Goal: Task Accomplishment & Management: Manage account settings

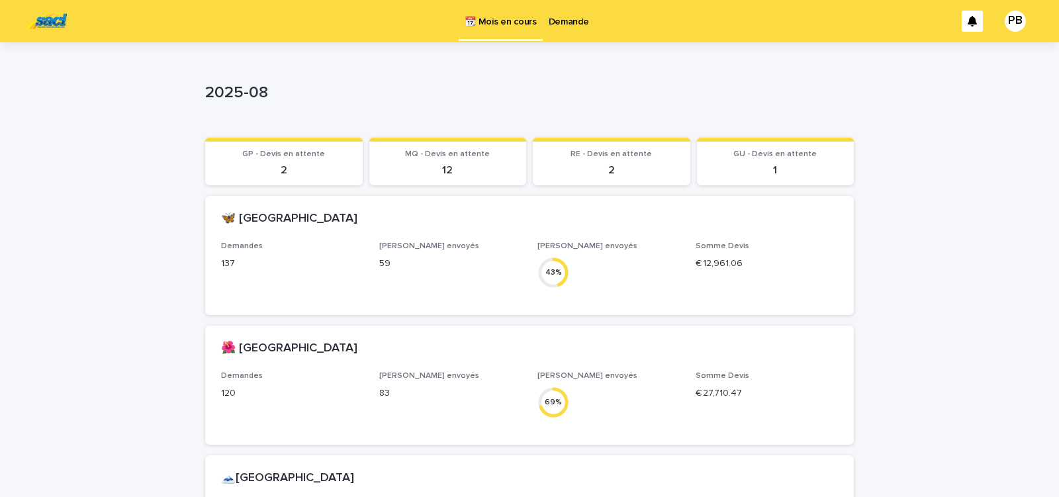
click at [558, 24] on p "Demande" at bounding box center [569, 14] width 40 height 28
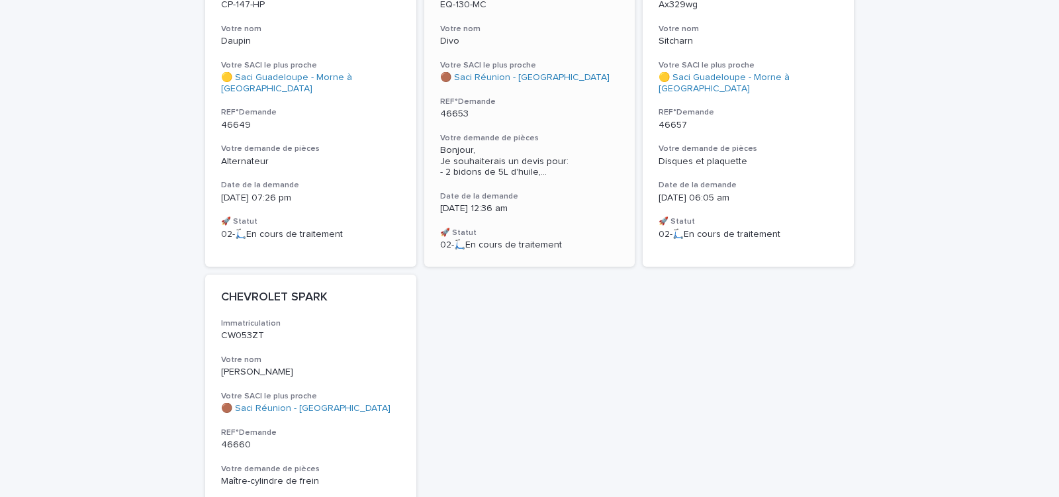
scroll to position [403, 0]
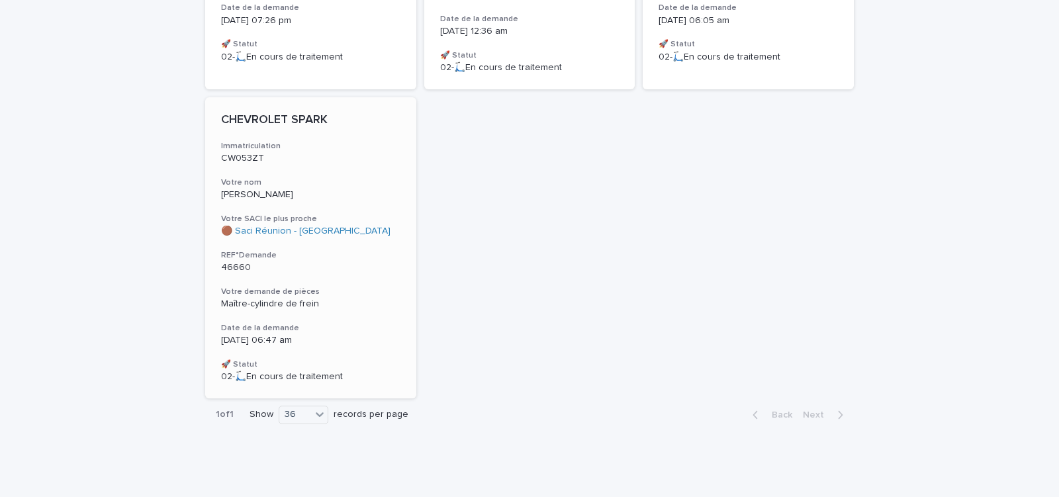
click at [363, 265] on p "46660" at bounding box center [310, 267] width 179 height 11
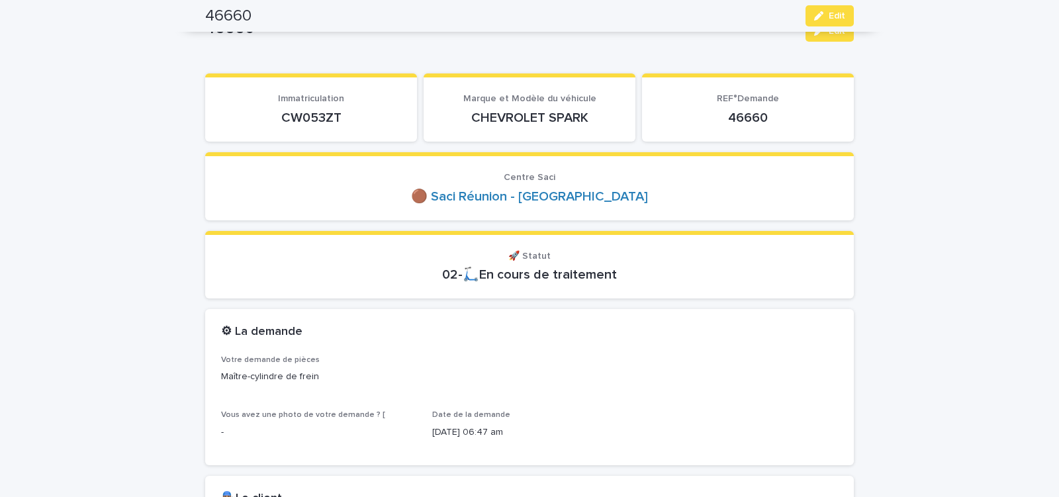
scroll to position [56, 0]
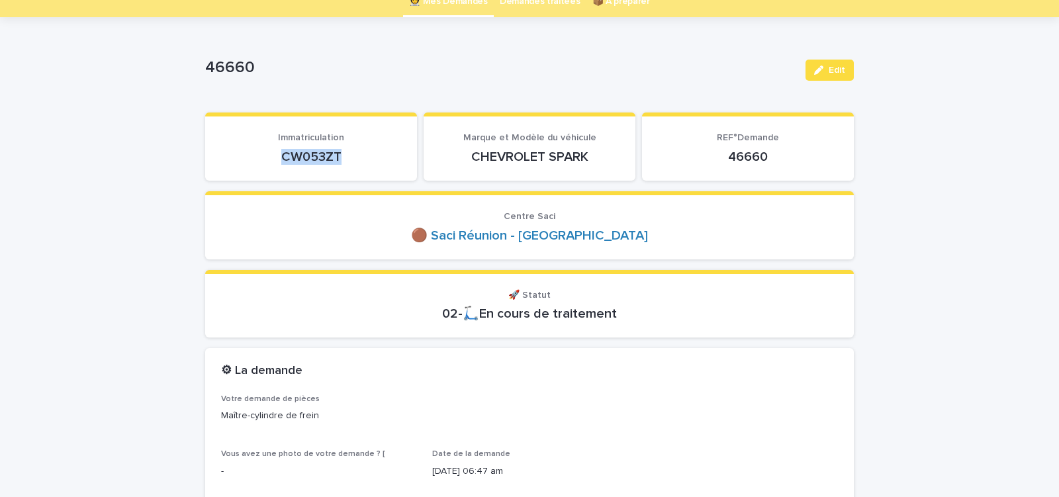
drag, startPoint x: 301, startPoint y: 158, endPoint x: 359, endPoint y: 156, distance: 58.3
click at [353, 156] on p "CW053ZT" at bounding box center [311, 157] width 180 height 16
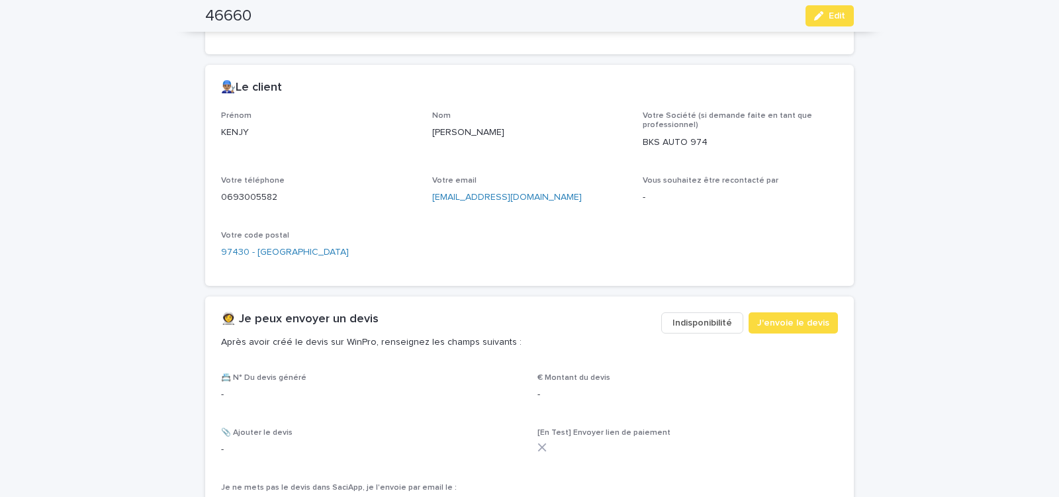
scroll to position [732, 0]
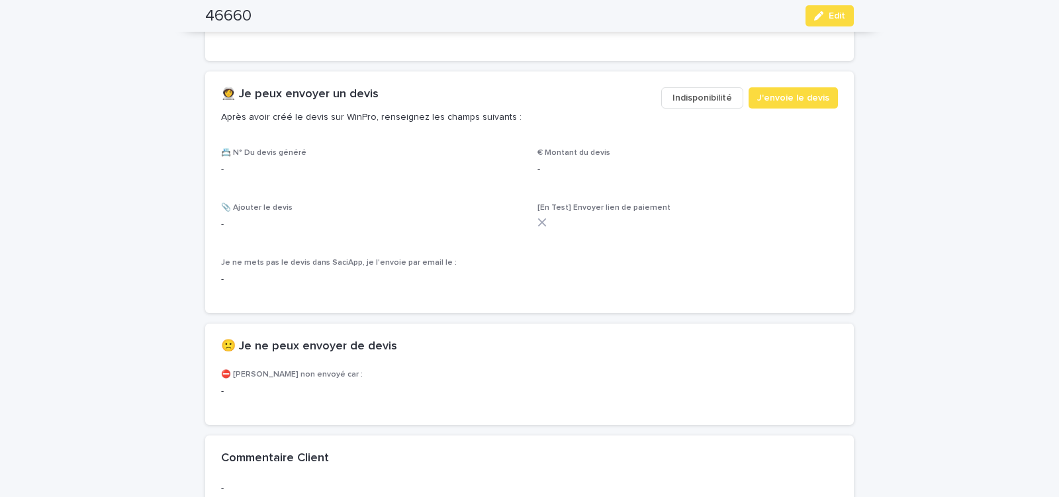
click at [693, 95] on span "Indisponibilité" at bounding box center [703, 97] width 60 height 13
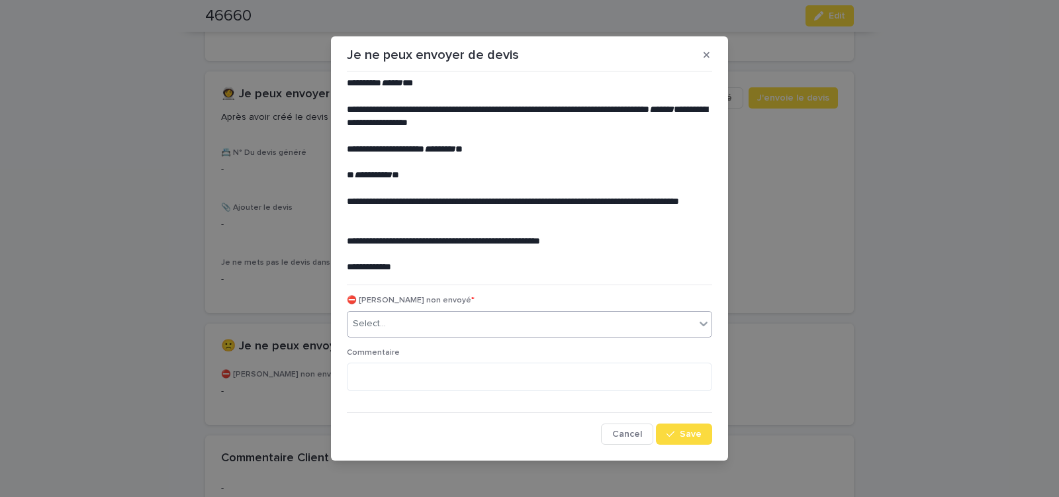
click at [436, 324] on div "Select..." at bounding box center [522, 324] width 348 height 22
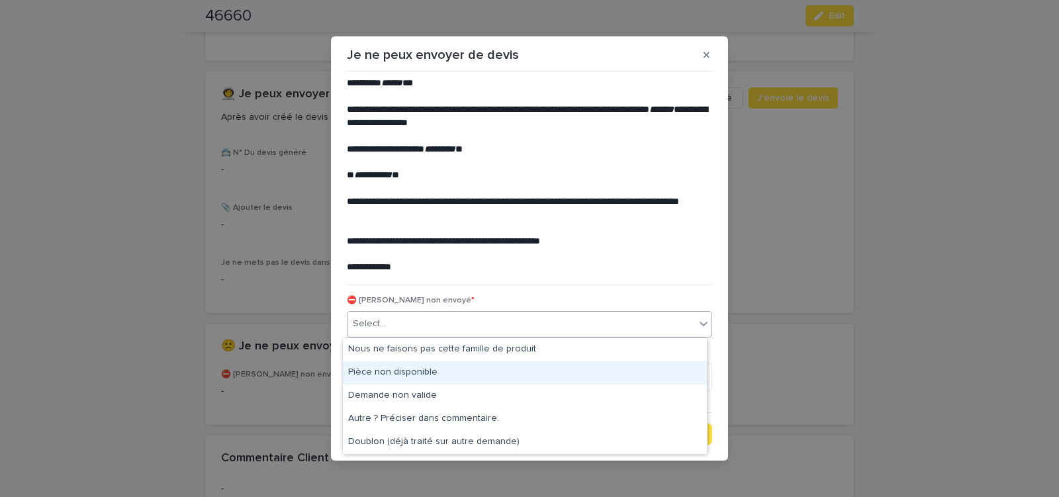
click at [429, 367] on div "Pièce non disponible" at bounding box center [525, 372] width 364 height 23
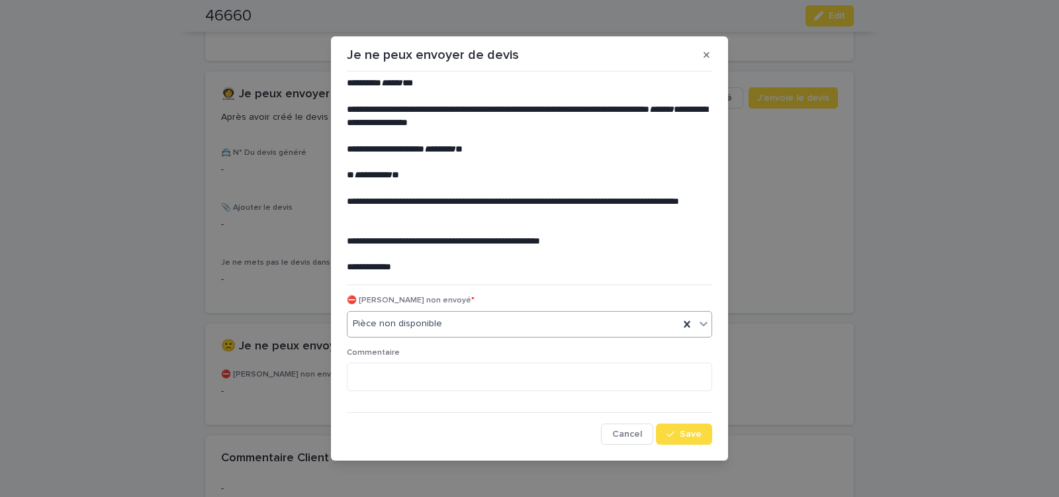
drag, startPoint x: 677, startPoint y: 436, endPoint x: 632, endPoint y: 410, distance: 51.9
click at [663, 426] on button "Save" at bounding box center [684, 434] width 56 height 21
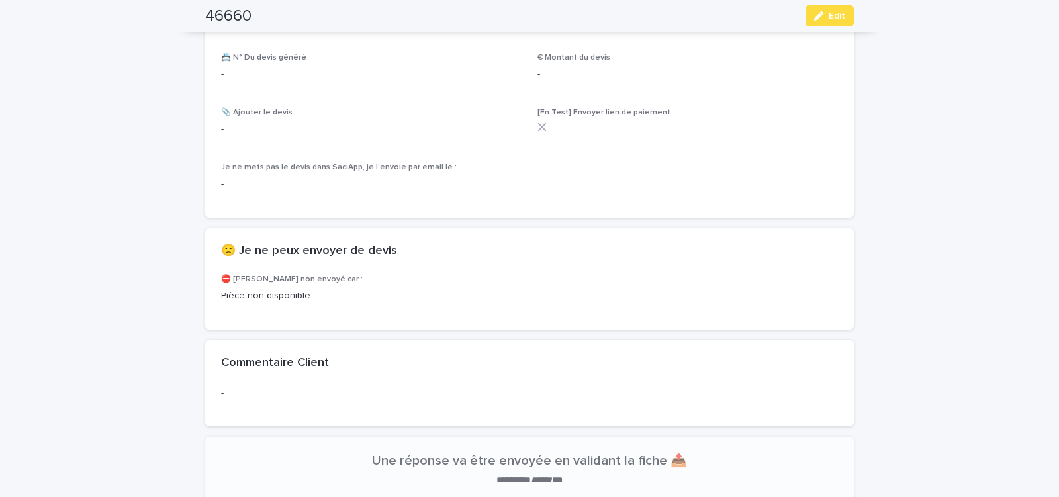
scroll to position [901, 0]
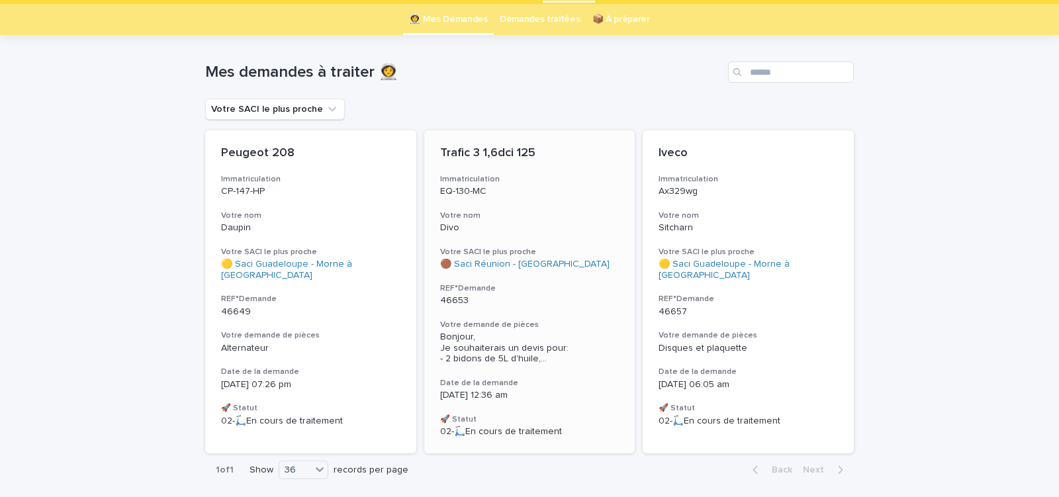
scroll to position [93, 0]
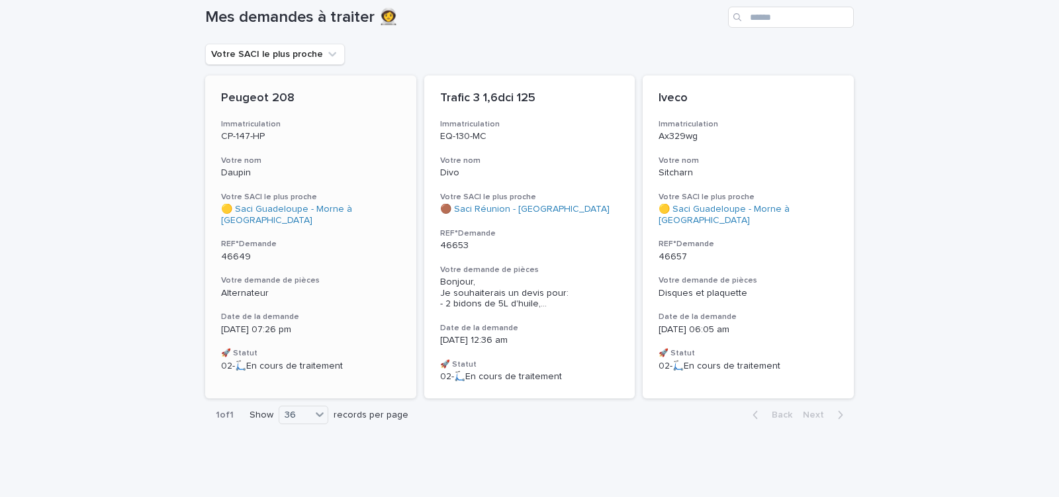
click at [322, 256] on div "Peugeot 208 Immatriculation CP-147-HP Votre nom Daupin Votre SACI le plus proch…" at bounding box center [310, 231] width 211 height 312
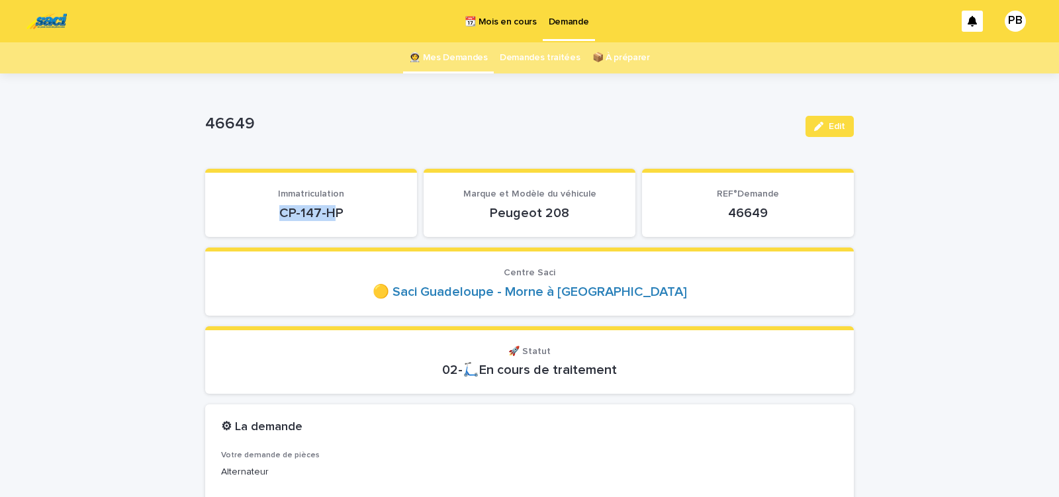
drag, startPoint x: 273, startPoint y: 215, endPoint x: 339, endPoint y: 211, distance: 66.3
click at [339, 211] on p "CP-147-HP" at bounding box center [311, 213] width 180 height 16
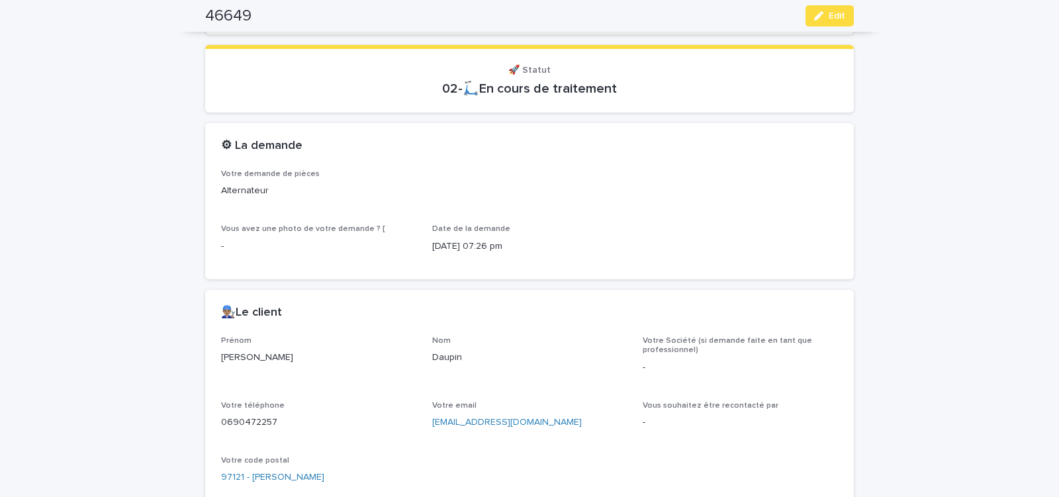
scroll to position [394, 0]
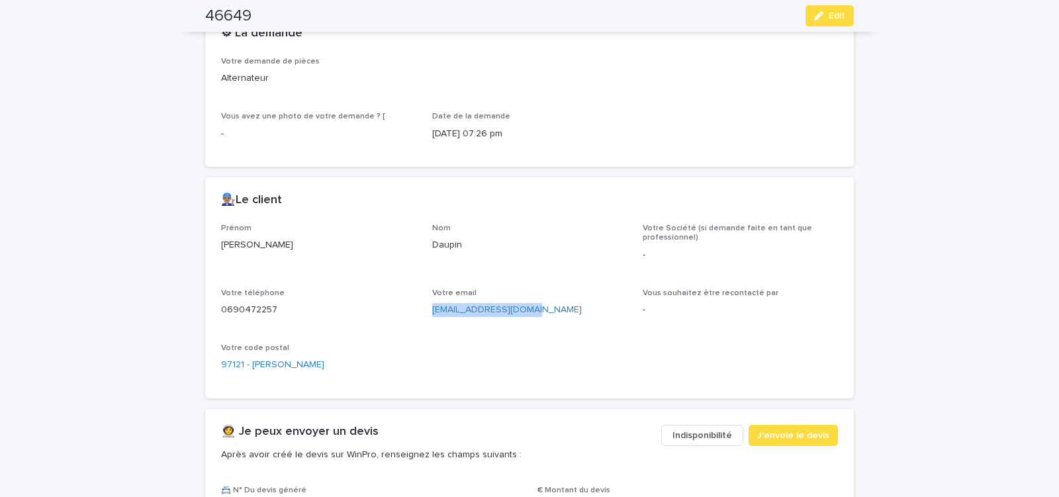
drag, startPoint x: 438, startPoint y: 316, endPoint x: 532, endPoint y: 316, distance: 94.0
click at [530, 316] on div "Votre email kristydaupin@gmail.com" at bounding box center [529, 308] width 195 height 39
click at [769, 433] on span "J'envoie le devis" at bounding box center [793, 435] width 72 height 13
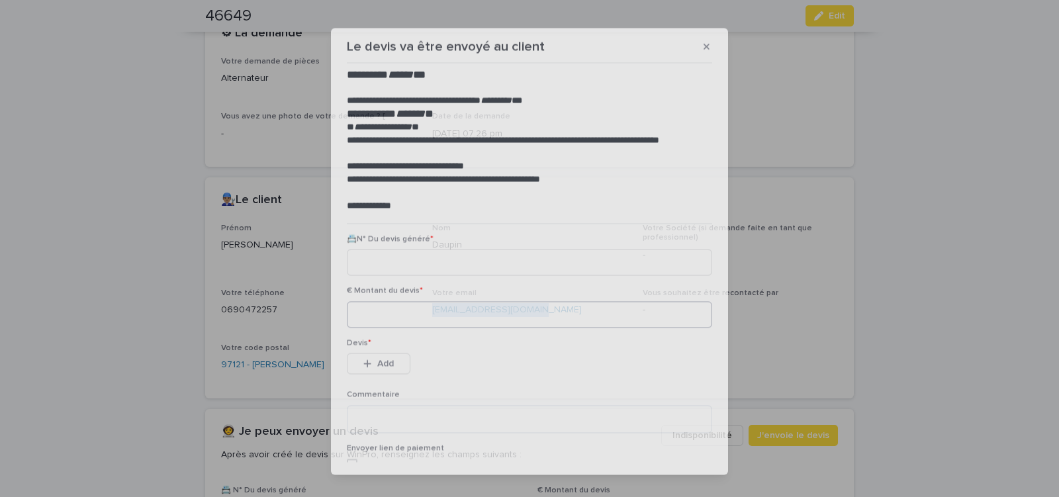
scroll to position [15, 0]
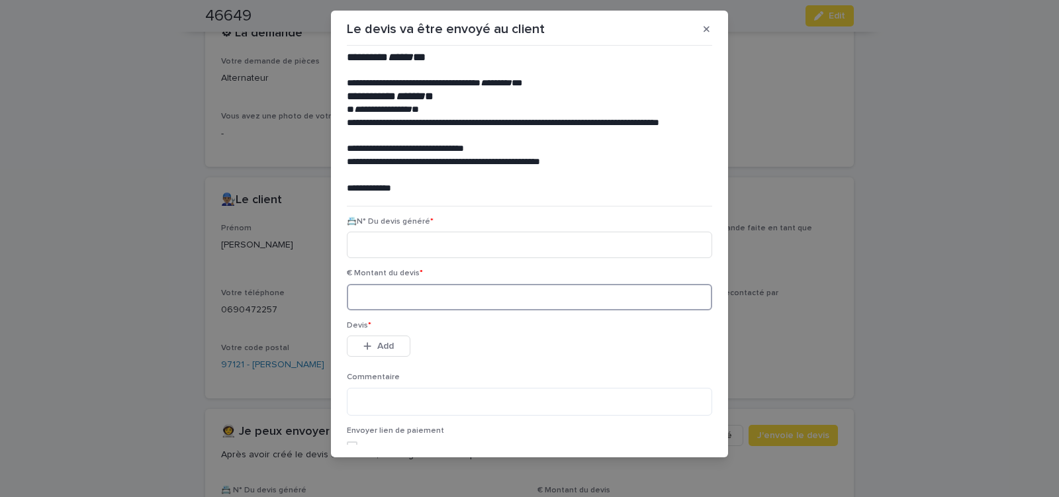
click at [444, 293] on input at bounding box center [529, 297] width 365 height 26
type input "******"
paste input "********"
type input "********"
click at [384, 347] on span "Add" at bounding box center [385, 346] width 17 height 9
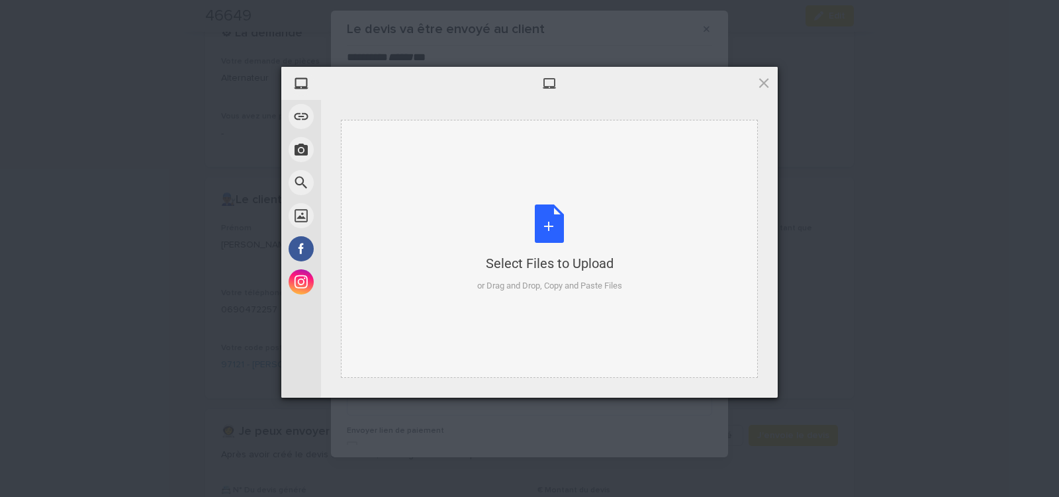
click at [542, 215] on div "Select Files to Upload or Drag and Drop, Copy and Paste Files" at bounding box center [549, 249] width 145 height 88
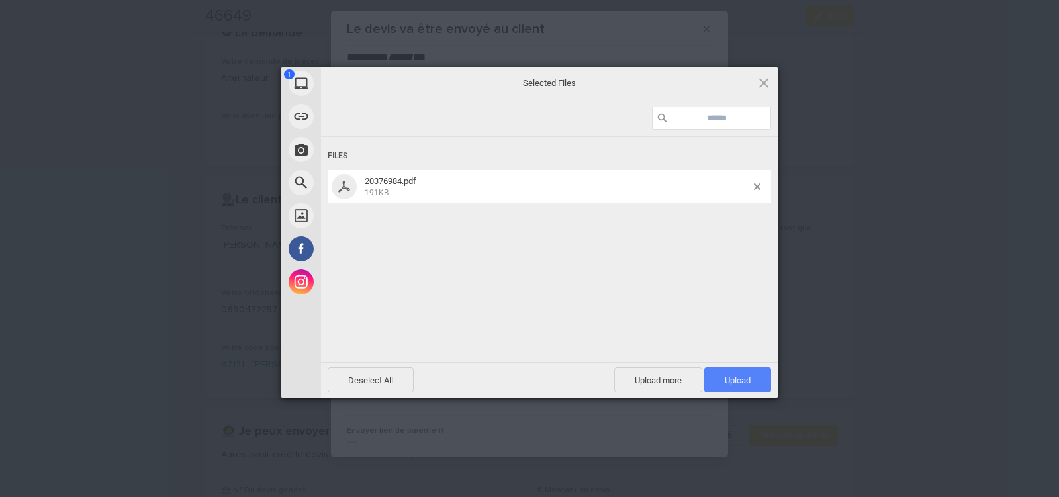
click at [722, 379] on span "Upload 1" at bounding box center [737, 379] width 67 height 25
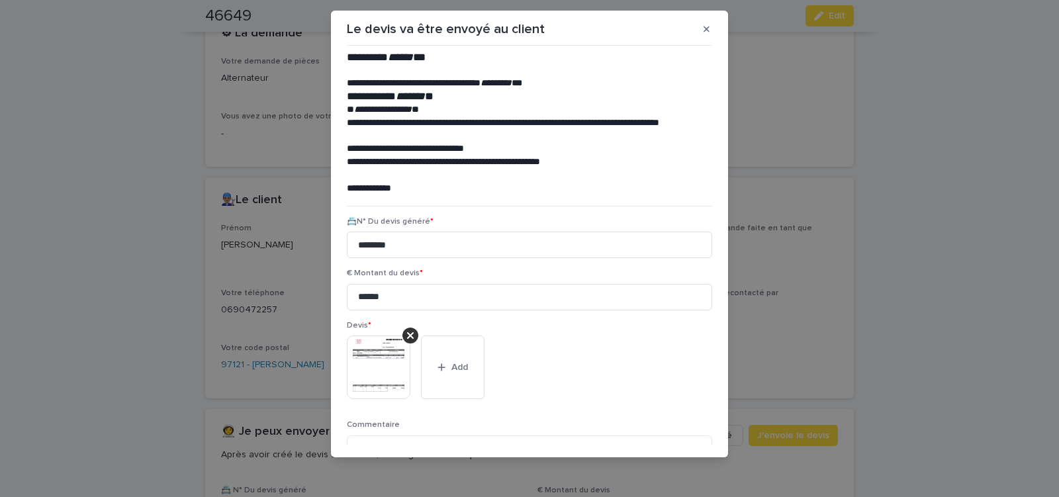
scroll to position [108, 0]
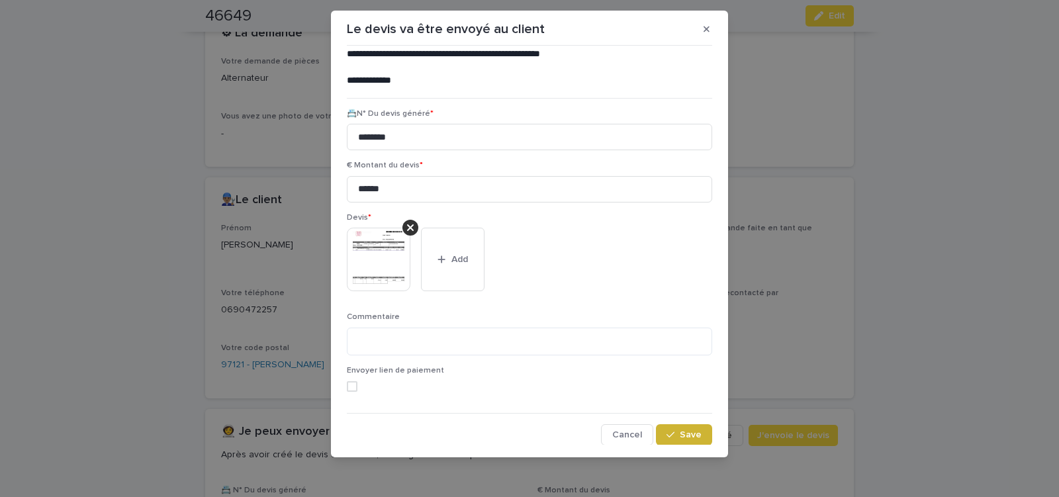
drag, startPoint x: 674, startPoint y: 440, endPoint x: 668, endPoint y: 430, distance: 11.0
click at [674, 438] on button "Save" at bounding box center [684, 434] width 56 height 21
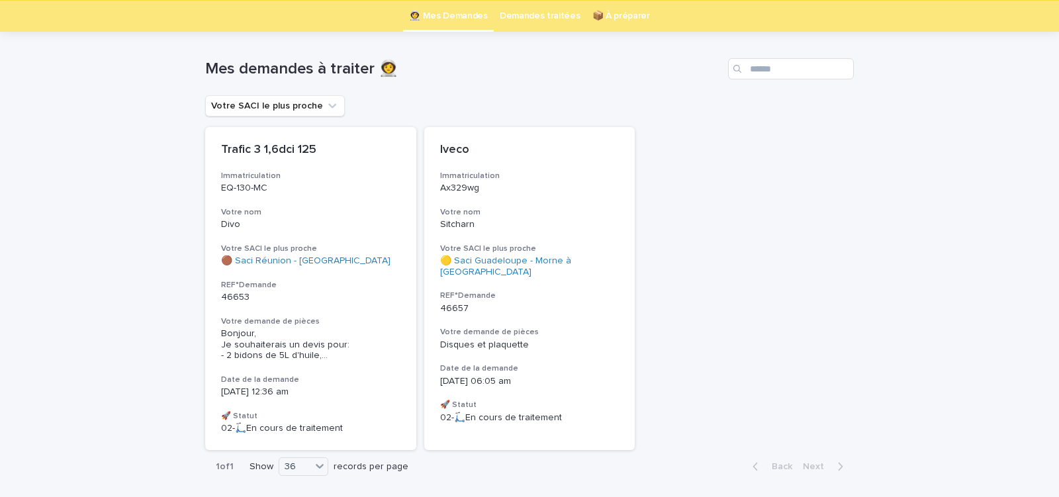
scroll to position [42, 0]
click at [560, 363] on h3 "Date de la demande" at bounding box center [529, 368] width 179 height 11
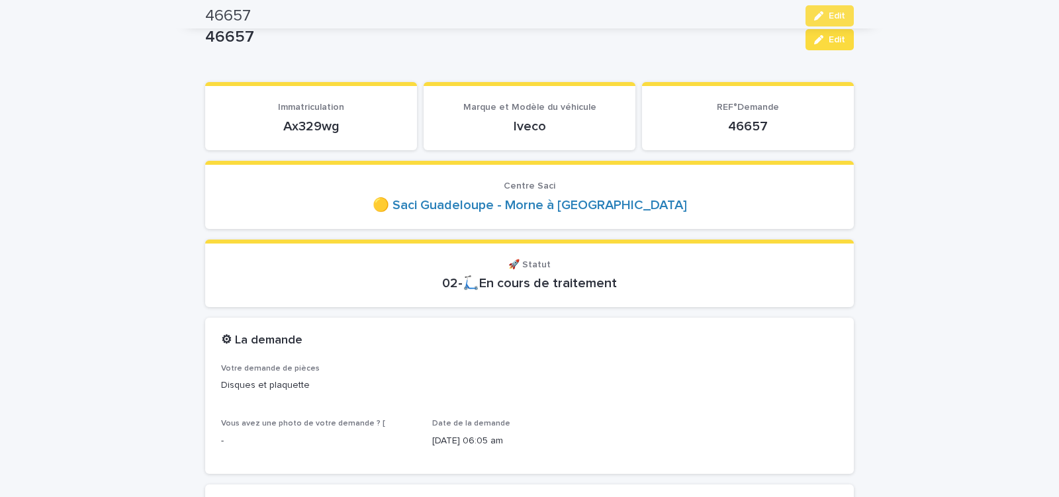
scroll to position [56, 0]
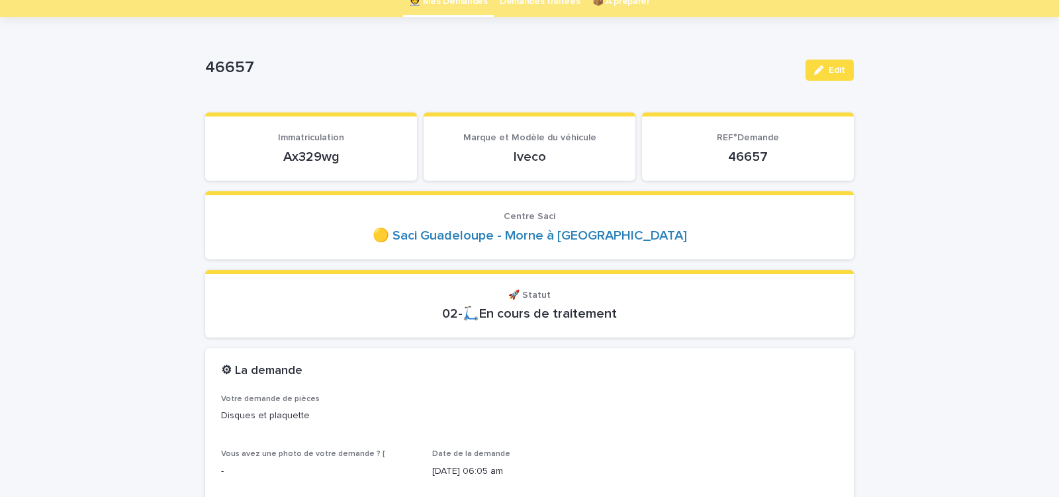
drag, startPoint x: 313, startPoint y: 162, endPoint x: 371, endPoint y: 161, distance: 57.6
click at [365, 161] on p "Ax329wg" at bounding box center [311, 157] width 180 height 16
copy p "Ax329wg"
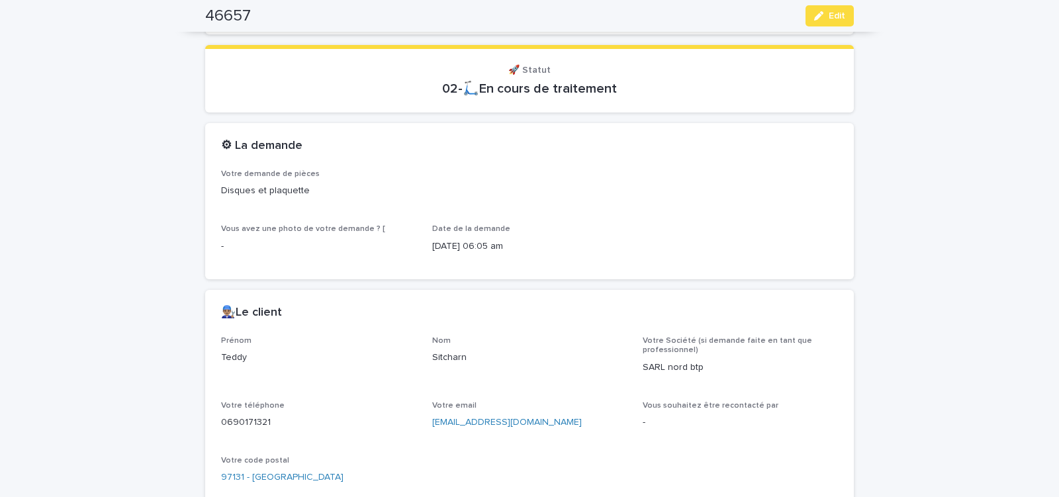
scroll to position [394, 0]
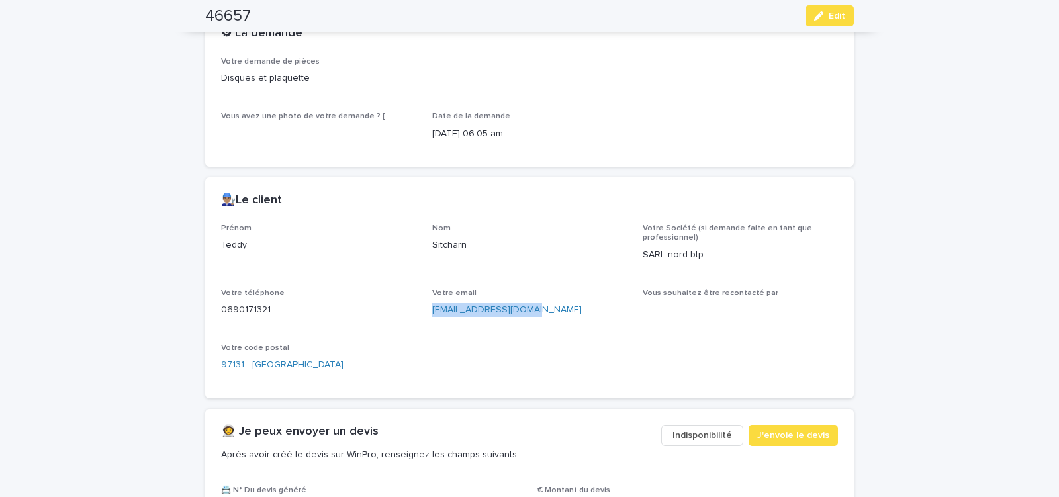
drag, startPoint x: 426, startPoint y: 314, endPoint x: 533, endPoint y: 322, distance: 107.5
click at [533, 323] on div "Prénom Teddy Nom Sitcharn Votre Société (si demande faite en tant que professio…" at bounding box center [529, 303] width 617 height 159
copy link "Sarlnordbtp@orange.fr"
click at [789, 432] on span "J'envoie le devis" at bounding box center [793, 435] width 72 height 13
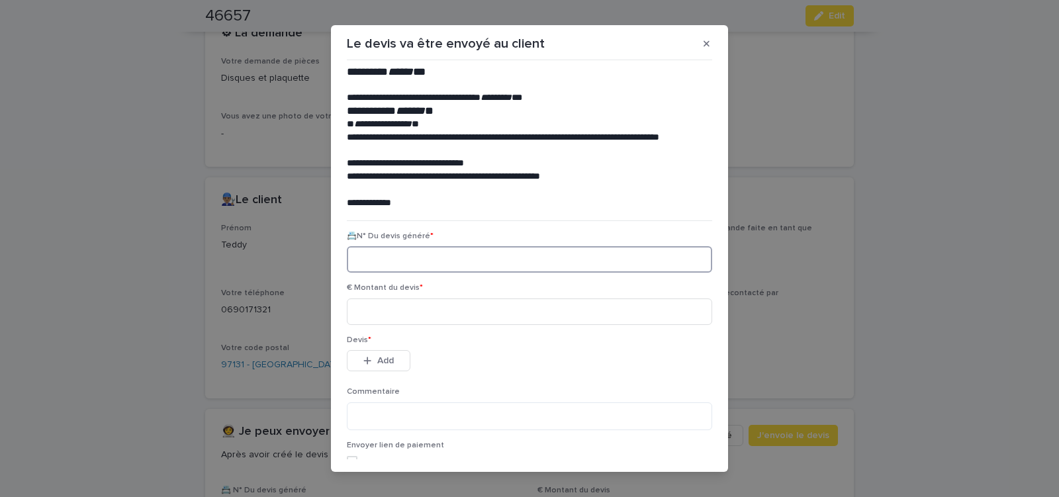
paste input "********"
type input "********"
click at [405, 308] on input at bounding box center [529, 312] width 365 height 26
type input "******"
click at [391, 362] on button "Add" at bounding box center [379, 360] width 64 height 21
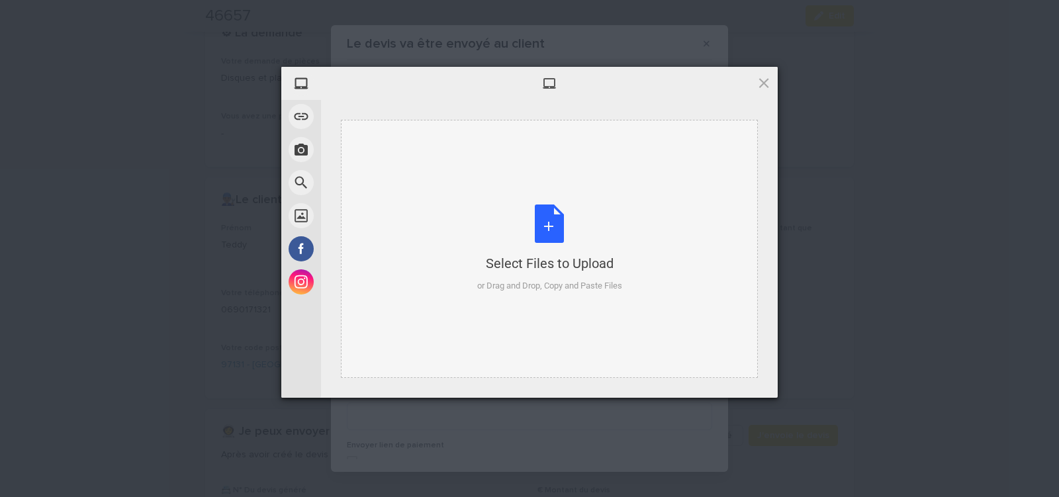
click at [552, 232] on div "Select Files to Upload or Drag and Drop, Copy and Paste Files" at bounding box center [549, 249] width 145 height 88
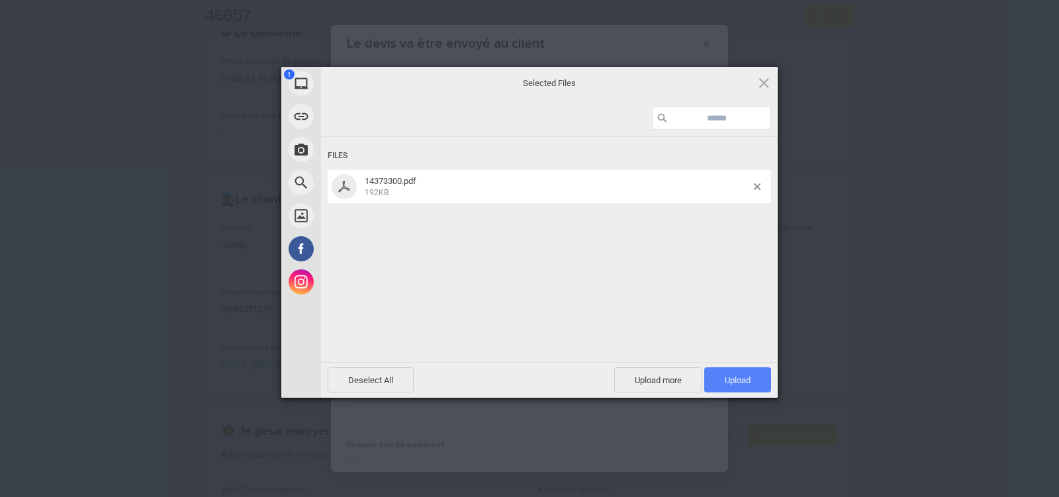
click at [741, 380] on span "Upload 1" at bounding box center [738, 380] width 26 height 10
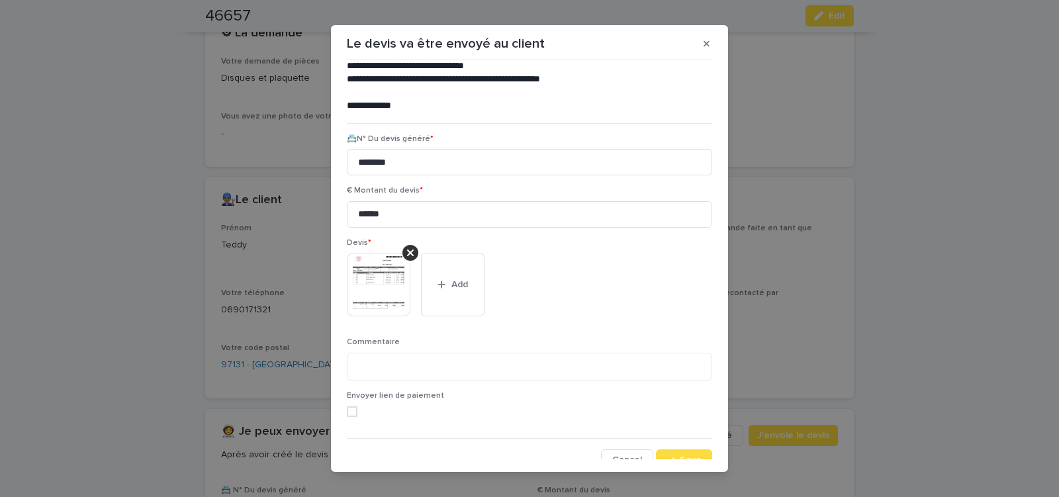
scroll to position [108, 0]
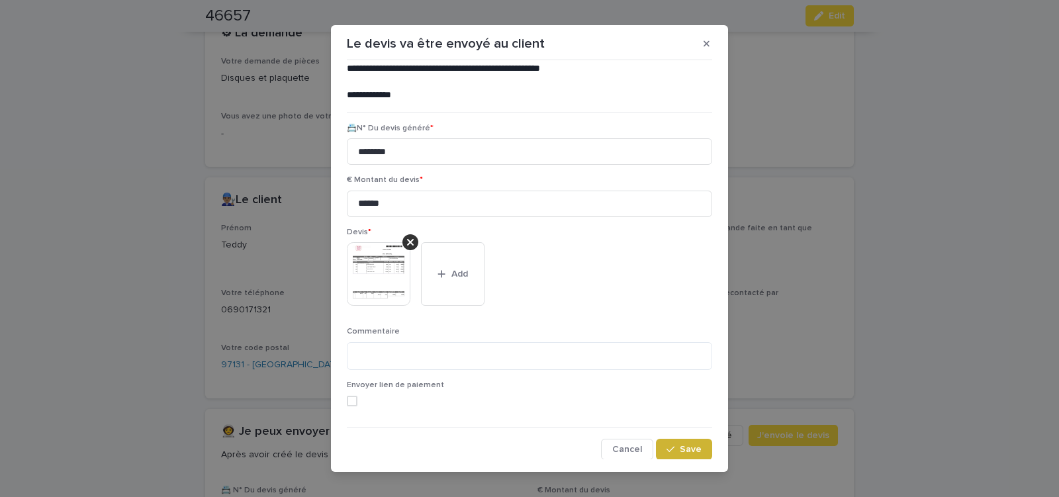
drag, startPoint x: 673, startPoint y: 452, endPoint x: 577, endPoint y: 399, distance: 110.0
click at [680, 451] on span "Save" at bounding box center [691, 449] width 22 height 9
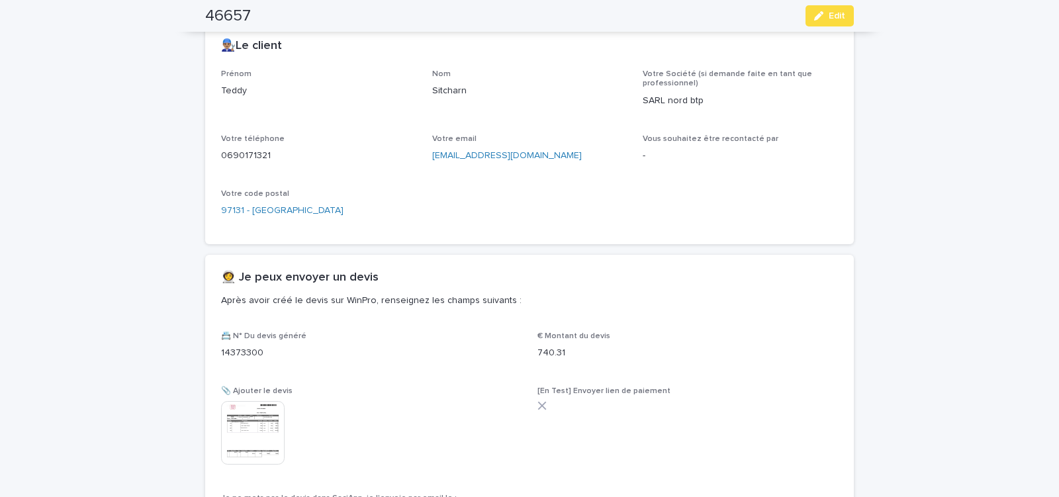
scroll to position [636, 0]
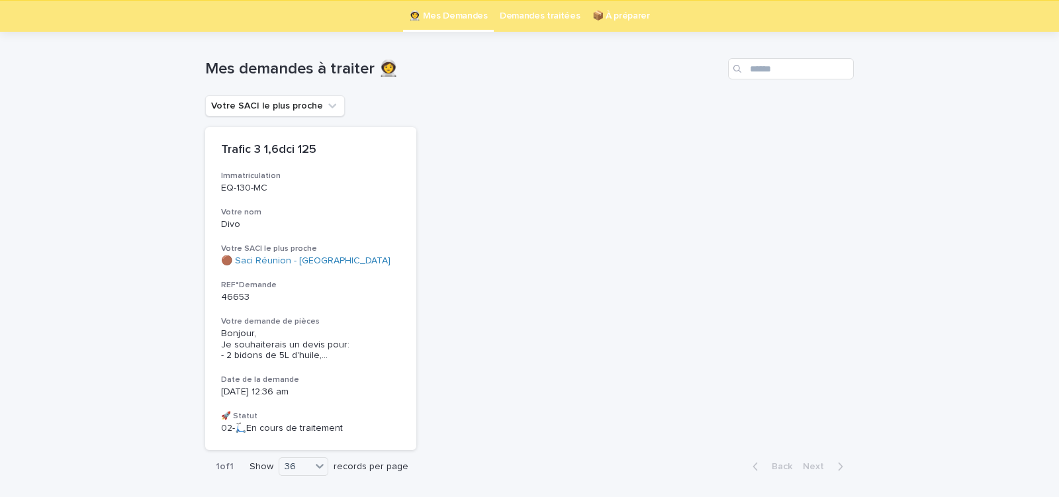
scroll to position [42, 0]
click at [353, 161] on div "Trafic 3 1,6dci 125 Immatriculation EQ-130-MC Votre nom Divo Votre SACI le plus…" at bounding box center [310, 287] width 211 height 323
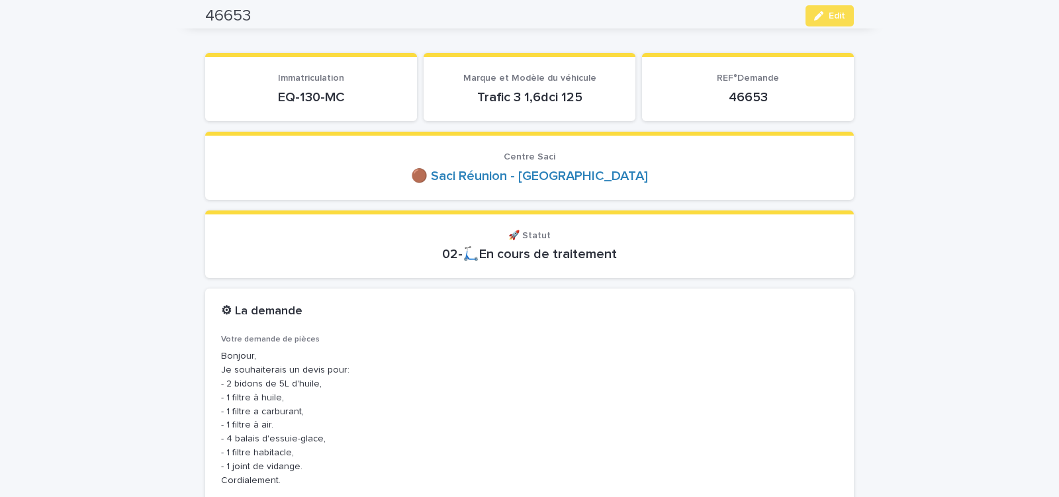
scroll to position [113, 0]
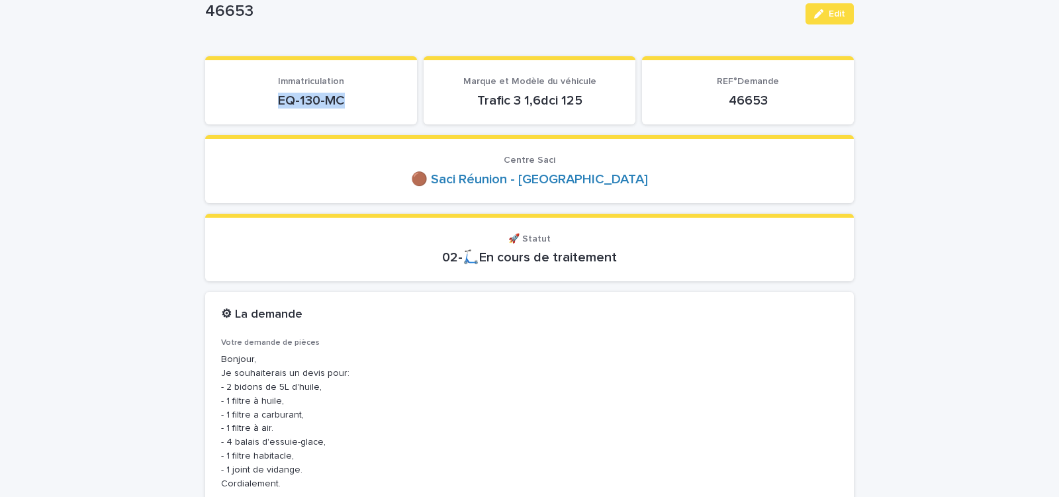
drag, startPoint x: 319, startPoint y: 103, endPoint x: 349, endPoint y: 102, distance: 29.8
click at [343, 103] on p "EQ-130-MC" at bounding box center [311, 101] width 180 height 16
drag, startPoint x: 279, startPoint y: 101, endPoint x: 369, endPoint y: 111, distance: 90.5
click at [369, 109] on div "EQ-130-MC" at bounding box center [311, 99] width 180 height 19
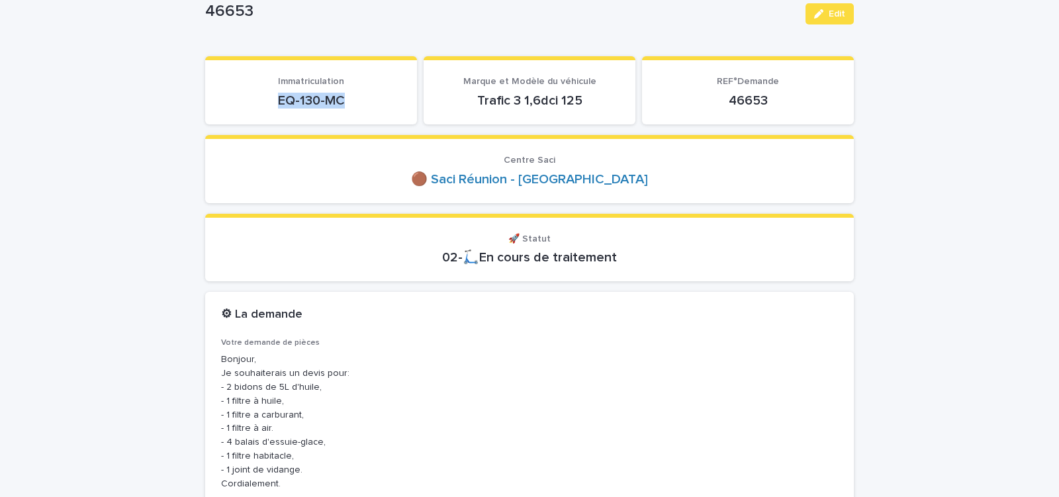
scroll to position [0, 0]
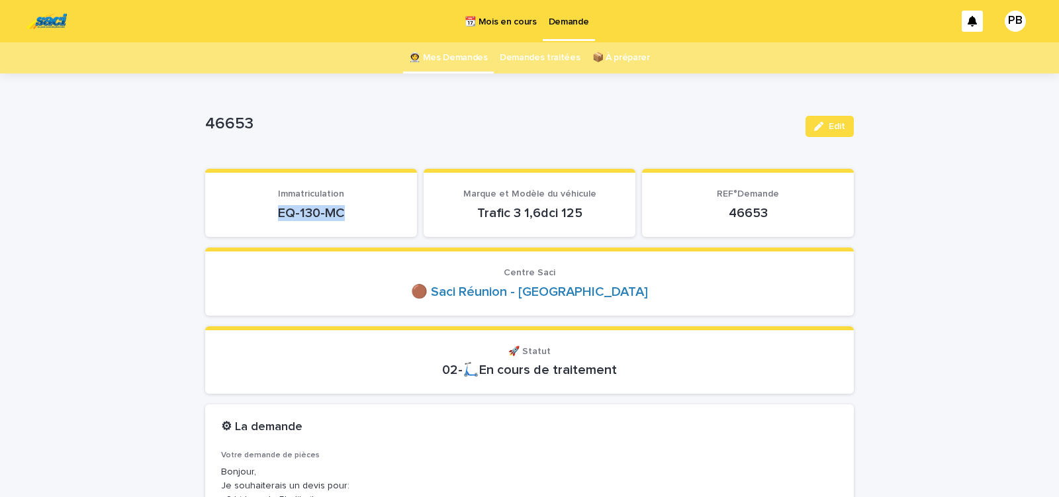
click at [499, 15] on p "📆 Mois en cours" at bounding box center [501, 14] width 72 height 28
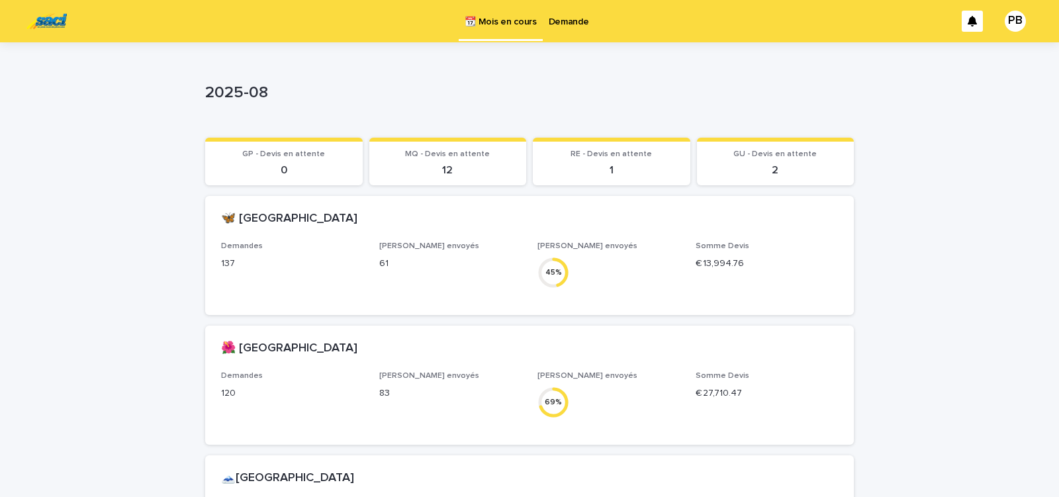
click at [579, 22] on p "Demande" at bounding box center [569, 14] width 40 height 28
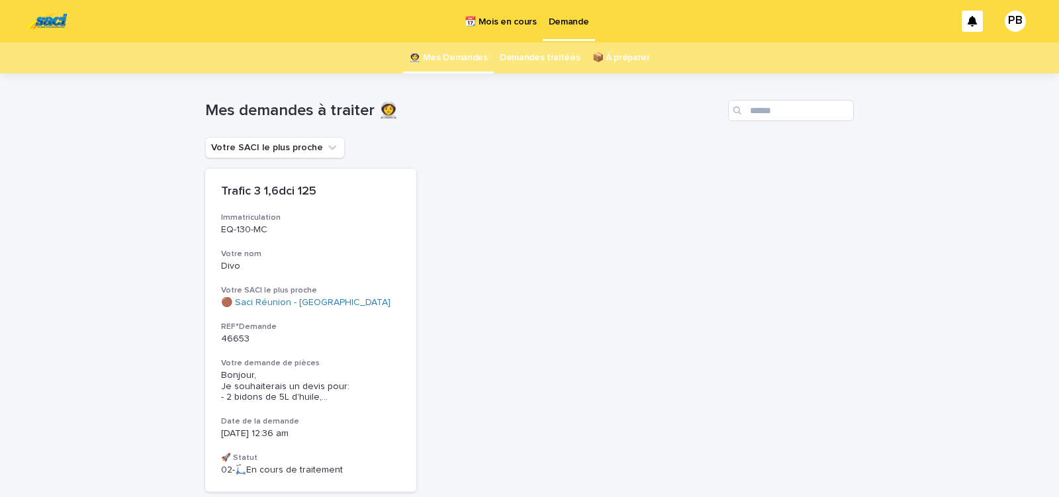
click at [506, 24] on p "📆 Mois en cours" at bounding box center [501, 14] width 72 height 28
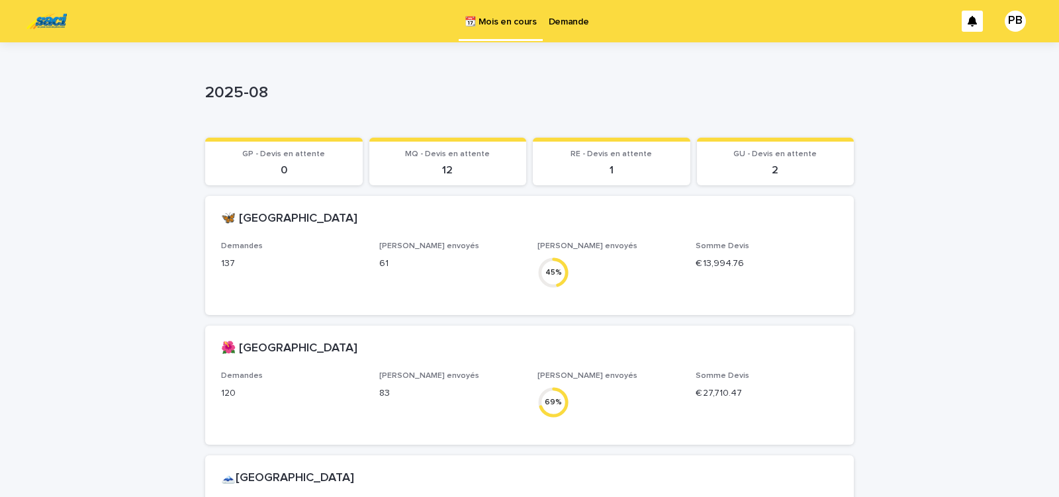
click at [573, 21] on p "Demande" at bounding box center [569, 14] width 40 height 28
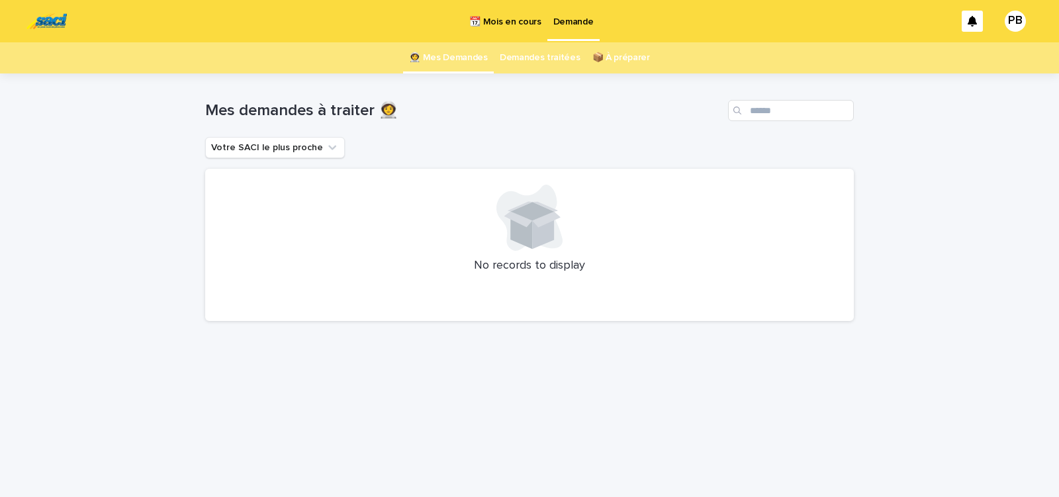
click at [513, 23] on p "📆 Mois en cours" at bounding box center [505, 14] width 72 height 28
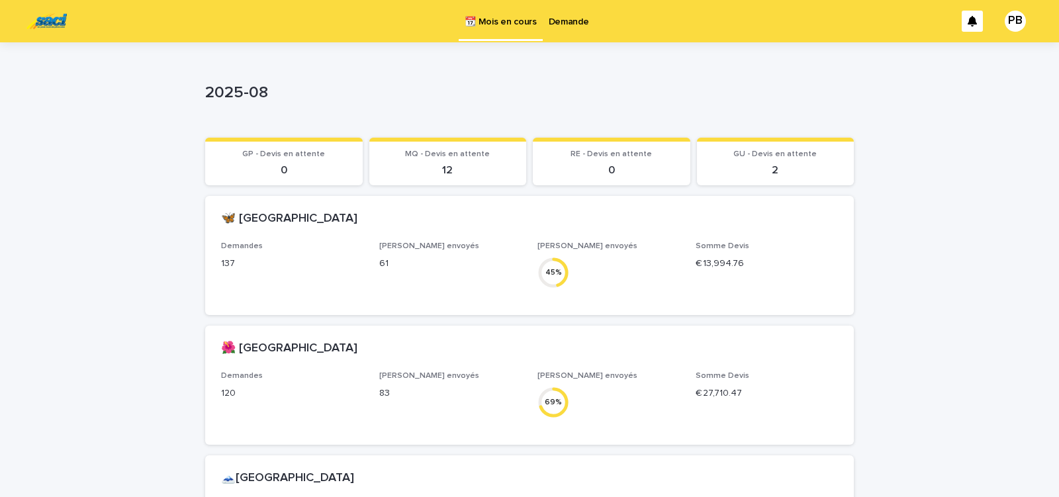
click at [570, 24] on p "Demande" at bounding box center [569, 14] width 40 height 28
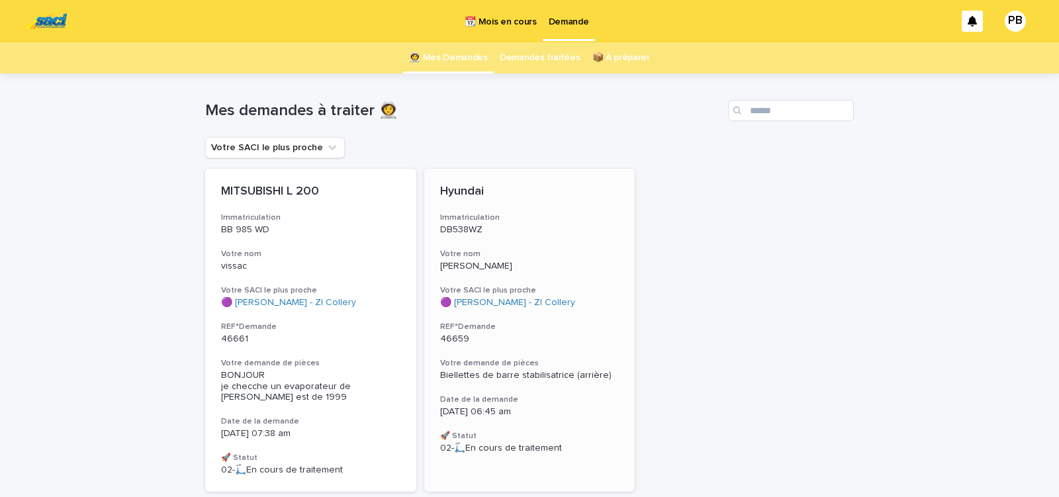
click at [593, 315] on div "Hyundai Immatriculation DB538WZ Votre nom Rodriguez Reyes Votre SACI le plus pr…" at bounding box center [529, 319] width 211 height 301
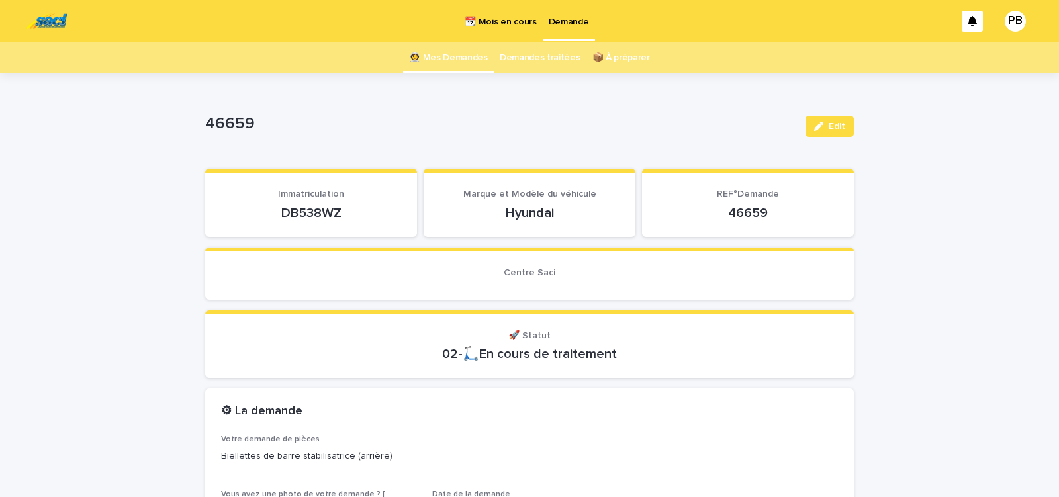
scroll to position [113, 0]
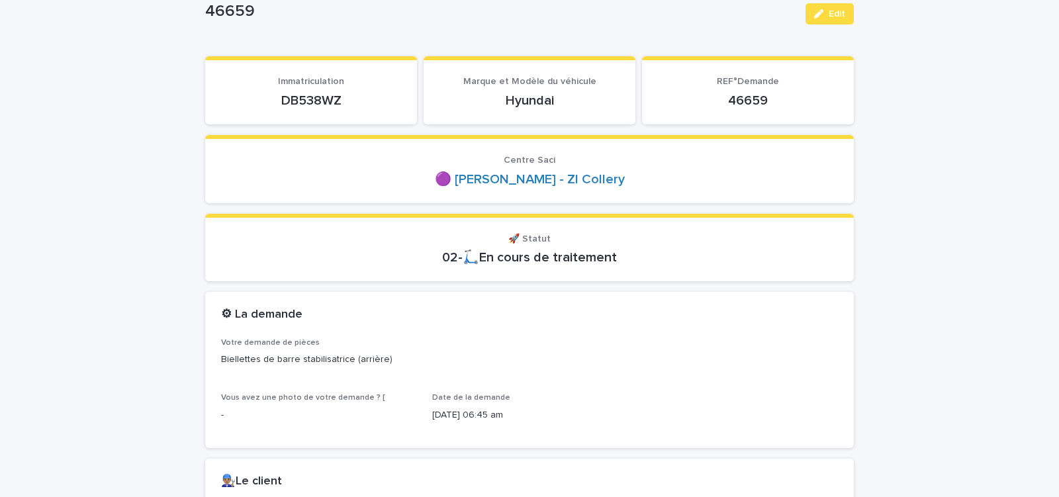
drag, startPoint x: 316, startPoint y: 100, endPoint x: 359, endPoint y: 96, distance: 43.2
click at [359, 97] on p "DB538WZ" at bounding box center [311, 101] width 180 height 16
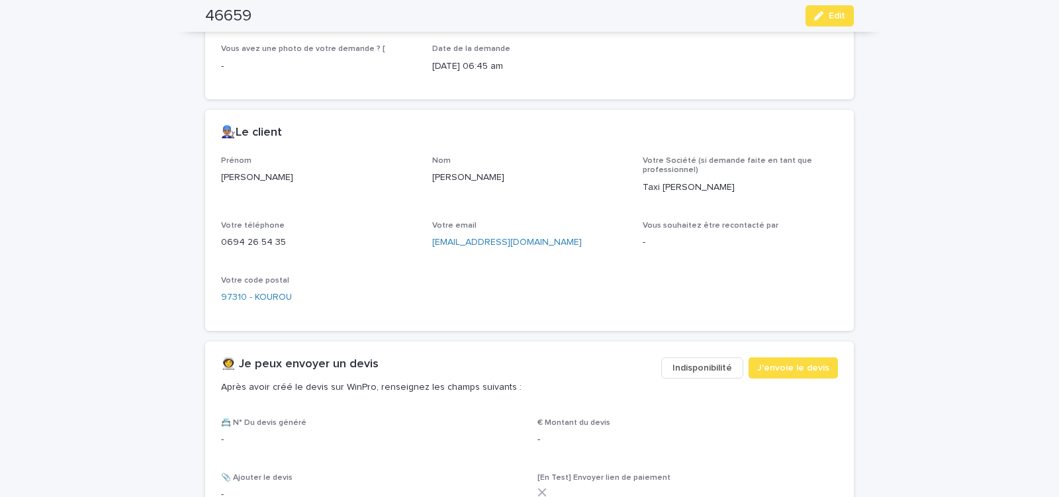
scroll to position [506, 0]
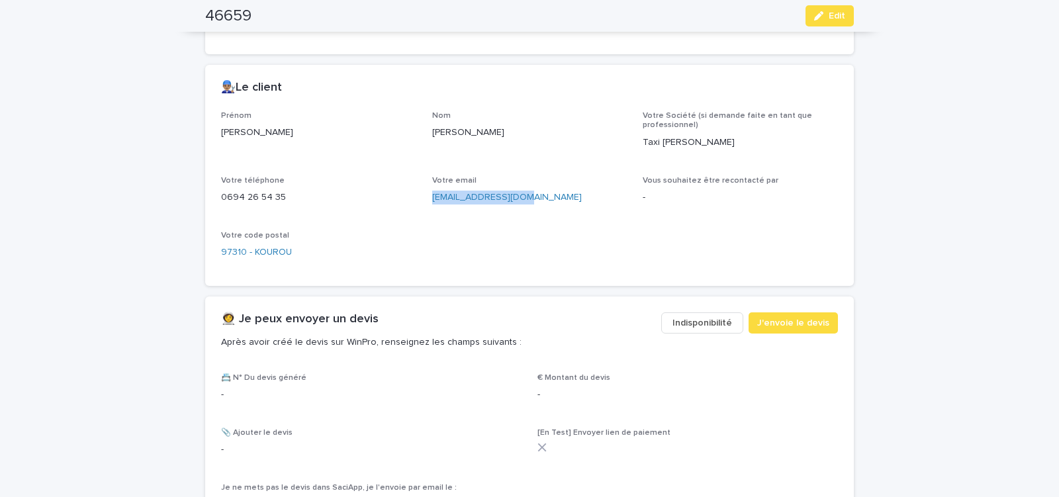
drag, startPoint x: 426, startPoint y: 204, endPoint x: 525, endPoint y: 205, distance: 99.3
click at [524, 206] on div "Prénom Luis Eduardo Nom Rodriguez Reyes Votre Société (si demande faite en tant…" at bounding box center [529, 190] width 617 height 159
copy link "ler70apw@hotmail.fr"
click at [773, 317] on span "J'envoie le devis" at bounding box center [793, 322] width 72 height 13
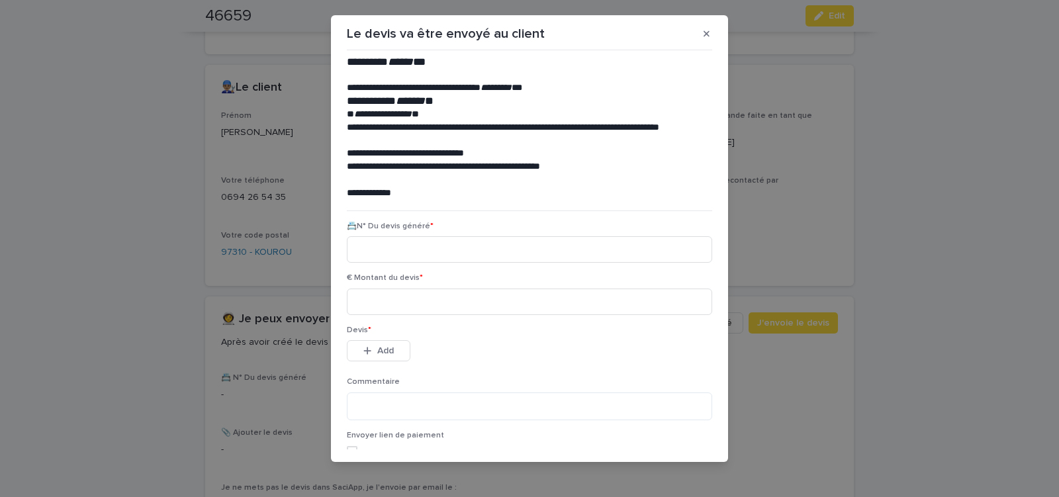
scroll to position [15, 0]
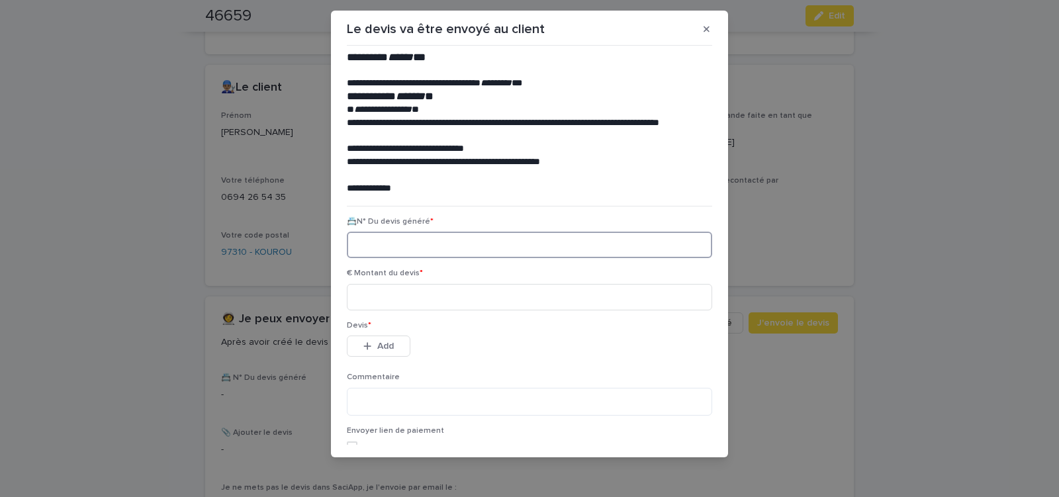
paste input "********"
type input "********"
click at [424, 296] on input at bounding box center [529, 297] width 365 height 26
type input "*****"
click at [381, 346] on span "Add" at bounding box center [385, 346] width 17 height 9
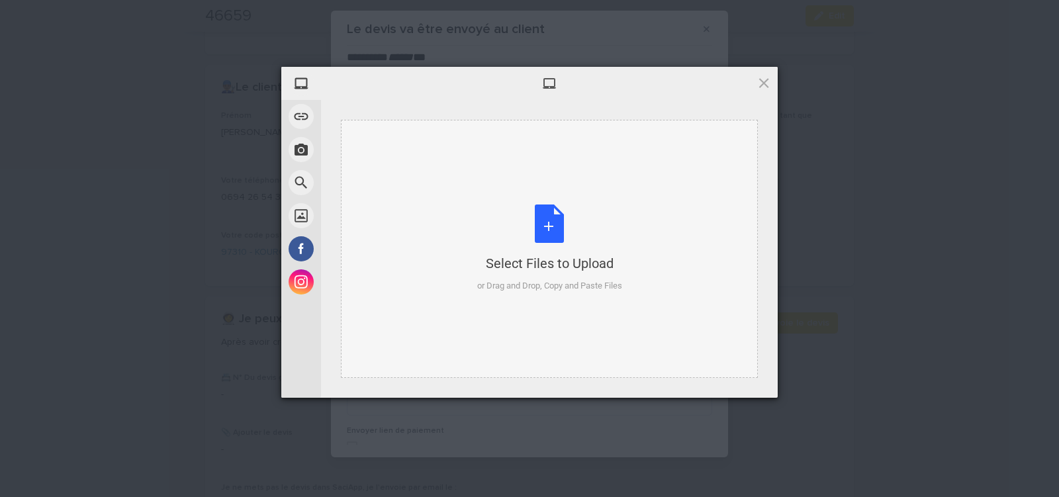
click at [549, 226] on div "Select Files to Upload or Drag and Drop, Copy and Paste Files" at bounding box center [549, 249] width 145 height 88
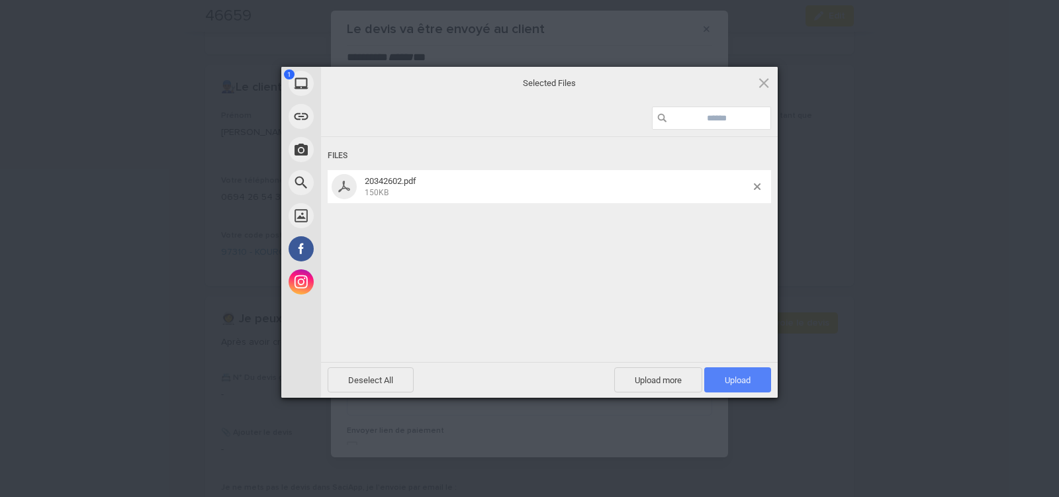
click at [757, 377] on span "Upload 1" at bounding box center [737, 379] width 67 height 25
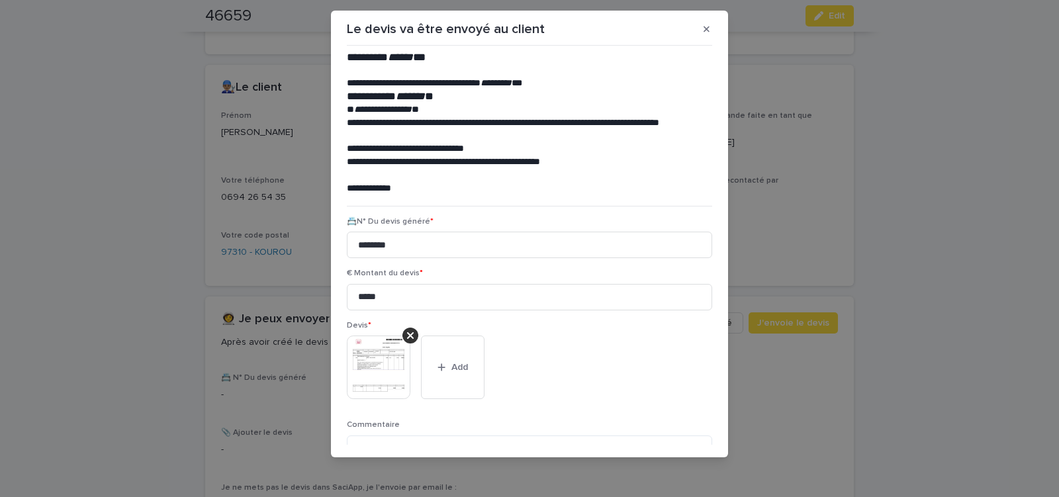
scroll to position [108, 0]
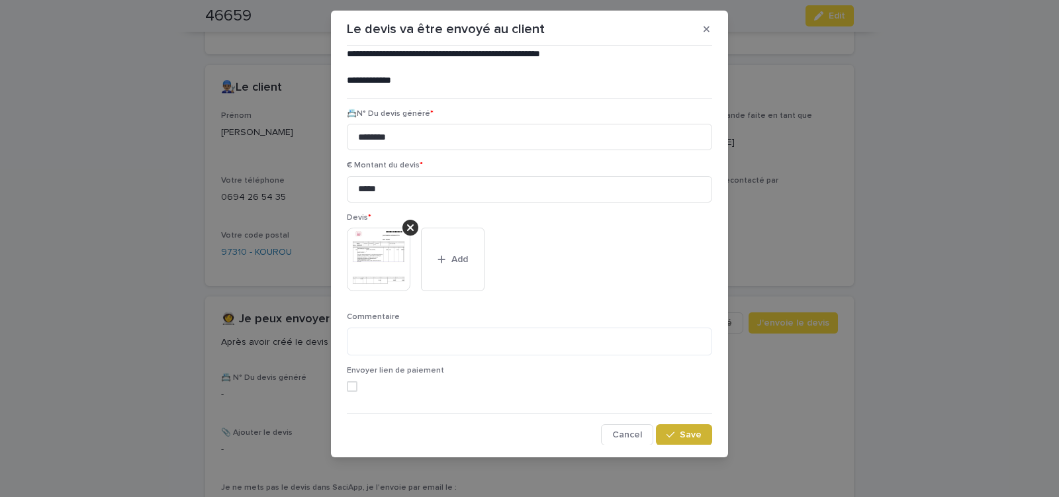
click at [671, 435] on div "button" at bounding box center [673, 434] width 13 height 9
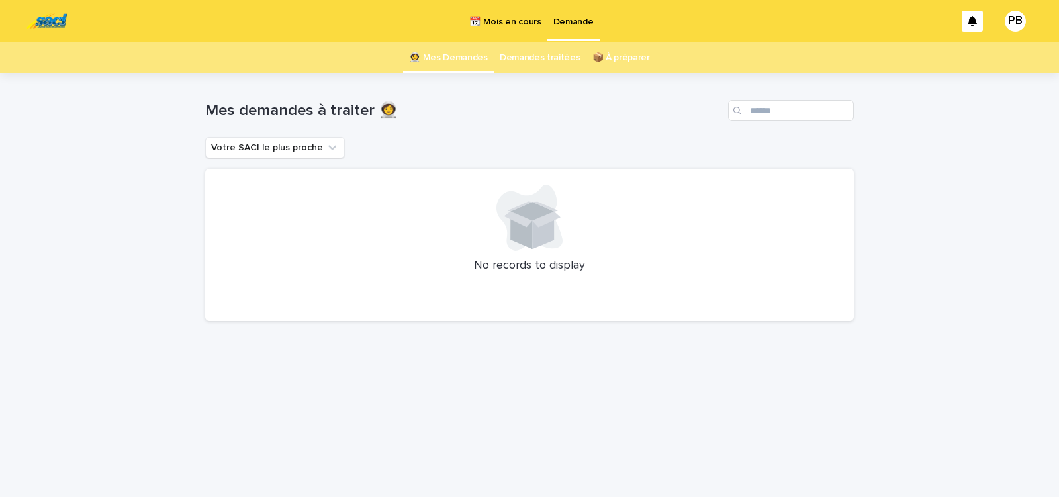
click at [506, 26] on p "📆 Mois en cours" at bounding box center [505, 14] width 72 height 28
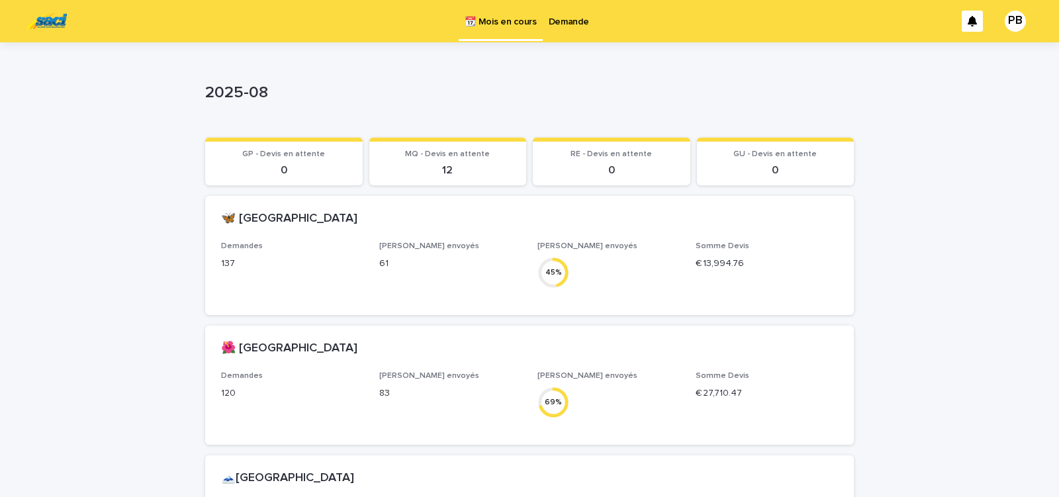
click at [572, 28] on link "Demande" at bounding box center [569, 20] width 52 height 41
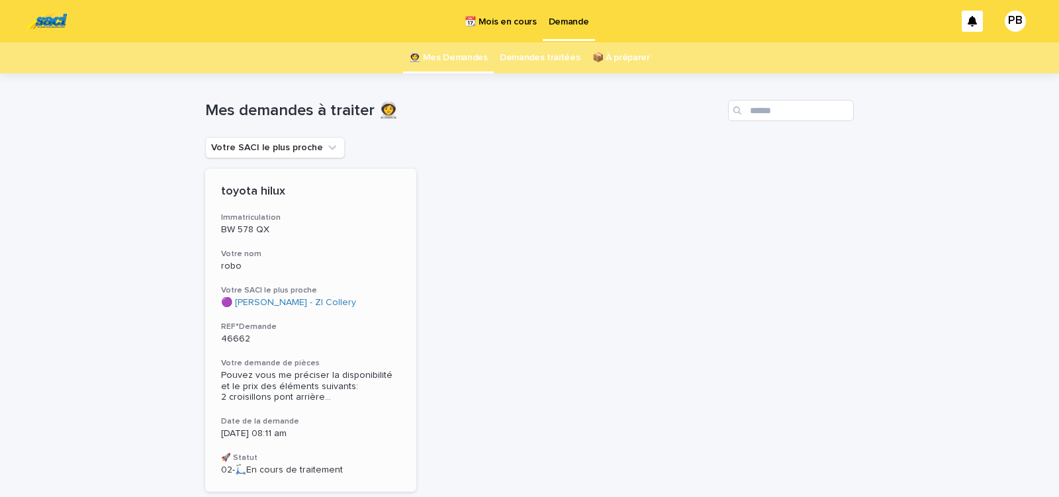
click at [375, 320] on div "toyota hilux Immatriculation BW 578 QX Votre nom robo Votre SACI le plus proche…" at bounding box center [310, 330] width 211 height 323
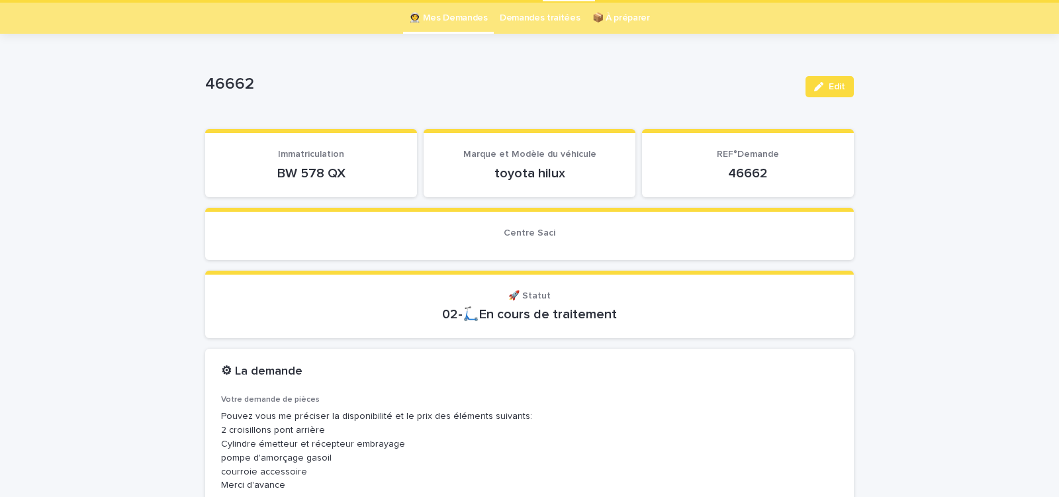
scroll to position [113, 0]
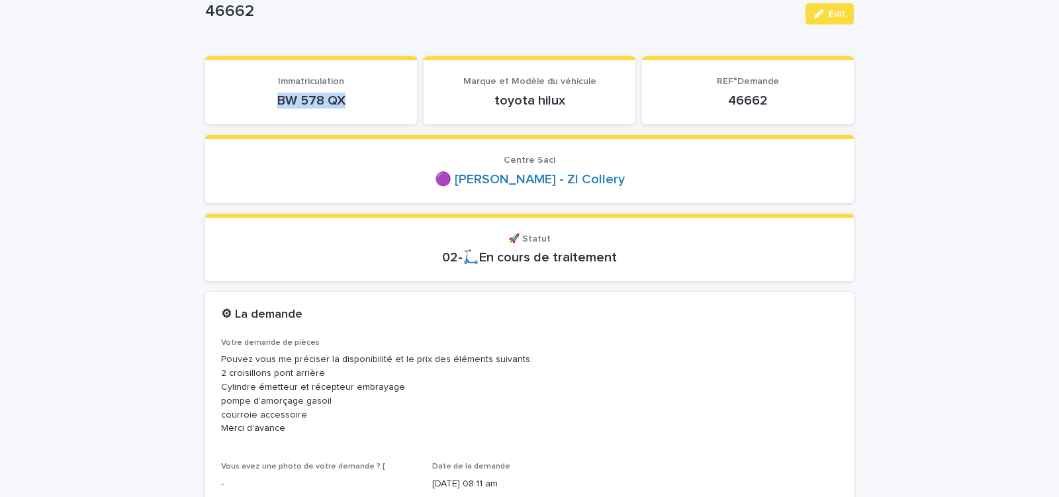
drag, startPoint x: 346, startPoint y: 105, endPoint x: 380, endPoint y: 105, distance: 33.8
click at [380, 105] on p "BW 578 QX" at bounding box center [311, 101] width 180 height 16
copy p "BW 578 QX"
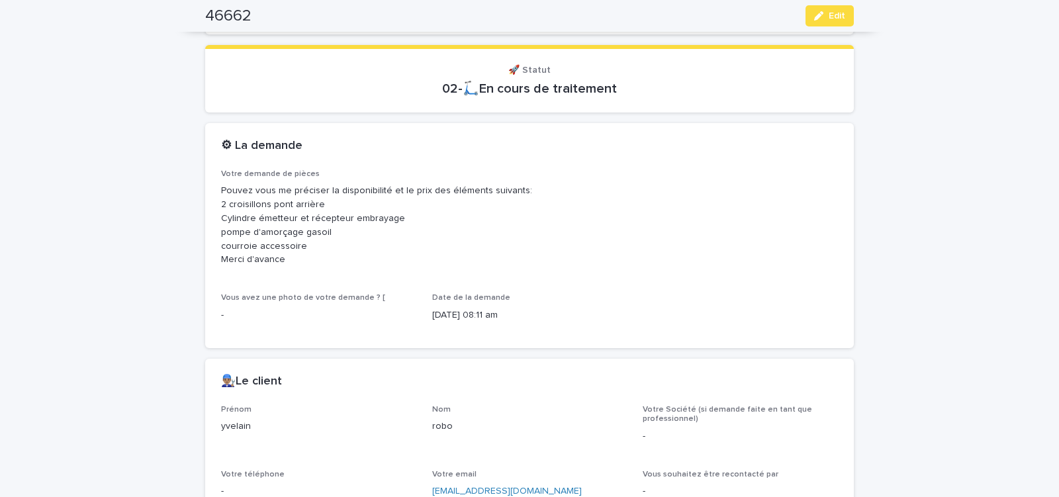
scroll to position [450, 0]
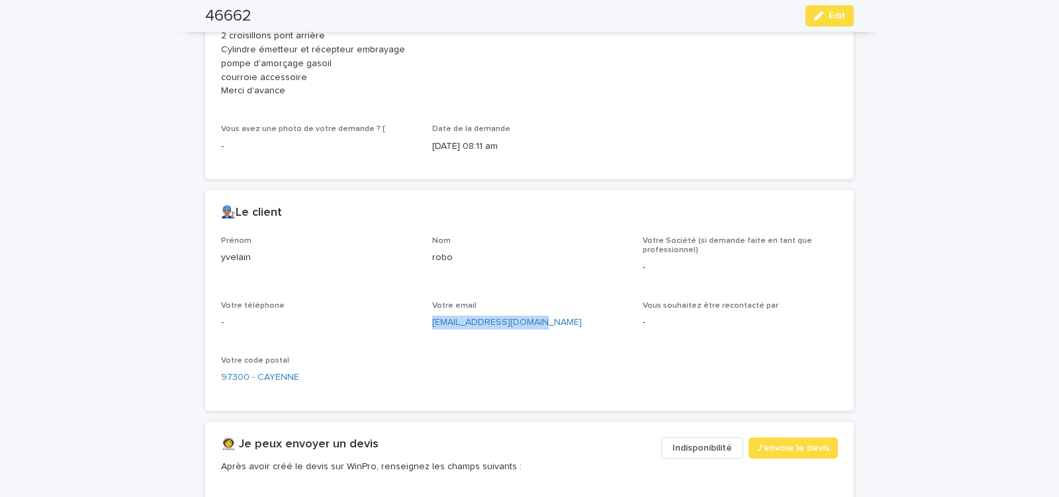
drag, startPoint x: 429, startPoint y: 328, endPoint x: 532, endPoint y: 326, distance: 102.7
click at [528, 327] on div "Prénom yvelain Nom robo Votre Société (si demande faite en tant que professionn…" at bounding box center [529, 315] width 617 height 159
copy link "yvelain.robo@orange.fr"
click at [779, 451] on span "J'envoie le devis" at bounding box center [793, 448] width 72 height 13
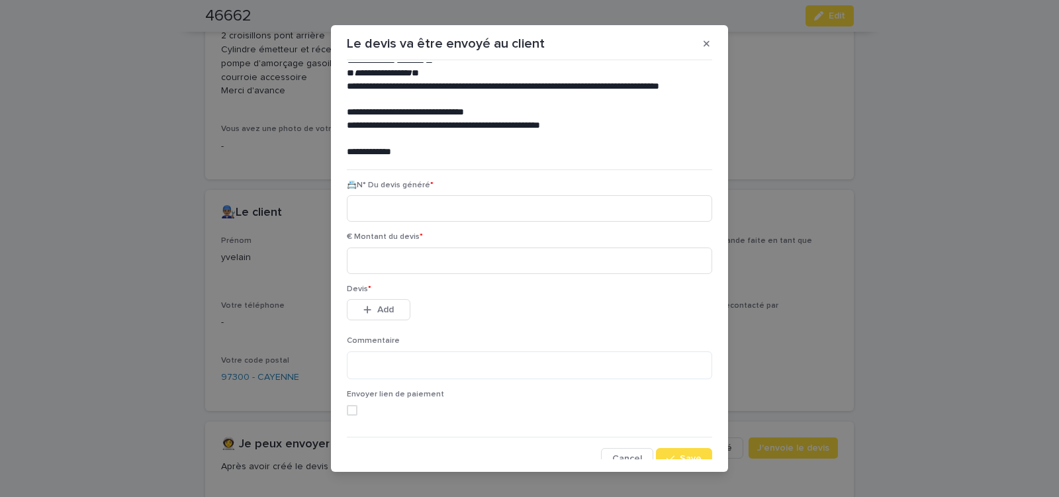
scroll to position [60, 0]
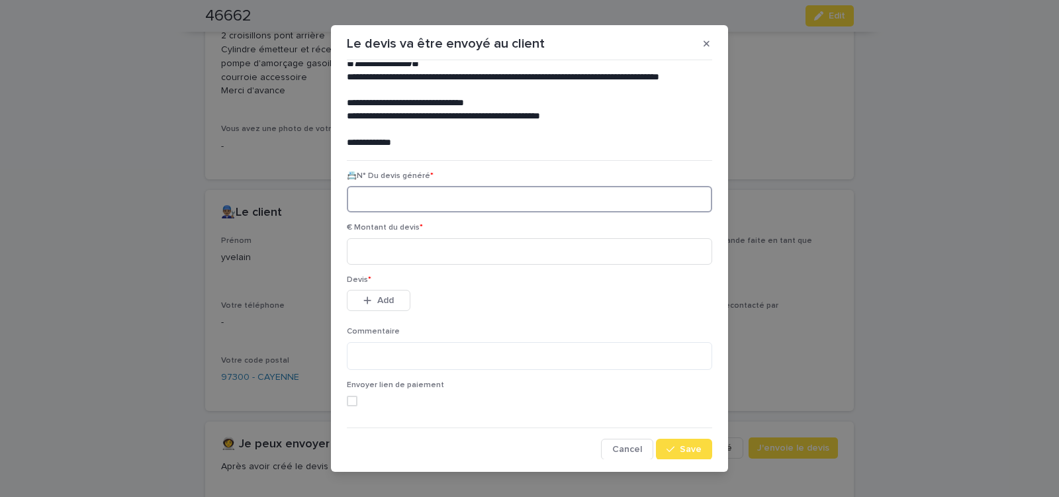
paste input "********"
type input "********"
click at [442, 252] on input at bounding box center [529, 251] width 365 height 26
type input "*****"
click at [381, 303] on span "Add" at bounding box center [385, 300] width 17 height 9
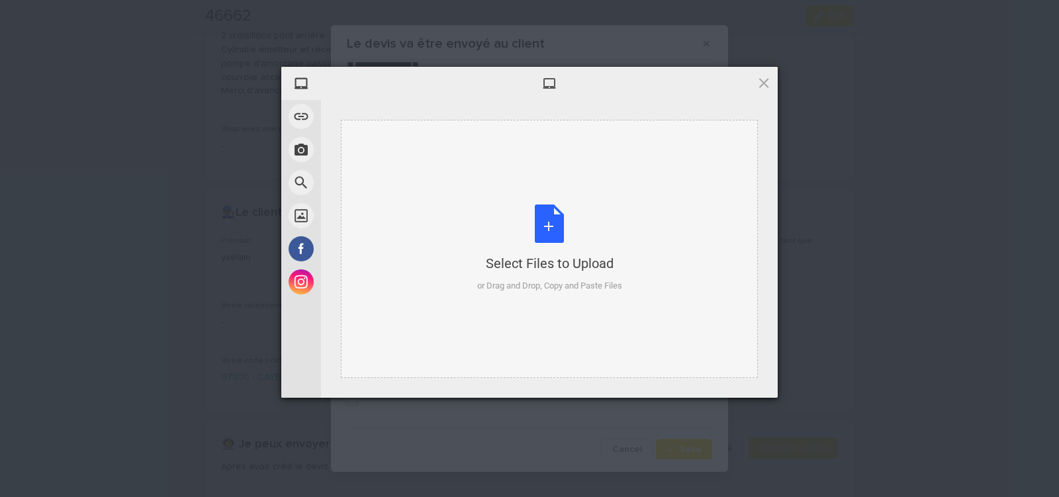
click at [545, 222] on div "Select Files to Upload or Drag and Drop, Copy and Paste Files" at bounding box center [549, 249] width 145 height 88
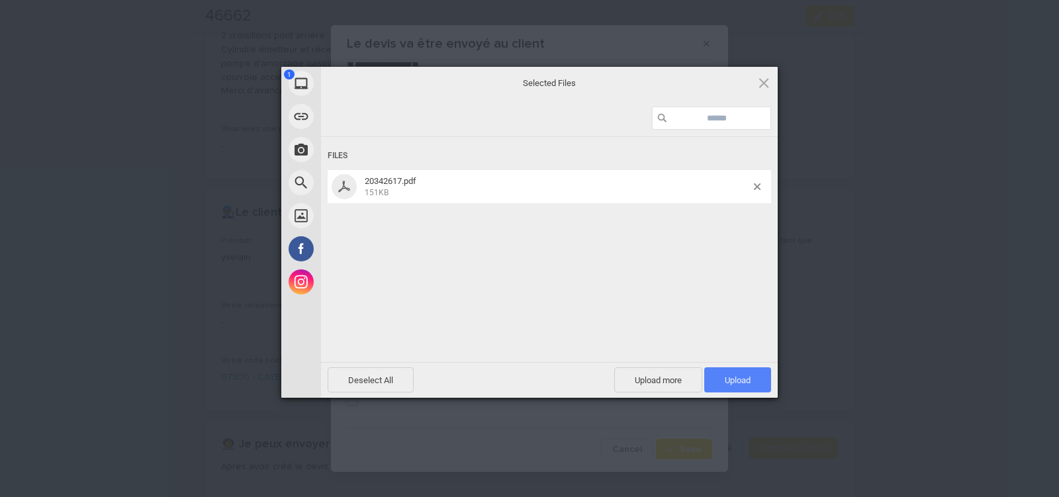
click at [756, 373] on span "Upload 1" at bounding box center [737, 379] width 67 height 25
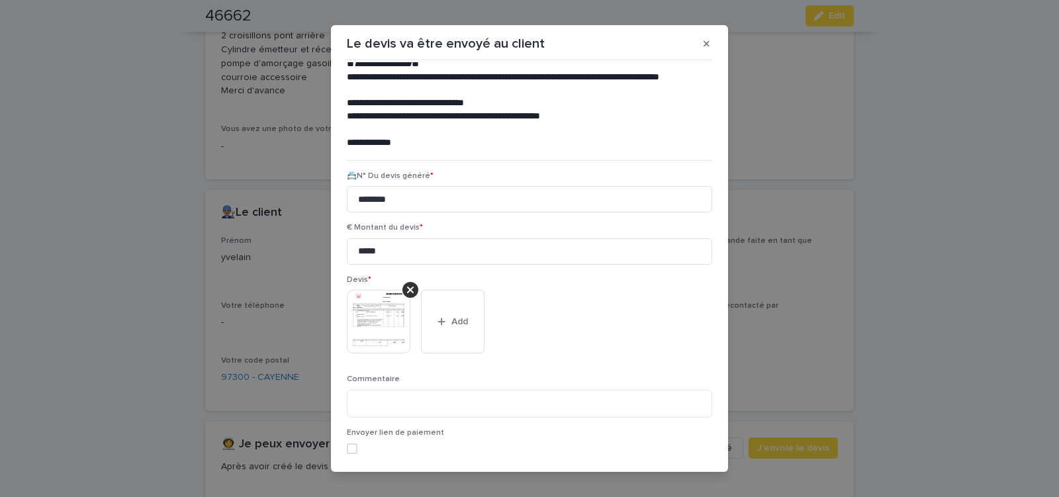
scroll to position [108, 0]
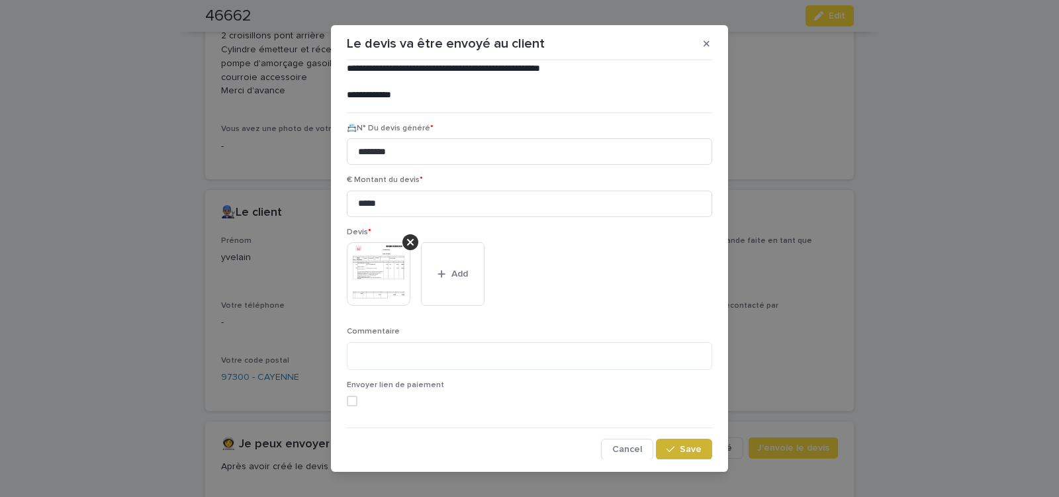
click at [671, 446] on div "button" at bounding box center [673, 449] width 13 height 9
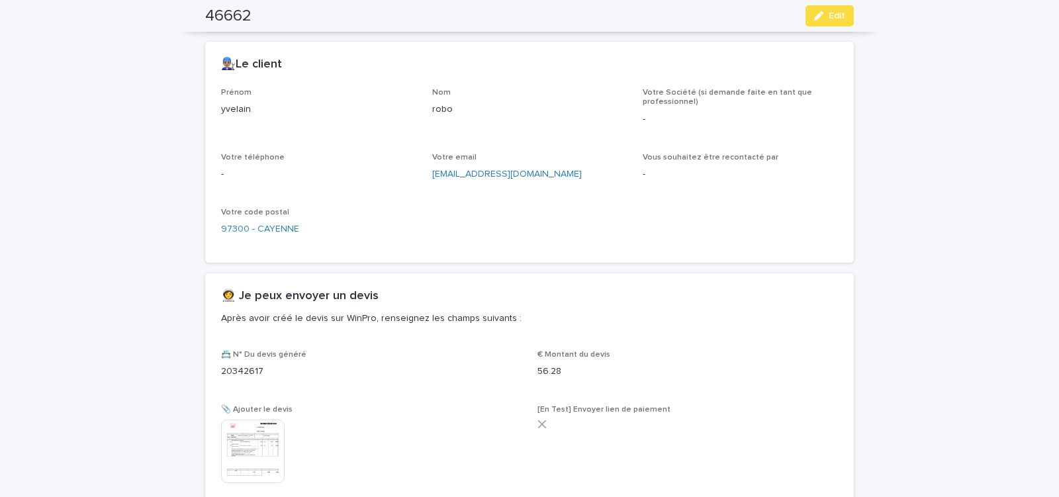
scroll to position [692, 0]
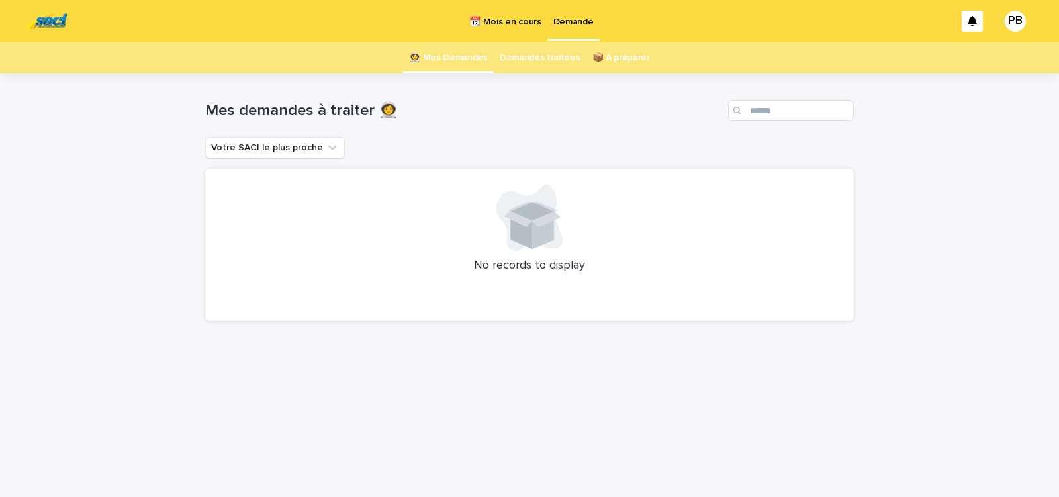
click at [500, 24] on p "📆 Mois en cours" at bounding box center [505, 14] width 72 height 28
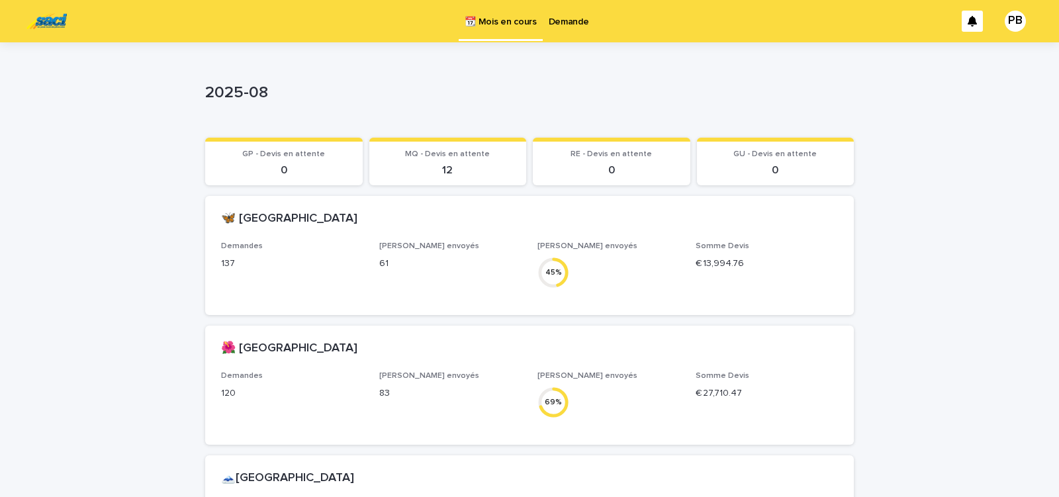
click at [564, 24] on p "Demande" at bounding box center [569, 14] width 40 height 28
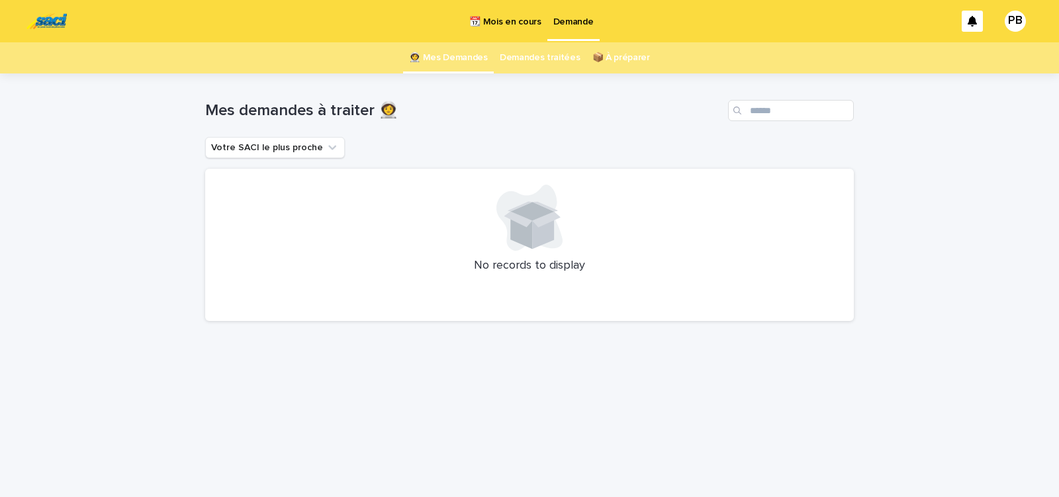
click at [134, 234] on div "Loading... Saving… Loading... Saving… Mes demandes à traiter 👩‍🚀 Votre SACI le …" at bounding box center [529, 285] width 1059 height 424
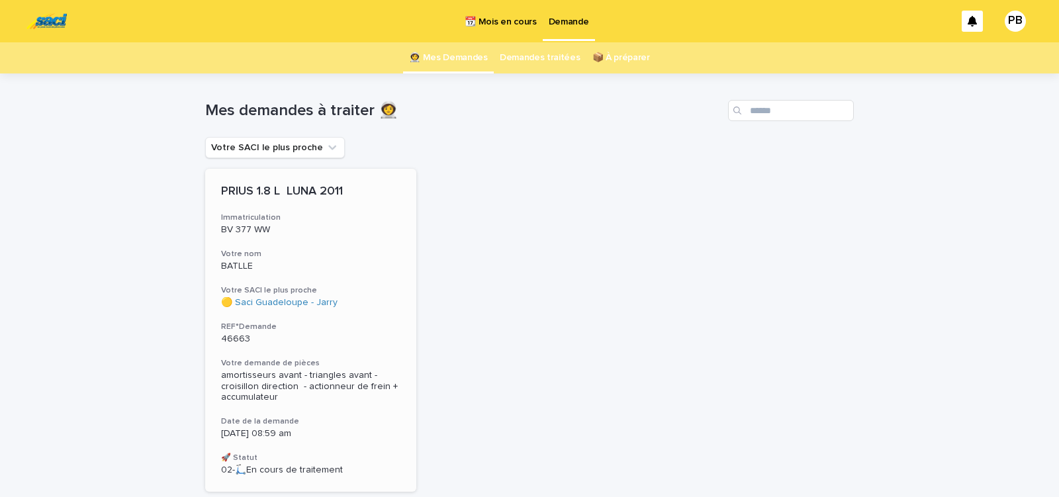
click at [346, 312] on div "PRIUS 1.8 L LUNA 2011 Immatriculation BV 377 WW Votre nom BATLLE Votre SACI le …" at bounding box center [310, 330] width 211 height 323
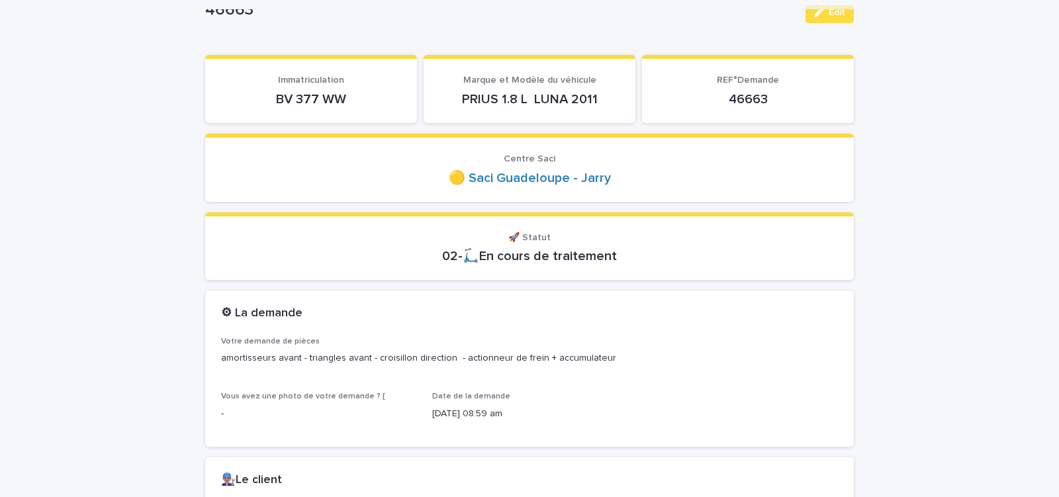
scroll to position [113, 0]
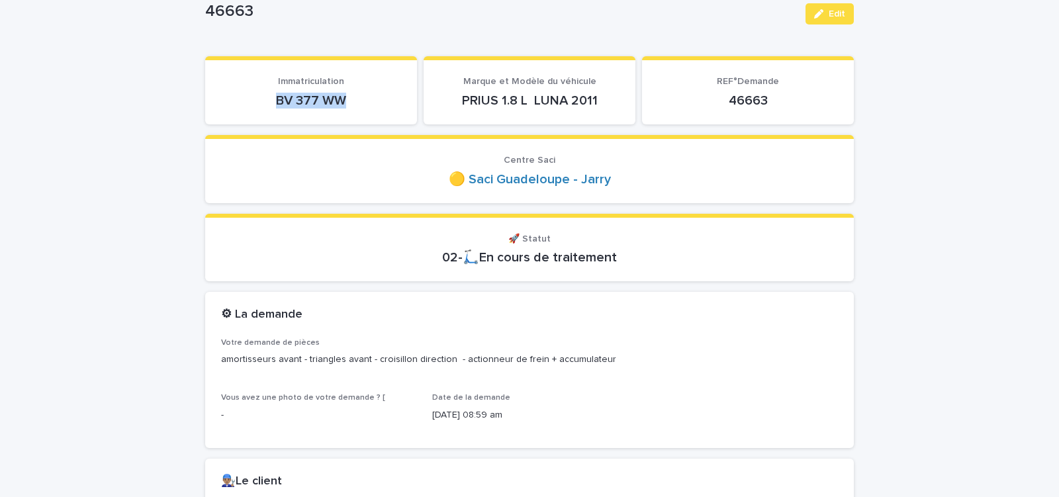
drag, startPoint x: 272, startPoint y: 102, endPoint x: 362, endPoint y: 108, distance: 90.2
click at [361, 108] on p "BV 377 WW" at bounding box center [311, 101] width 180 height 16
copy p "BV 377 WW"
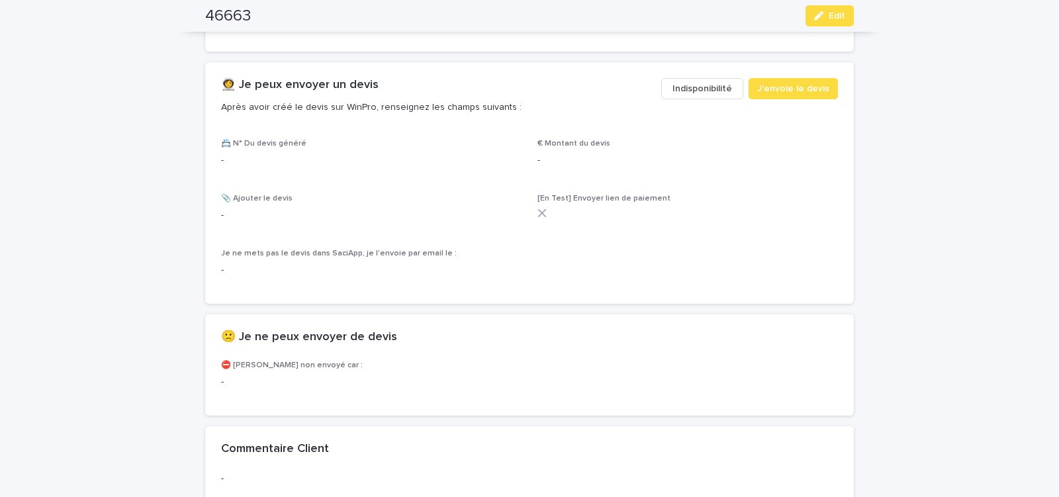
scroll to position [788, 0]
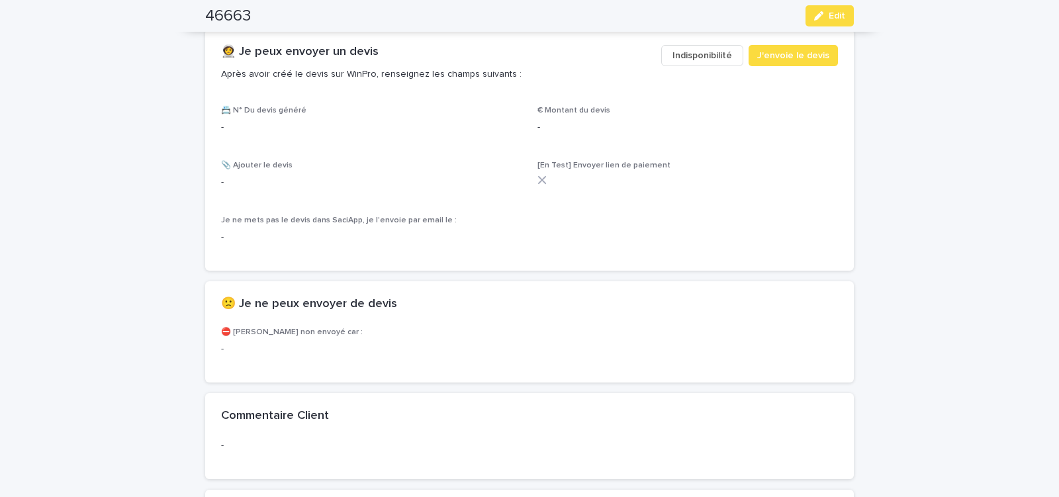
click at [691, 49] on span "Indisponibilité" at bounding box center [703, 55] width 60 height 13
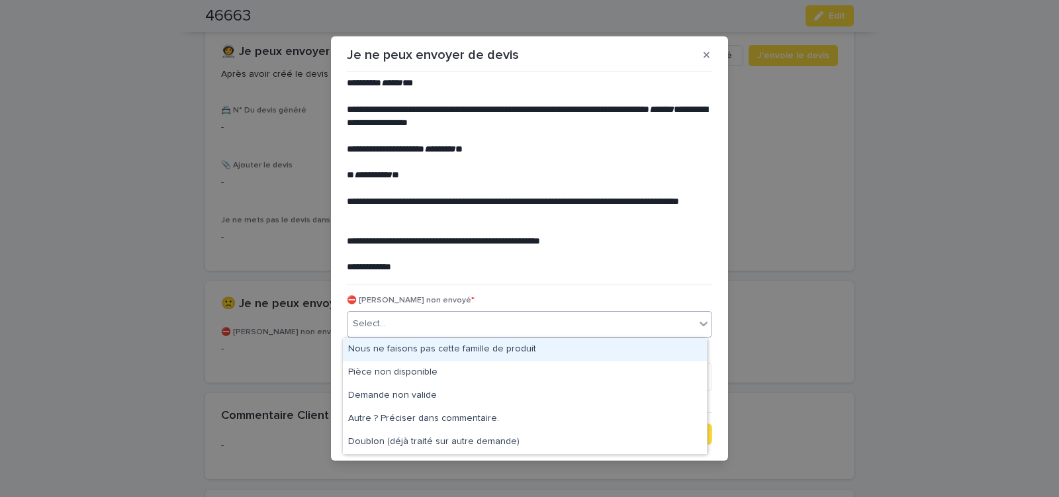
click at [431, 328] on div "Select..." at bounding box center [522, 324] width 348 height 22
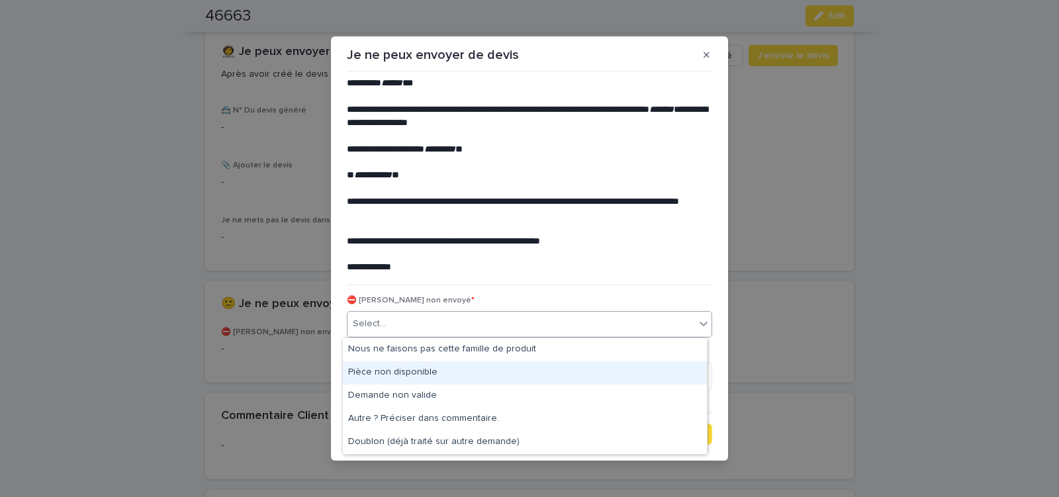
click at [402, 369] on div "Pièce non disponible" at bounding box center [525, 372] width 364 height 23
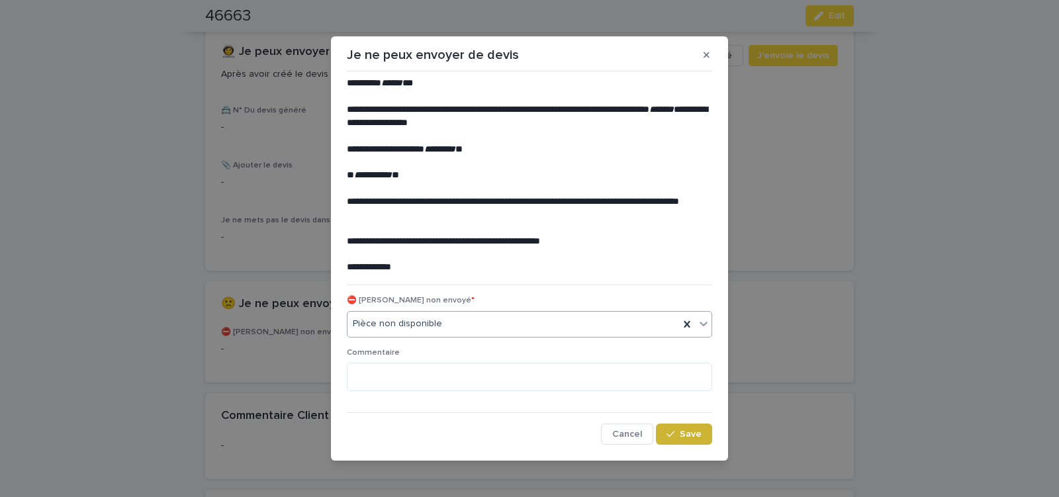
click at [663, 432] on button "Save" at bounding box center [684, 434] width 56 height 21
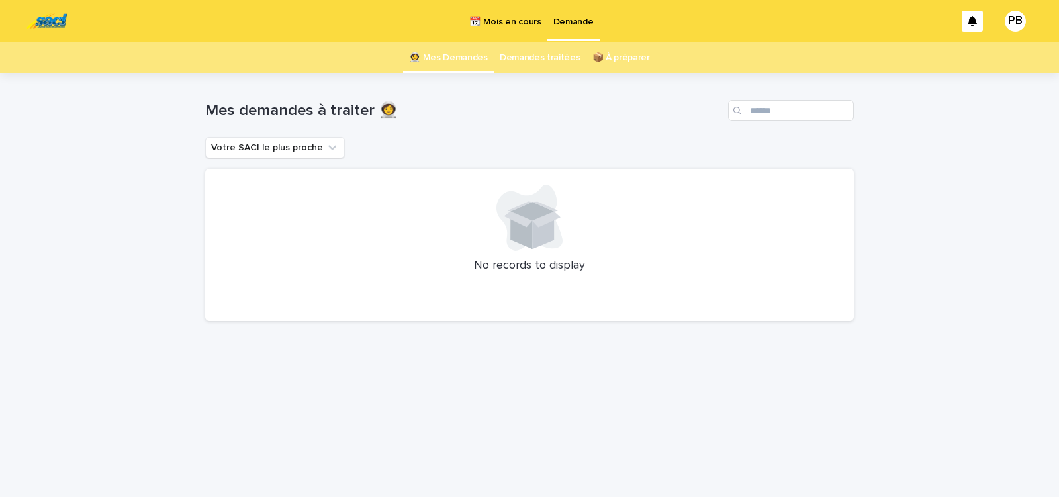
click at [510, 21] on p "📆 Mois en cours" at bounding box center [505, 14] width 72 height 28
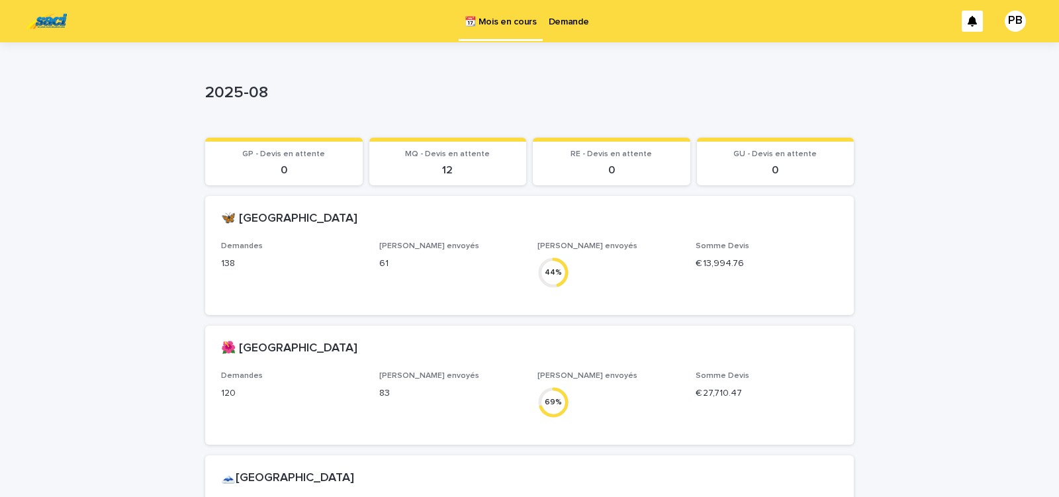
click at [583, 23] on p "Demande" at bounding box center [569, 14] width 40 height 28
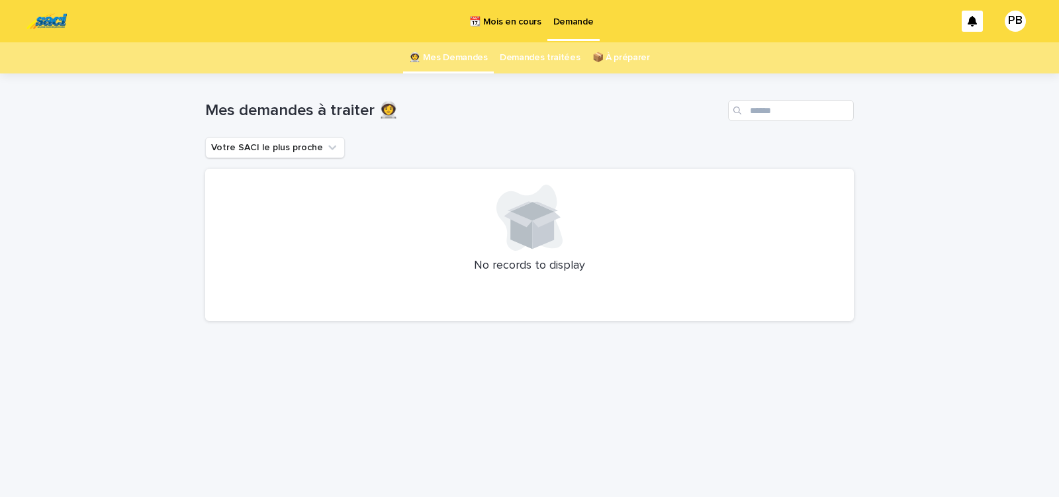
click at [524, 346] on div "Loading... Saving… Loading... Saving… Mes demandes à traiter 👩‍🚀 Votre SACI le …" at bounding box center [530, 268] width 662 height 391
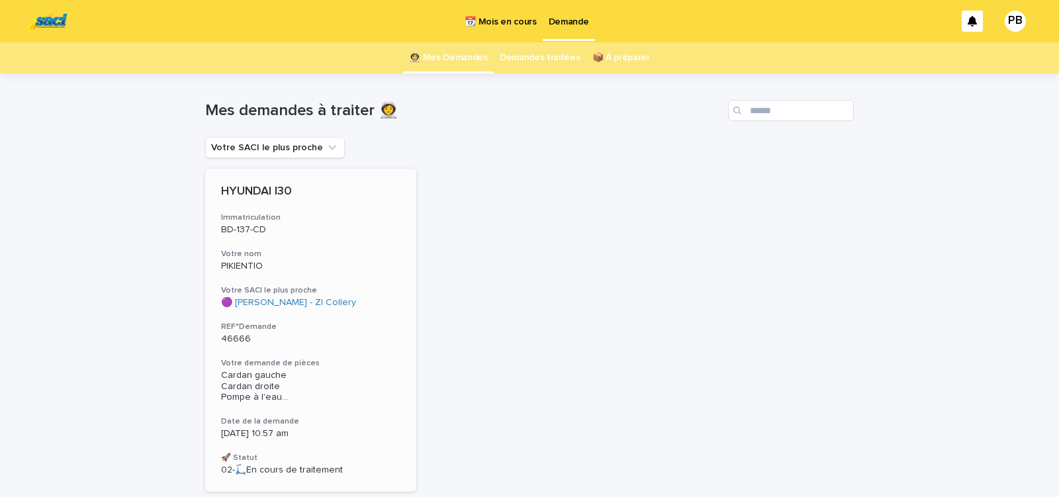
click at [355, 349] on div "HYUNDAI I30 Immatriculation BD-137-CD Votre nom PIKIENTIO Votre SACI le plus pr…" at bounding box center [310, 330] width 211 height 323
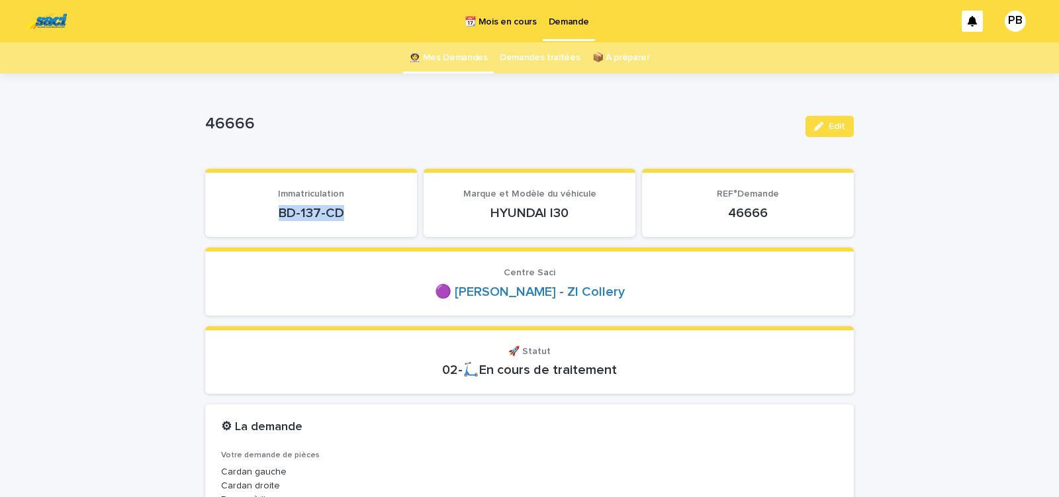
drag, startPoint x: 272, startPoint y: 217, endPoint x: 379, endPoint y: 214, distance: 106.6
click at [379, 214] on p "BD-137-CD" at bounding box center [311, 213] width 180 height 16
copy p "BD-137-CD"
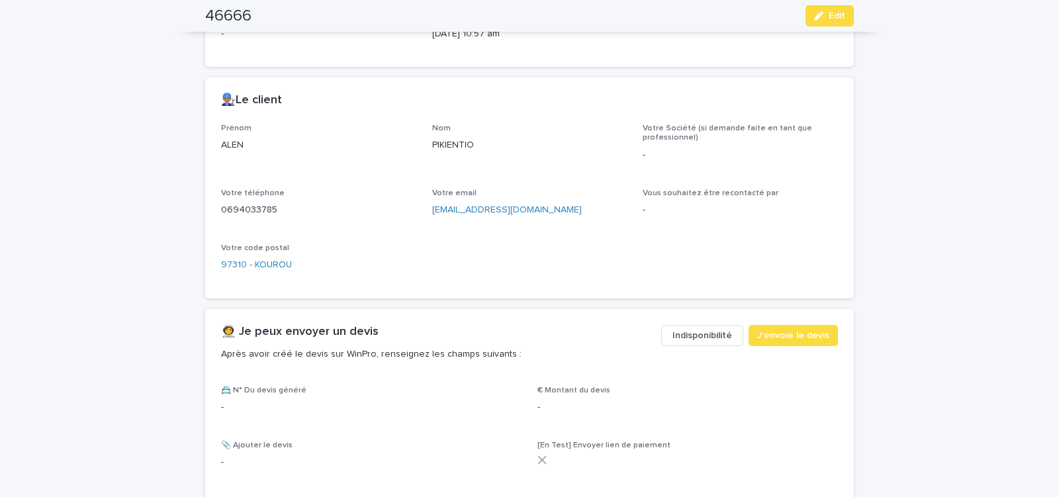
scroll to position [619, 0]
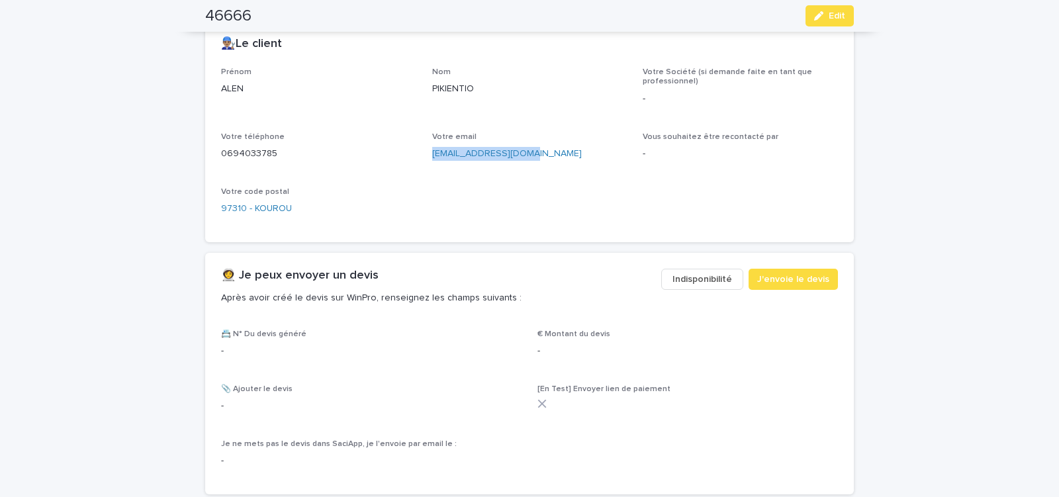
drag, startPoint x: 426, startPoint y: 160, endPoint x: 512, endPoint y: 158, distance: 86.8
click at [512, 158] on div "Prénom ALEN Nom PIKIENTIO Votre Société (si demande faite en tant que professio…" at bounding box center [529, 147] width 617 height 159
copy link "lokadi.juli@gmail.com"
click at [777, 280] on span "J'envoie le devis" at bounding box center [793, 279] width 72 height 13
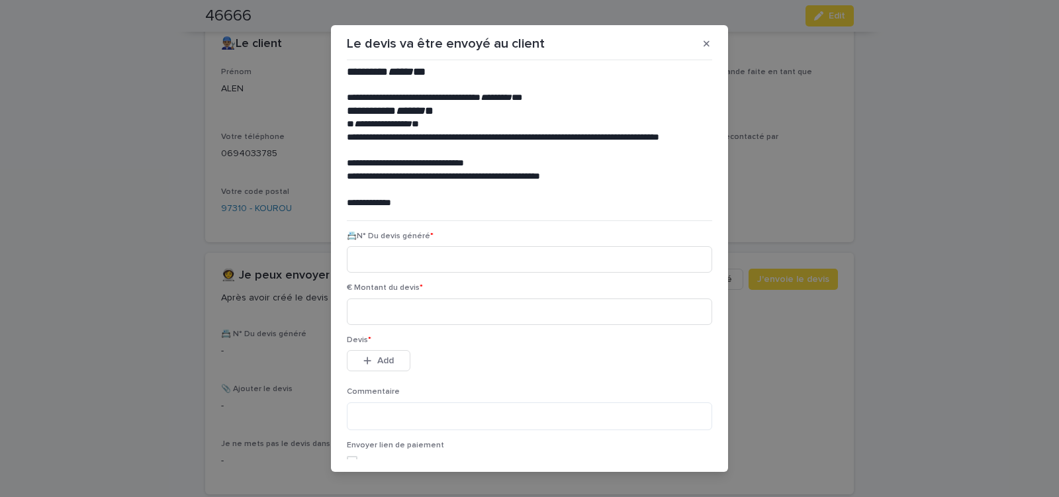
scroll to position [60, 0]
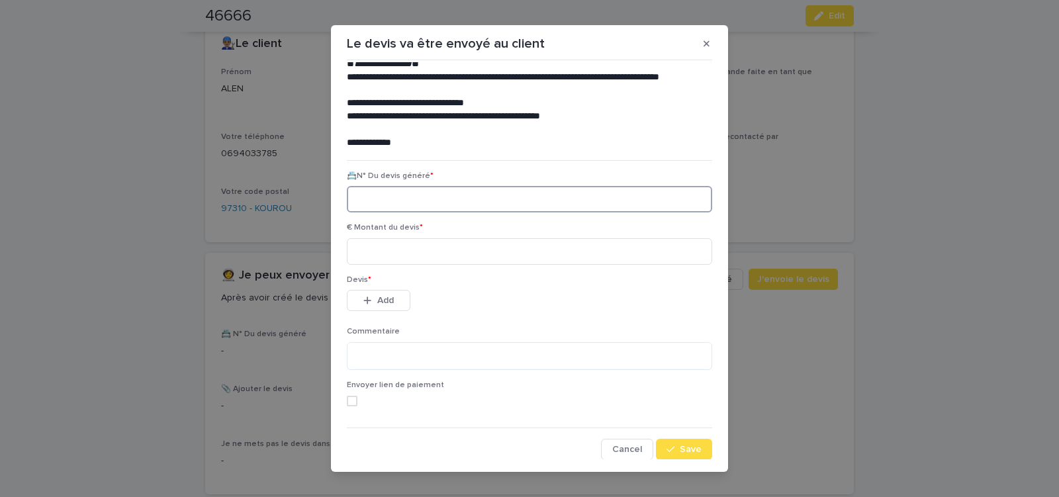
paste input "********"
type input "********"
click at [425, 253] on input at bounding box center [529, 251] width 365 height 26
type input "******"
click at [393, 297] on button "Add" at bounding box center [379, 300] width 64 height 21
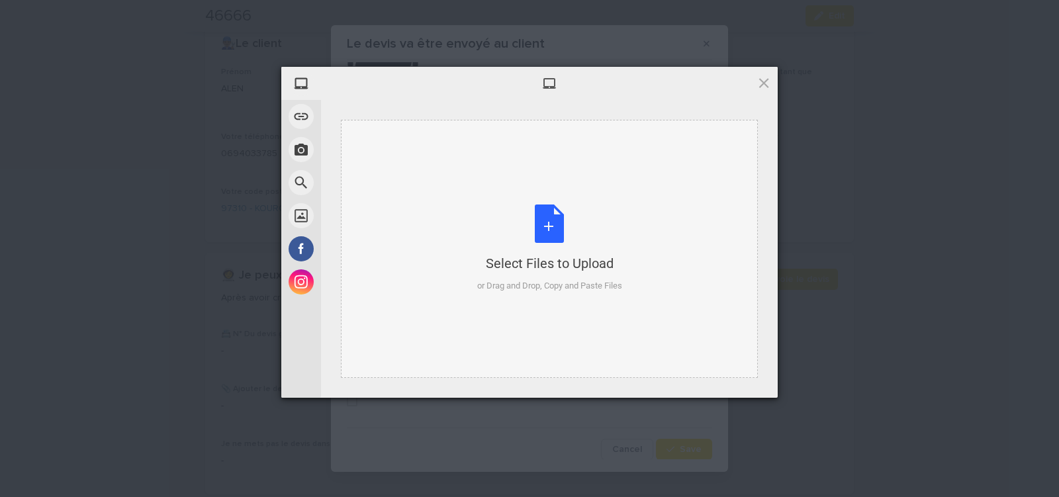
click at [538, 217] on div "Select Files to Upload or Drag and Drop, Copy and Paste Files" at bounding box center [549, 249] width 145 height 88
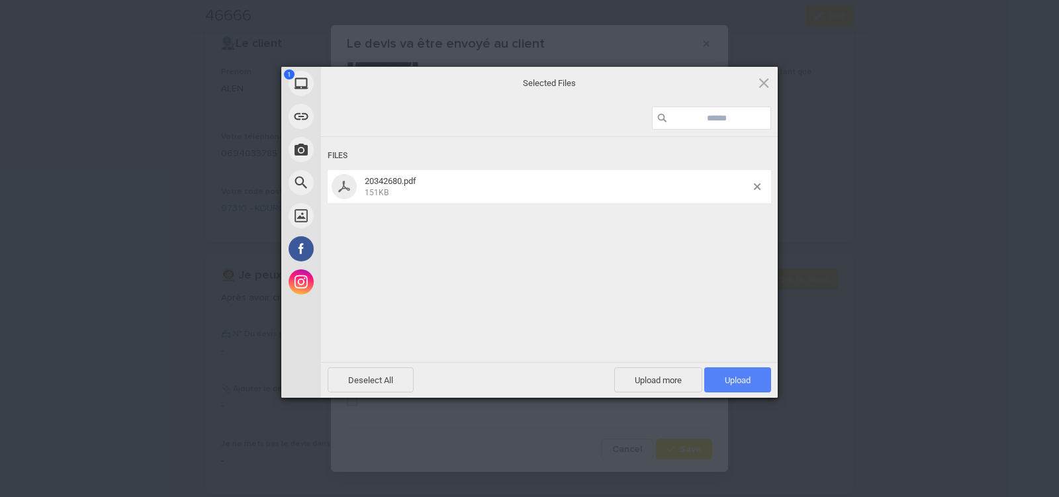
drag, startPoint x: 716, startPoint y: 378, endPoint x: 720, endPoint y: 372, distance: 6.8
click at [717, 377] on span "Upload 1" at bounding box center [737, 379] width 67 height 25
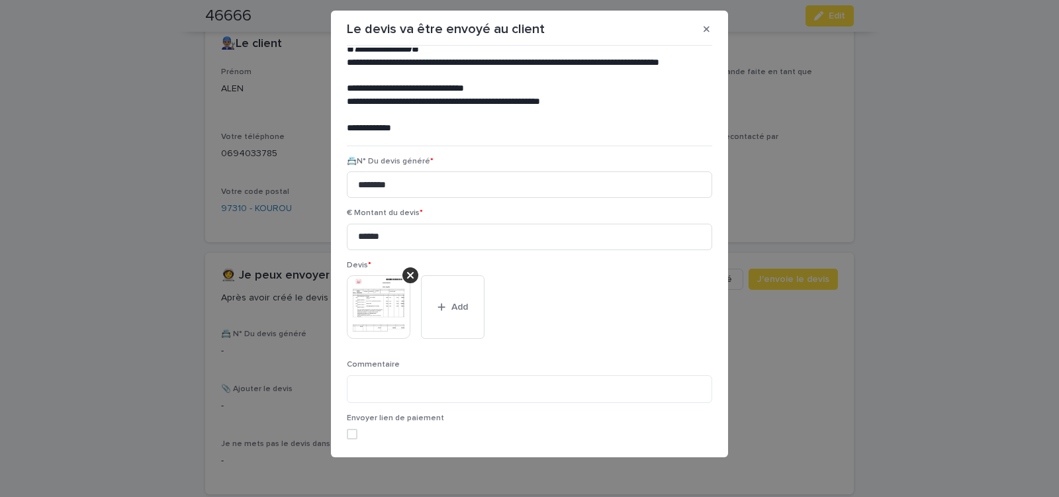
scroll to position [108, 0]
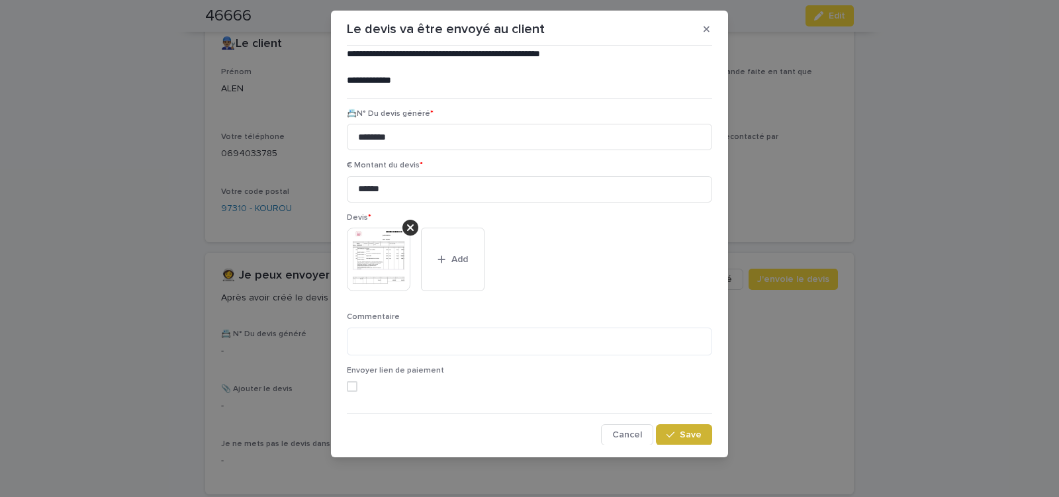
click at [675, 427] on button "Save" at bounding box center [684, 434] width 56 height 21
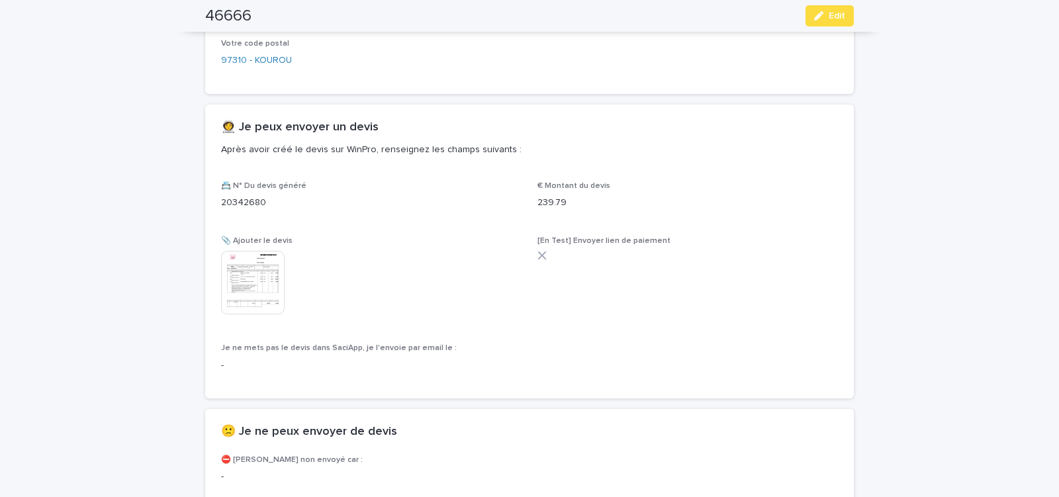
scroll to position [861, 0]
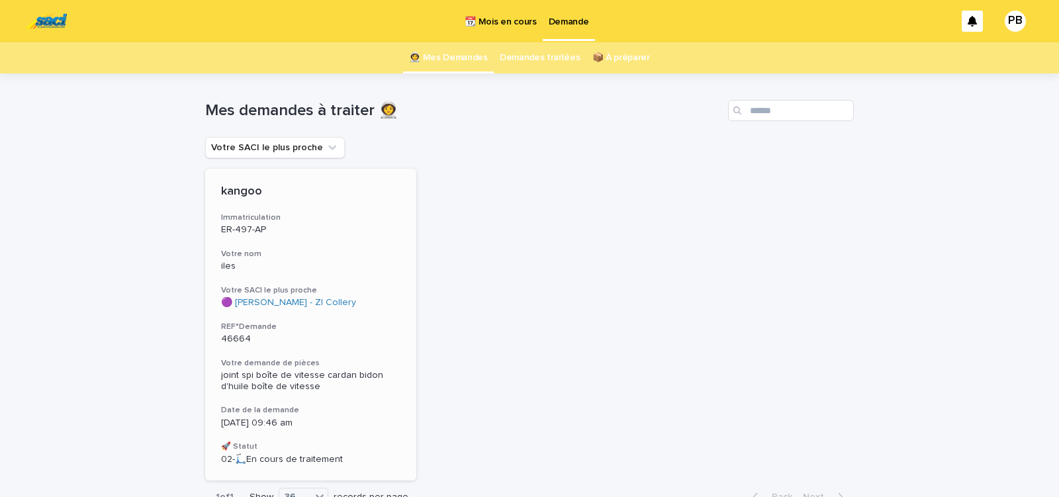
click at [353, 401] on div "kangoo Immatriculation ER-497-AP Votre nom iles Votre SACI le plus proche 🟣 Sac…" at bounding box center [310, 325] width 211 height 312
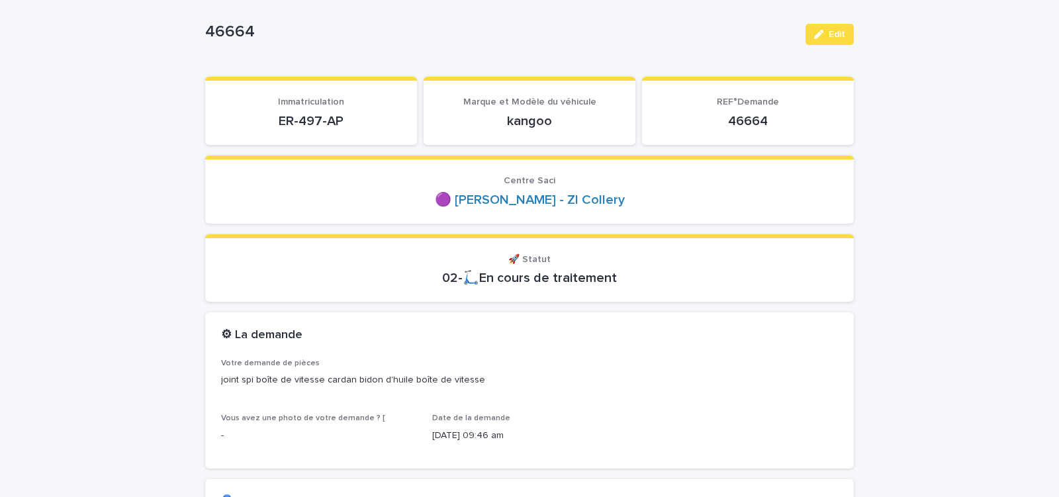
scroll to position [113, 0]
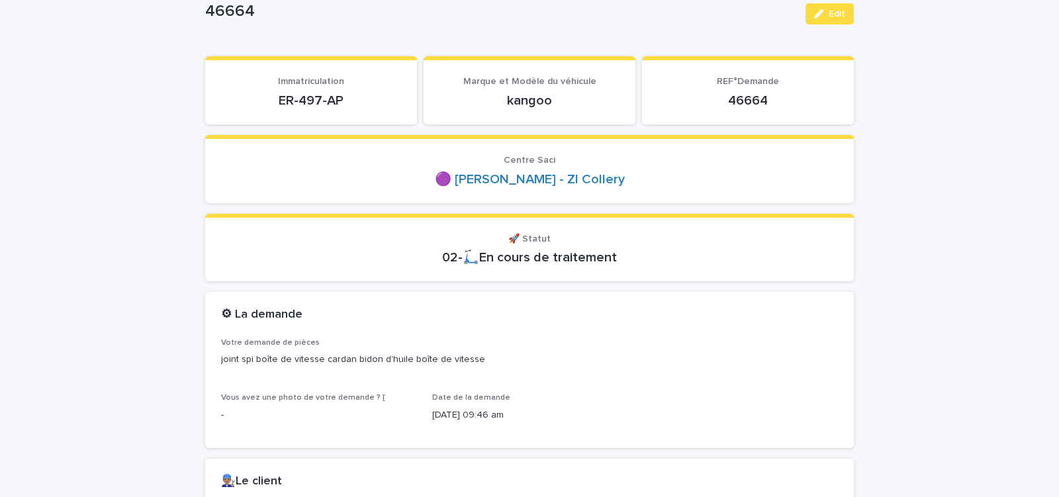
drag, startPoint x: 268, startPoint y: 97, endPoint x: 350, endPoint y: 105, distance: 81.8
click at [346, 107] on p "ER-497-AP" at bounding box center [311, 101] width 180 height 16
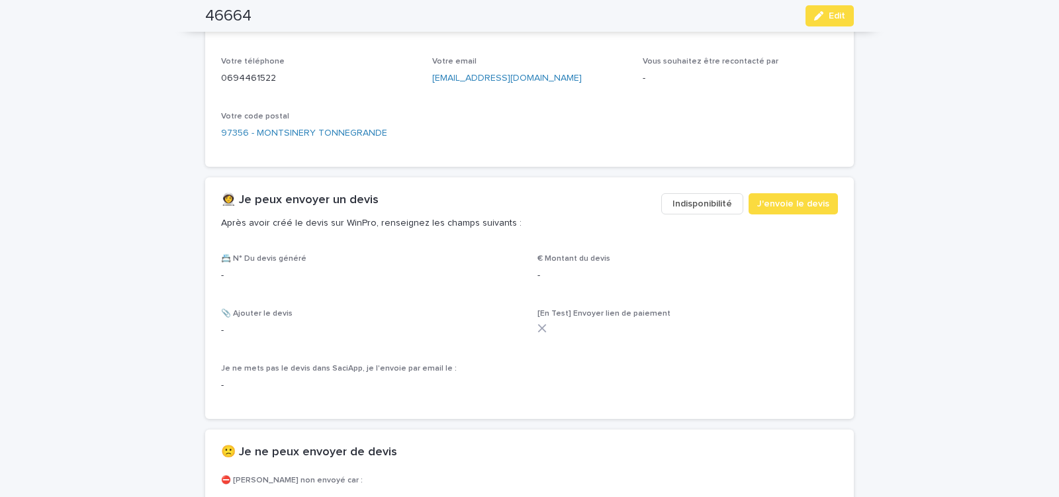
scroll to position [675, 0]
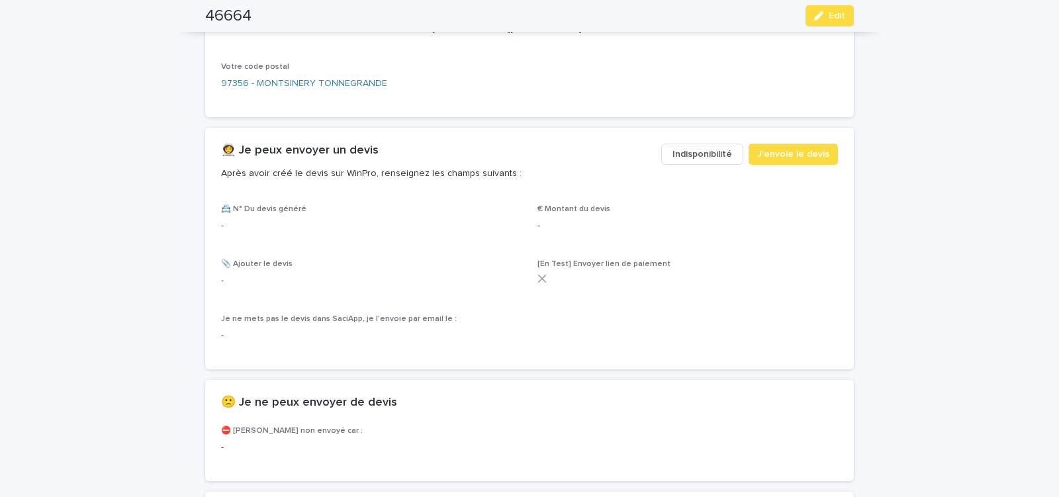
click at [710, 152] on span "Indisponibilité" at bounding box center [703, 154] width 60 height 13
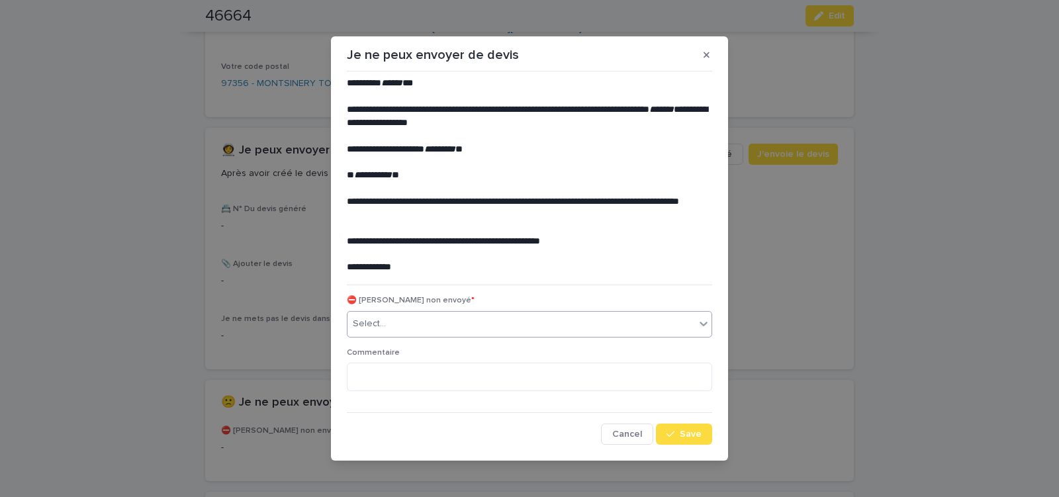
click at [474, 323] on div "Select..." at bounding box center [522, 324] width 348 height 22
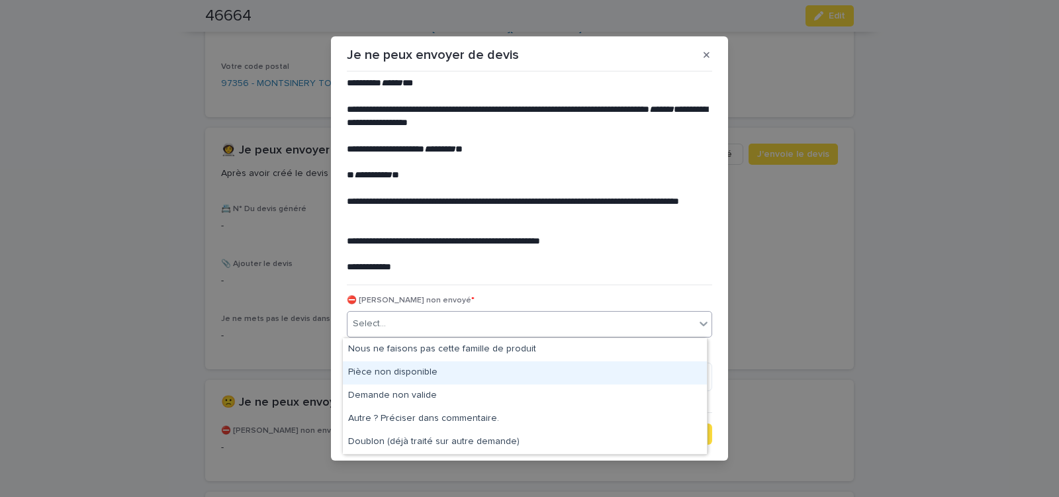
click at [432, 369] on div "Pièce non disponible" at bounding box center [525, 372] width 364 height 23
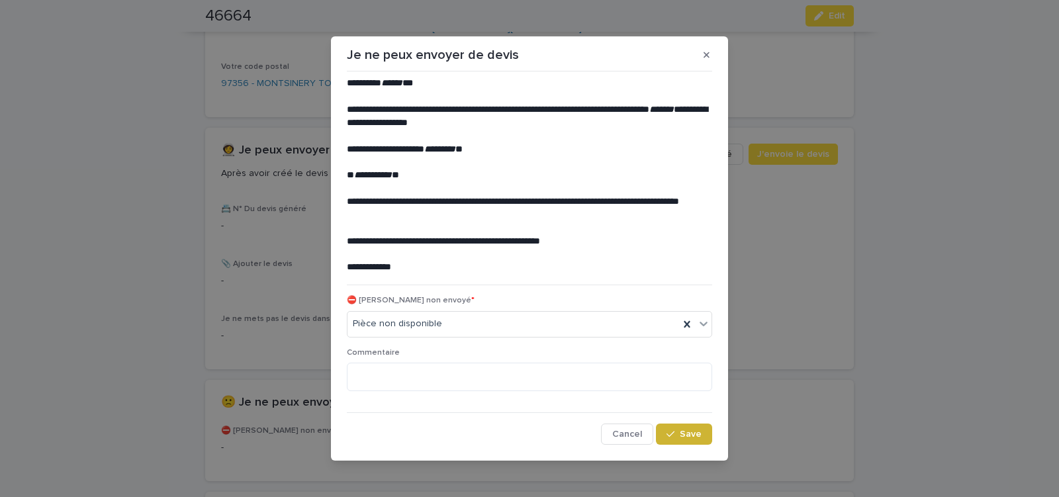
drag, startPoint x: 671, startPoint y: 429, endPoint x: 571, endPoint y: 358, distance: 122.0
click at [671, 429] on button "Save" at bounding box center [684, 434] width 56 height 21
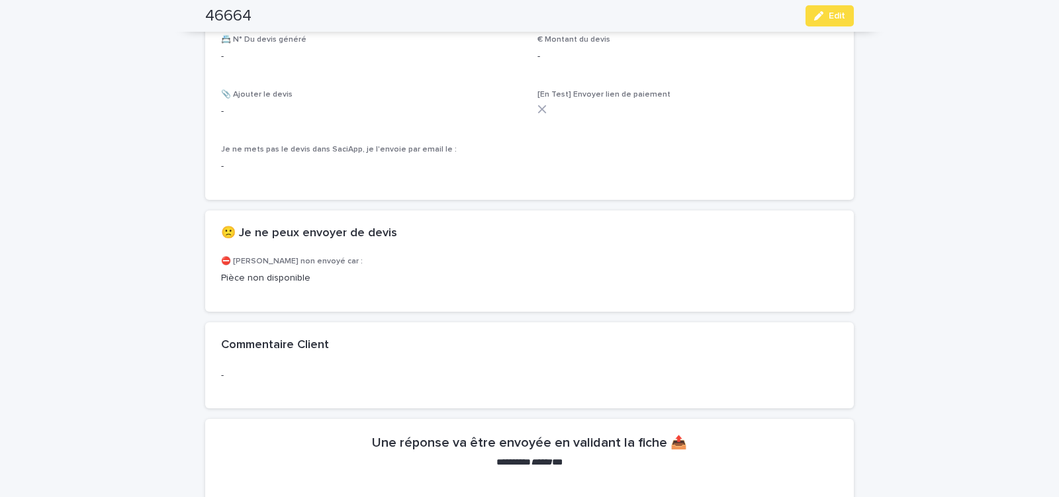
scroll to position [845, 0]
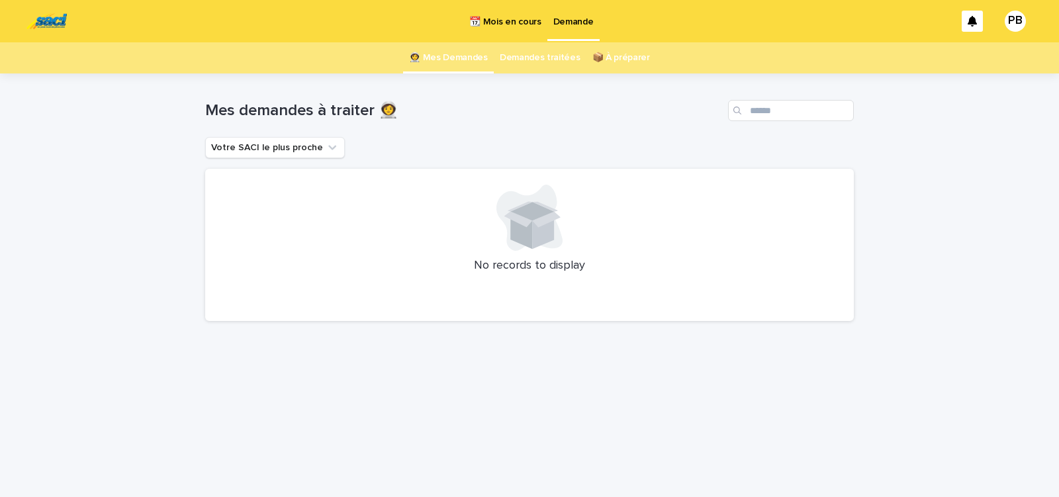
click at [522, 17] on p "📆 Mois en cours" at bounding box center [505, 14] width 72 height 28
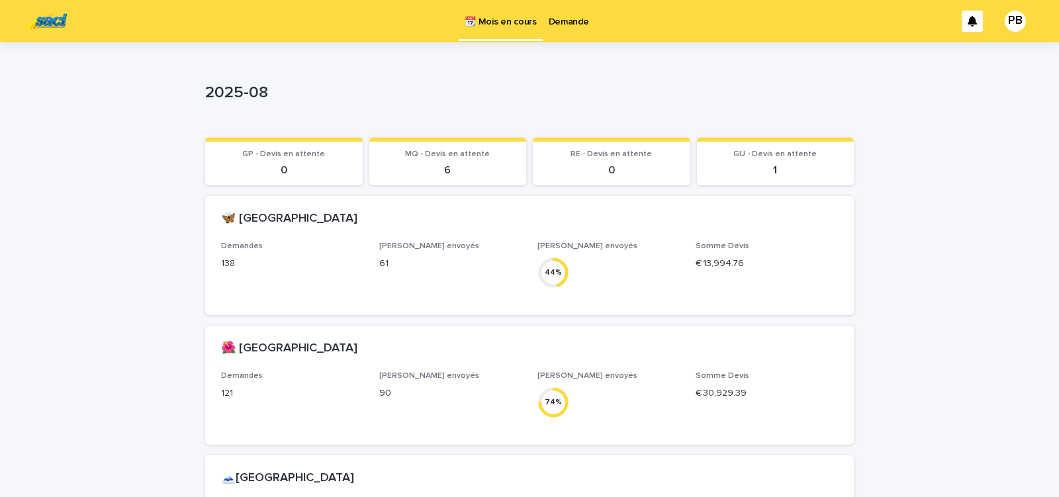
click at [562, 23] on p "Demande" at bounding box center [569, 14] width 40 height 28
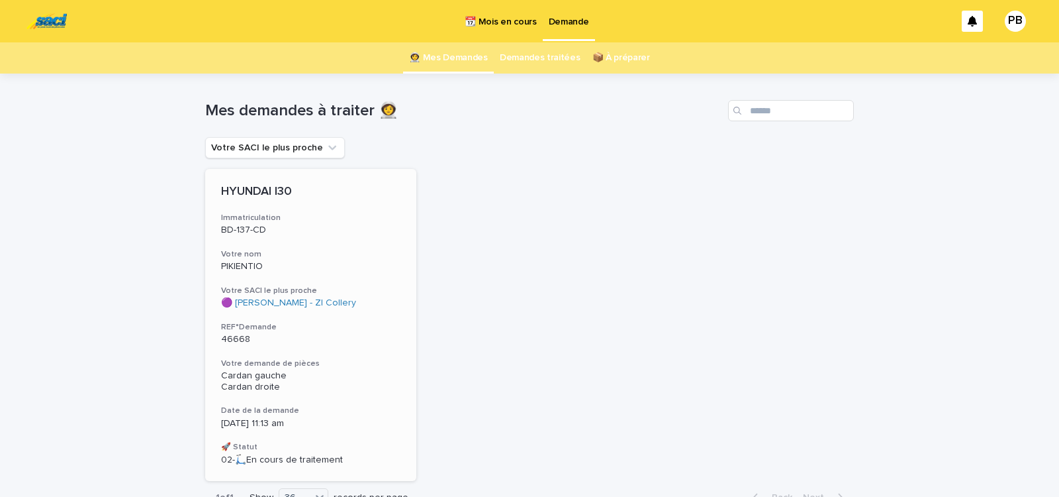
click at [326, 346] on div "HYUNDAI I30 Immatriculation BD-137-CD Votre nom PIKIENTIO Votre SACI le plus pr…" at bounding box center [310, 325] width 211 height 312
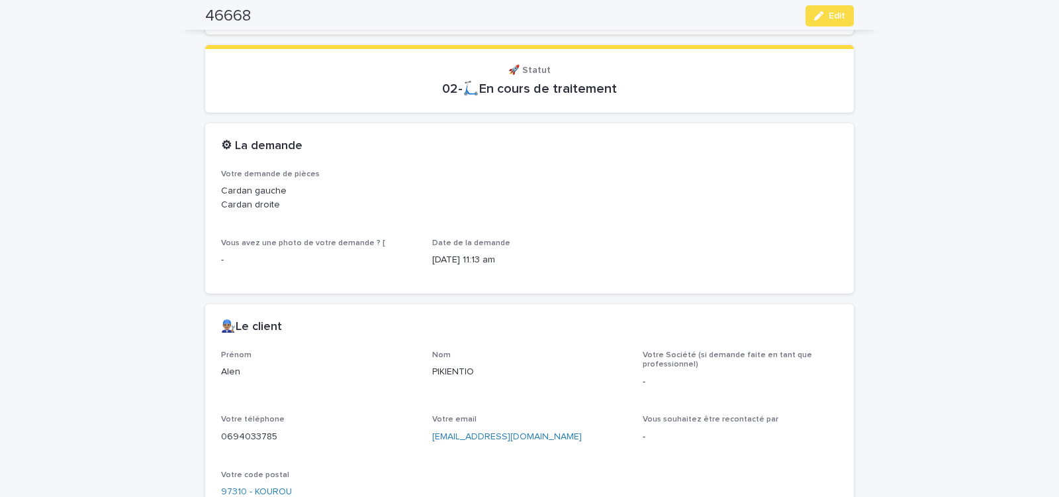
scroll to position [506, 0]
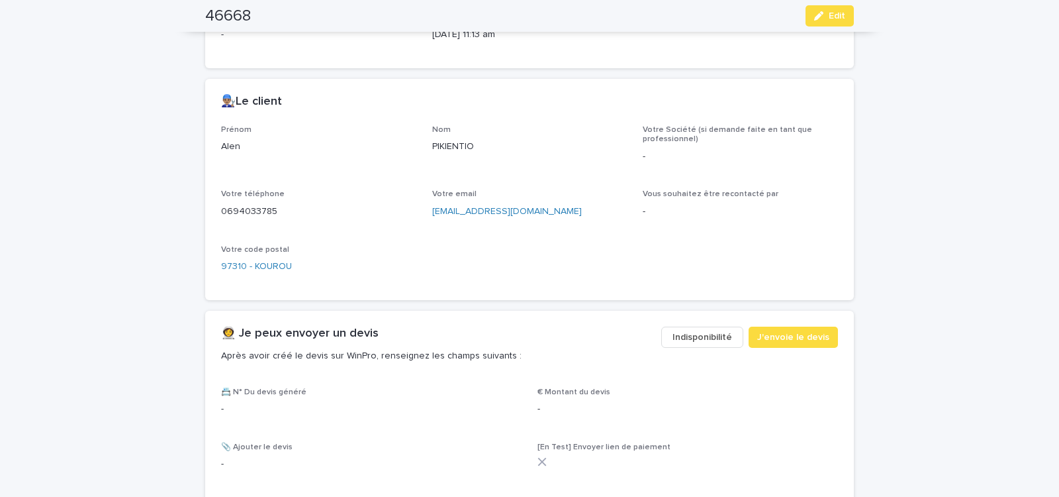
click at [707, 336] on span "Indisponibilité" at bounding box center [703, 336] width 60 height 13
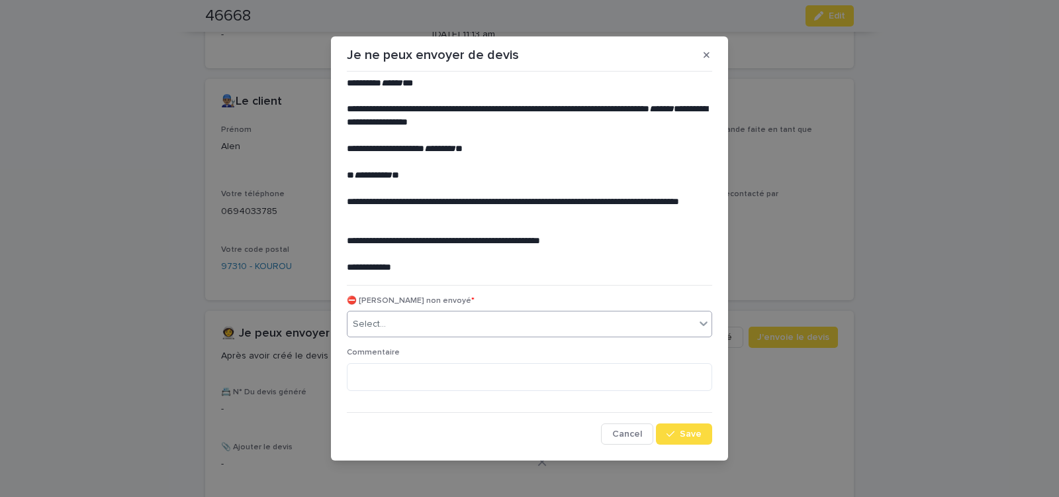
click at [432, 320] on div "Select..." at bounding box center [522, 324] width 348 height 22
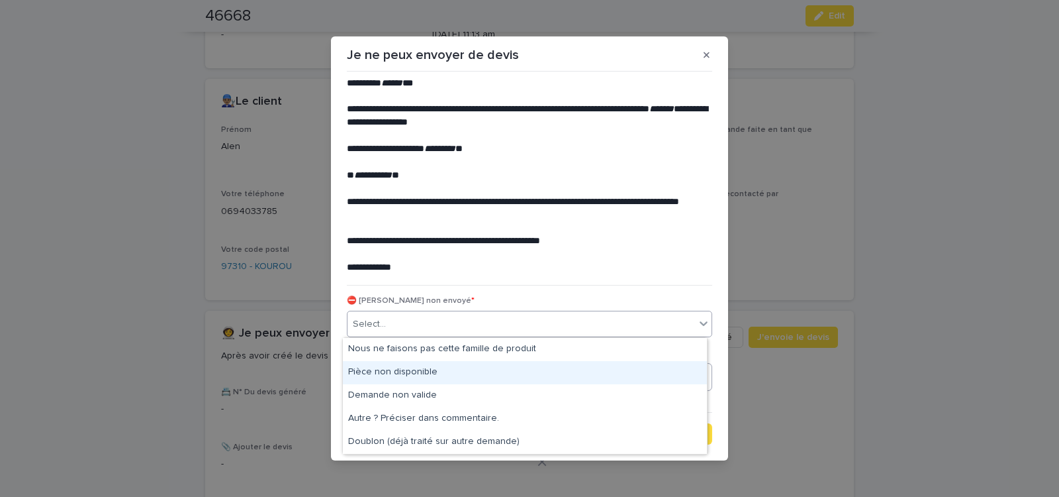
drag, startPoint x: 399, startPoint y: 367, endPoint x: 408, endPoint y: 375, distance: 12.2
click at [399, 368] on div "Pièce non disponible" at bounding box center [525, 372] width 364 height 23
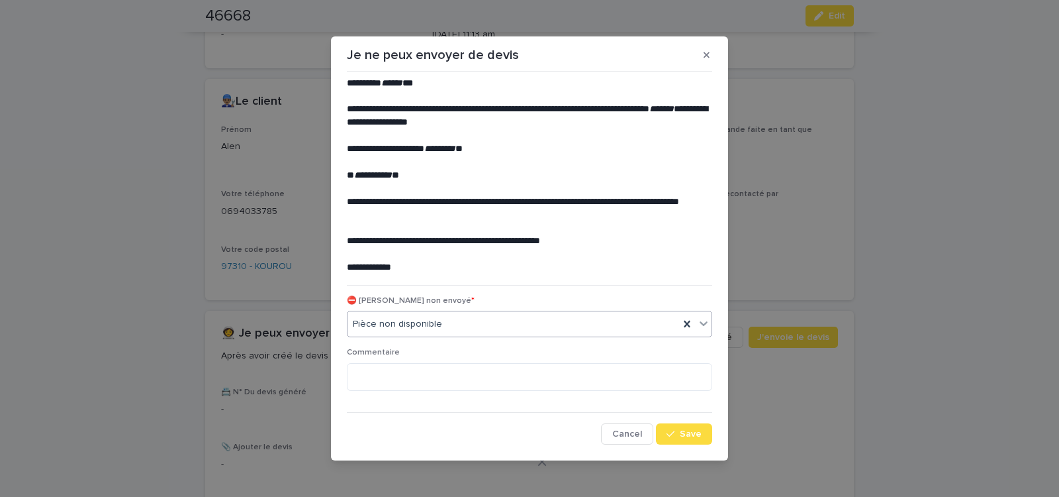
drag, startPoint x: 677, startPoint y: 431, endPoint x: 628, endPoint y: 415, distance: 51.5
click at [677, 430] on button "Save" at bounding box center [684, 433] width 56 height 21
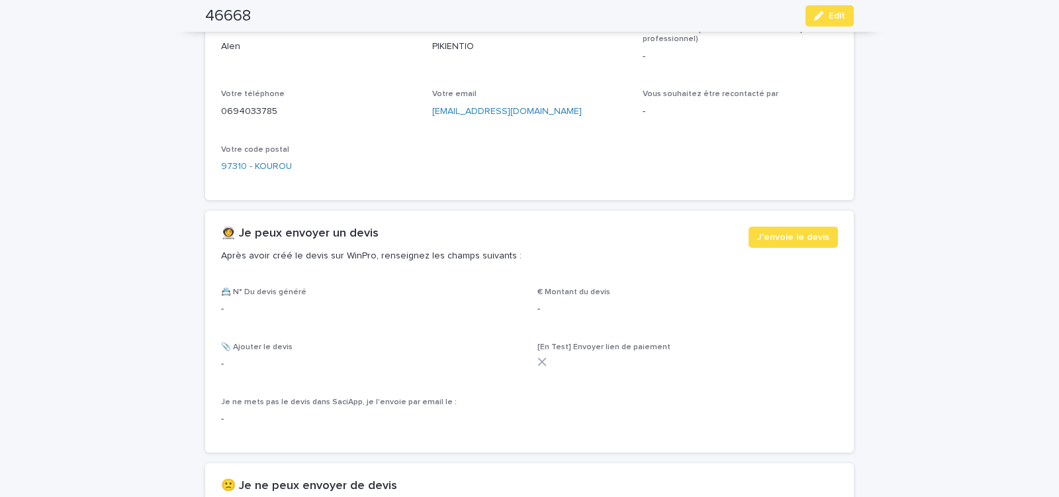
scroll to position [676, 0]
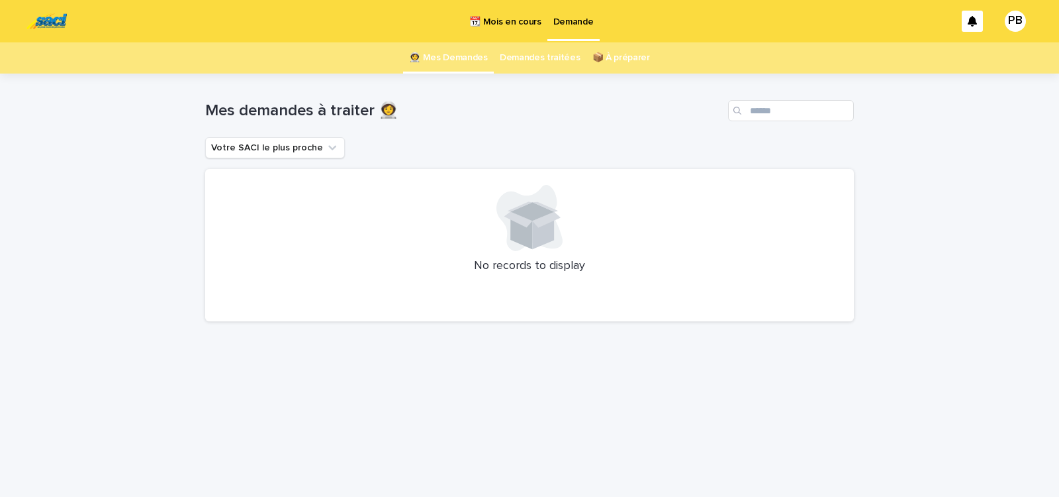
click at [515, 24] on p "📆 Mois en cours" at bounding box center [505, 14] width 72 height 28
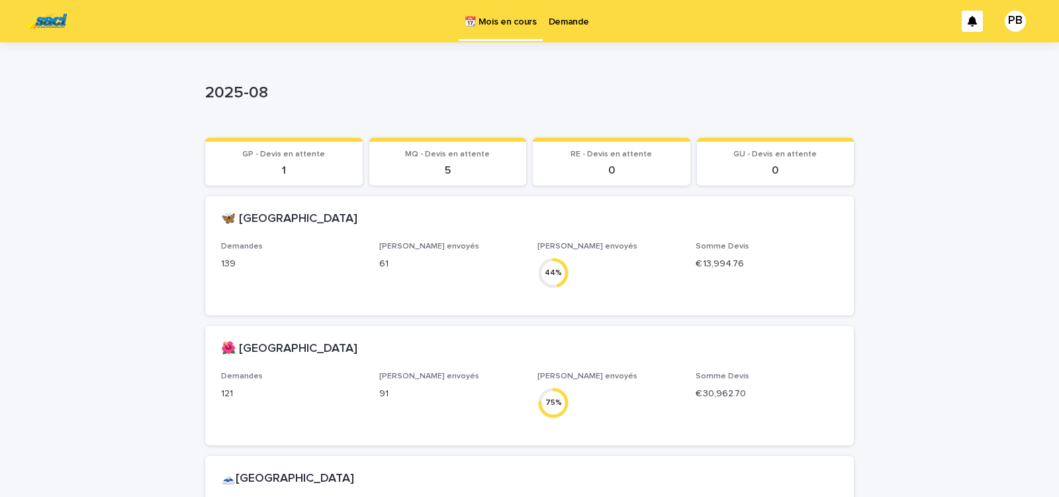
click at [565, 20] on p "Demande" at bounding box center [569, 14] width 40 height 28
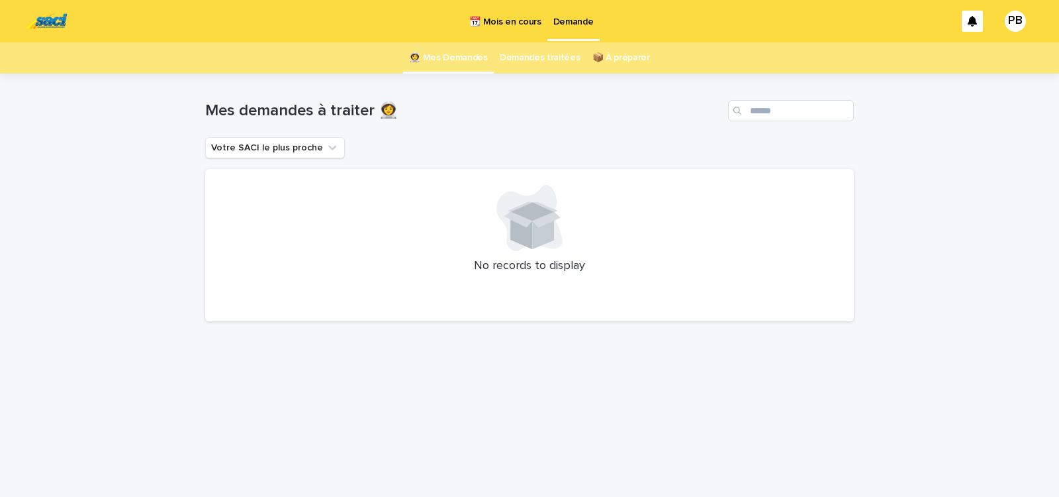
click at [542, 62] on link "Demandes traitées" at bounding box center [540, 57] width 81 height 31
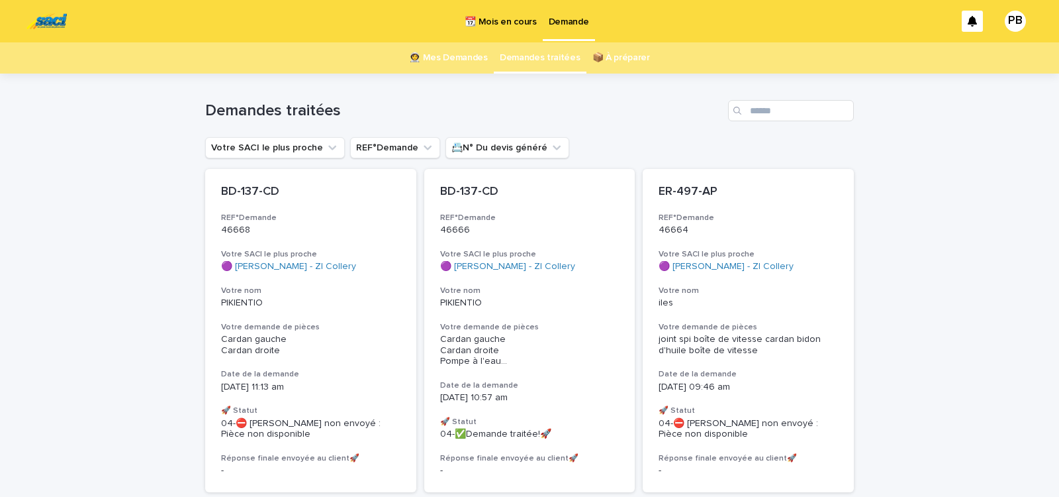
click at [499, 22] on p "📆 Mois en cours" at bounding box center [501, 14] width 72 height 28
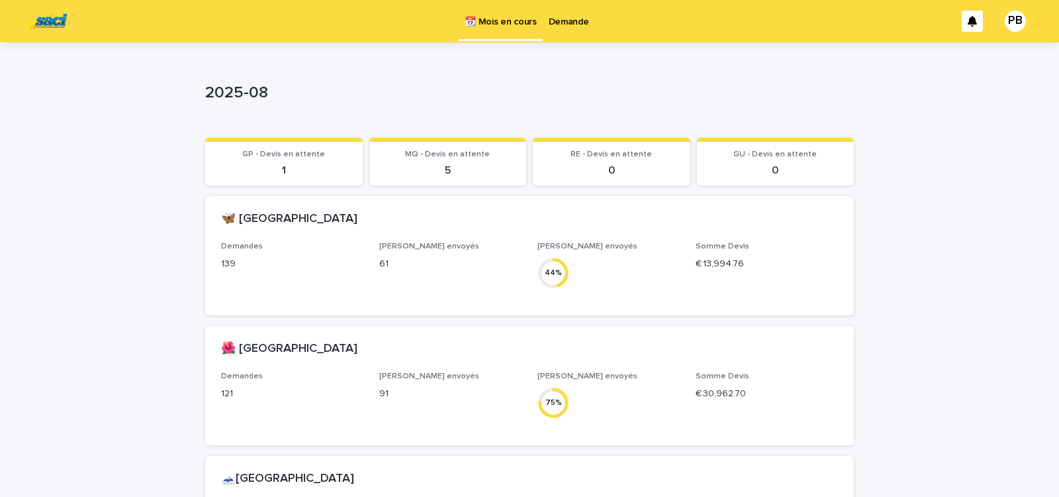
click at [571, 24] on p "Demande" at bounding box center [569, 14] width 40 height 28
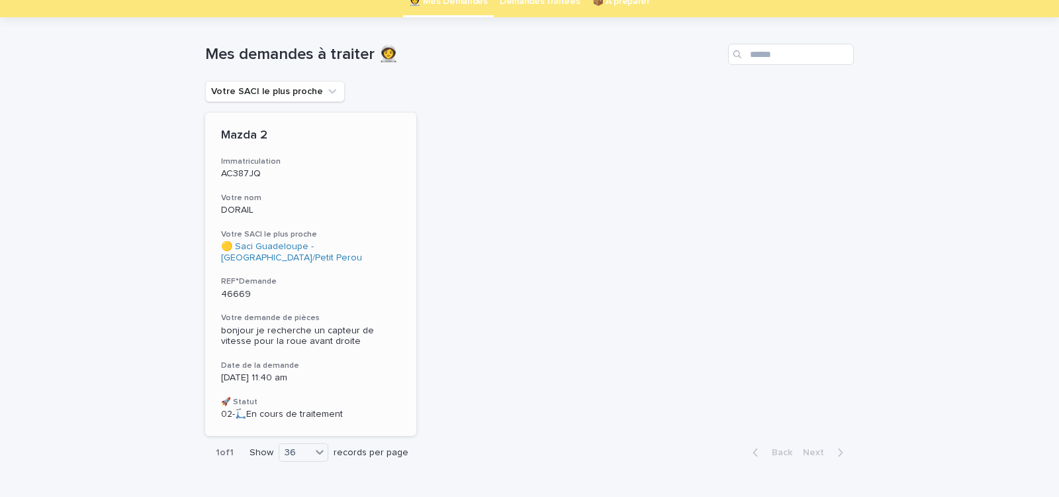
scroll to position [94, 0]
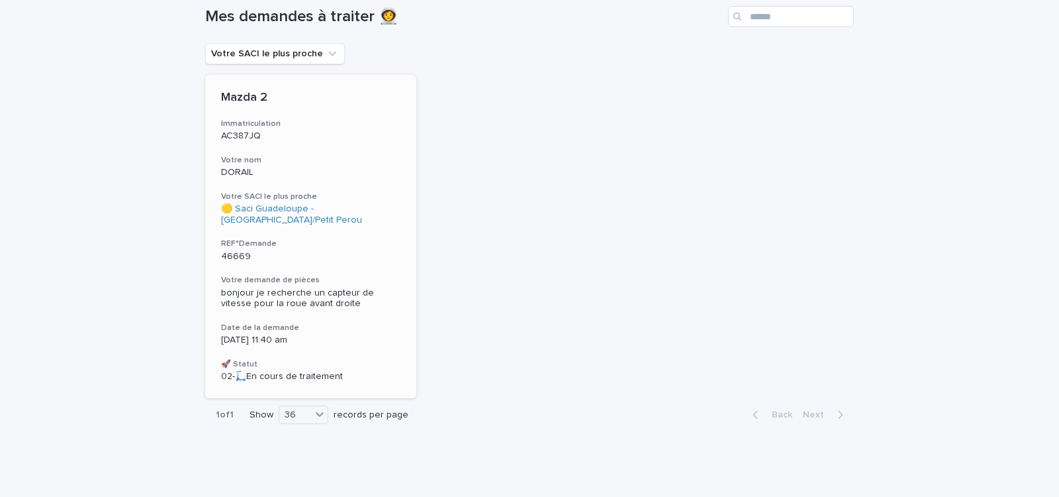
click at [383, 240] on h3 "REF°Demande" at bounding box center [310, 243] width 179 height 11
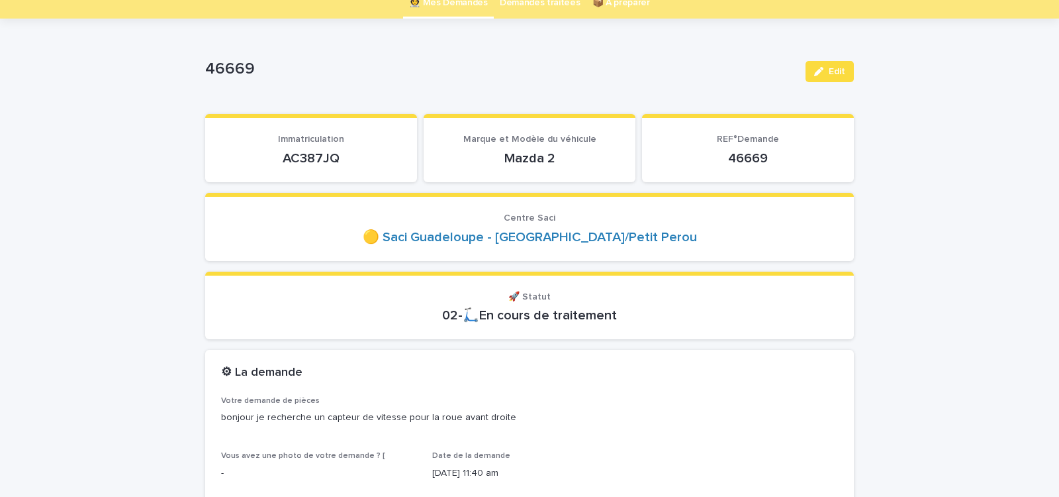
scroll to position [113, 0]
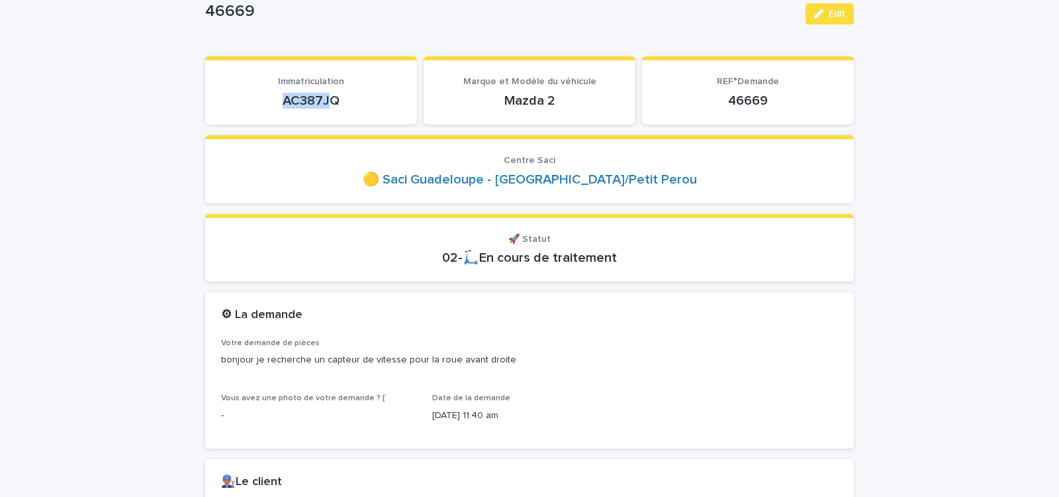
drag, startPoint x: 279, startPoint y: 101, endPoint x: 332, endPoint y: 107, distance: 53.9
click at [325, 107] on p "AC387JQ" at bounding box center [311, 101] width 180 height 16
drag, startPoint x: 277, startPoint y: 105, endPoint x: 342, endPoint y: 109, distance: 65.0
click at [342, 109] on div "AC387JQ" at bounding box center [311, 99] width 180 height 19
copy p "AC387JQ"
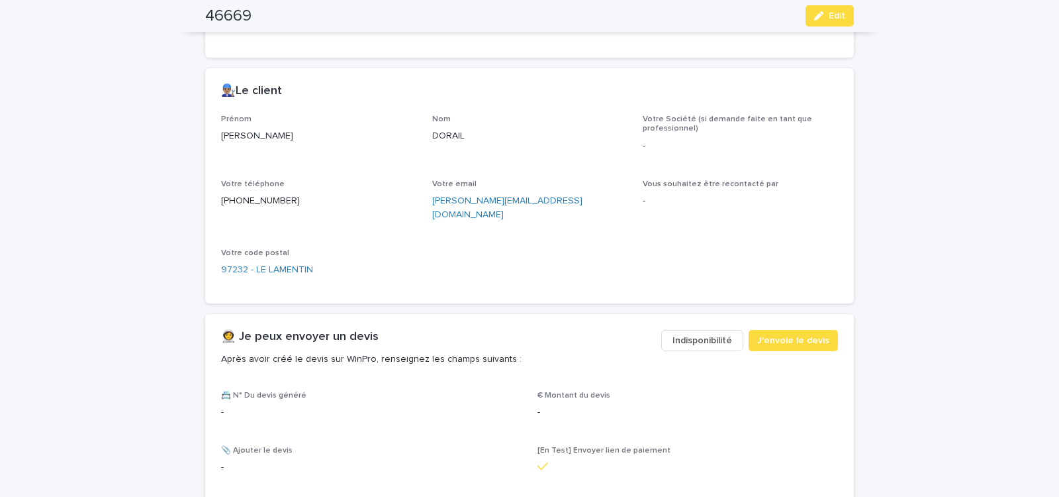
scroll to position [506, 0]
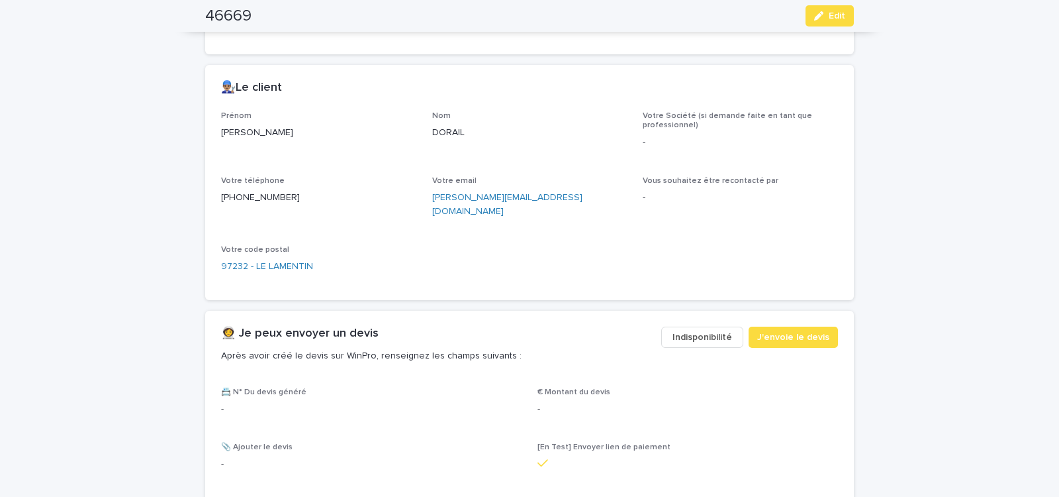
click at [706, 330] on span "Indisponibilité" at bounding box center [703, 336] width 60 height 13
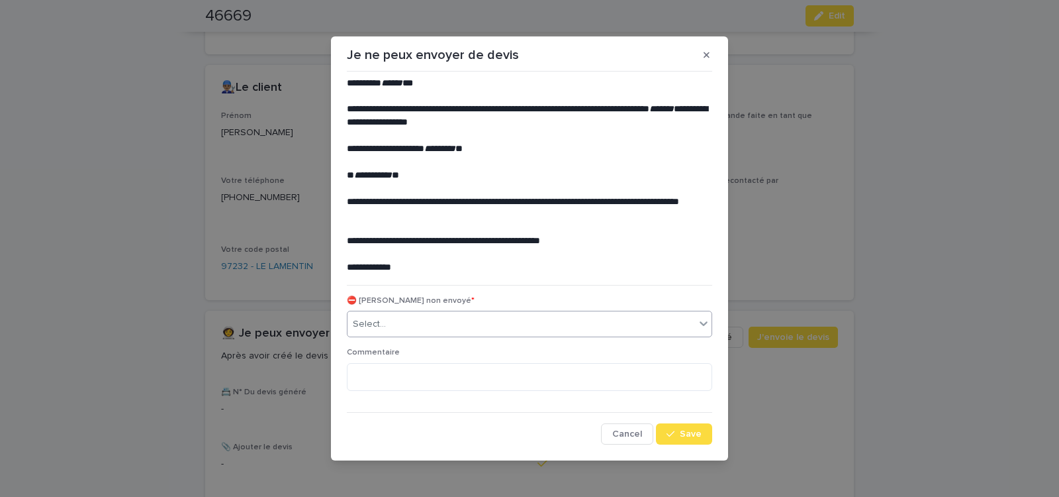
click at [495, 326] on div "Select..." at bounding box center [522, 324] width 348 height 22
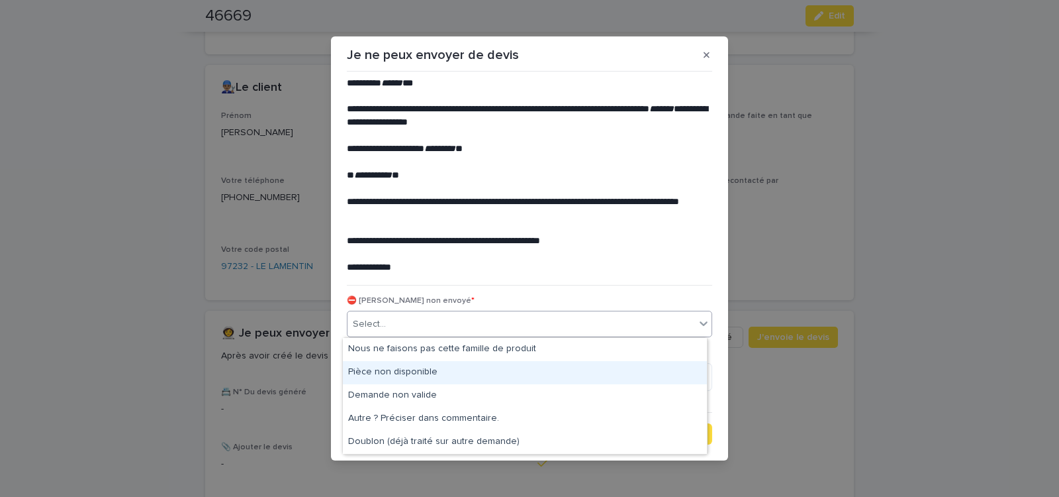
click at [447, 371] on div "Pièce non disponible" at bounding box center [525, 372] width 364 height 23
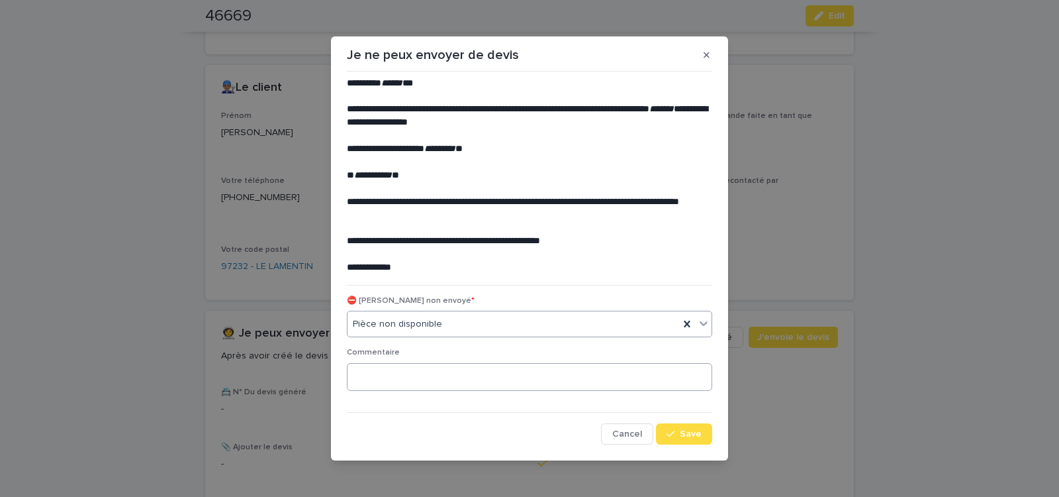
drag, startPoint x: 682, startPoint y: 437, endPoint x: 591, endPoint y: 384, distance: 105.6
click at [680, 432] on span "Save" at bounding box center [691, 433] width 22 height 9
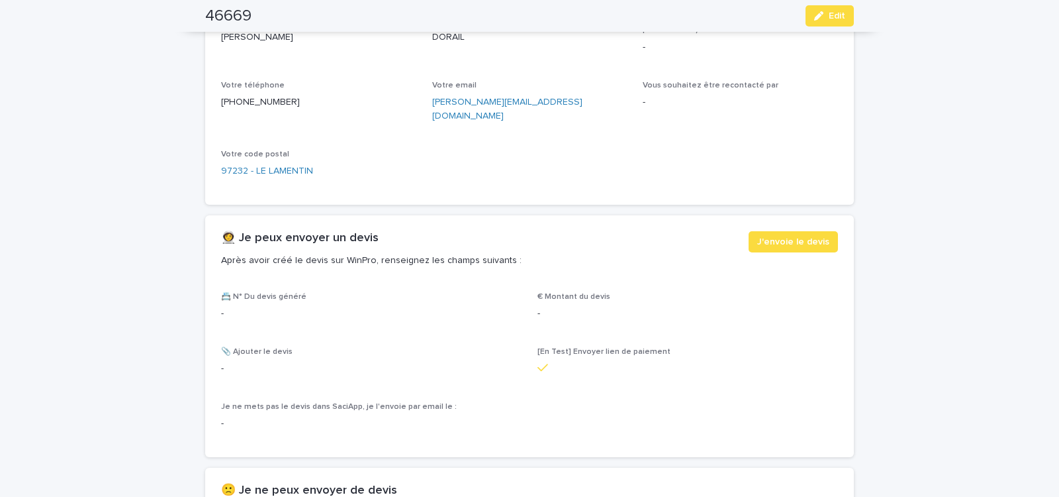
scroll to position [676, 0]
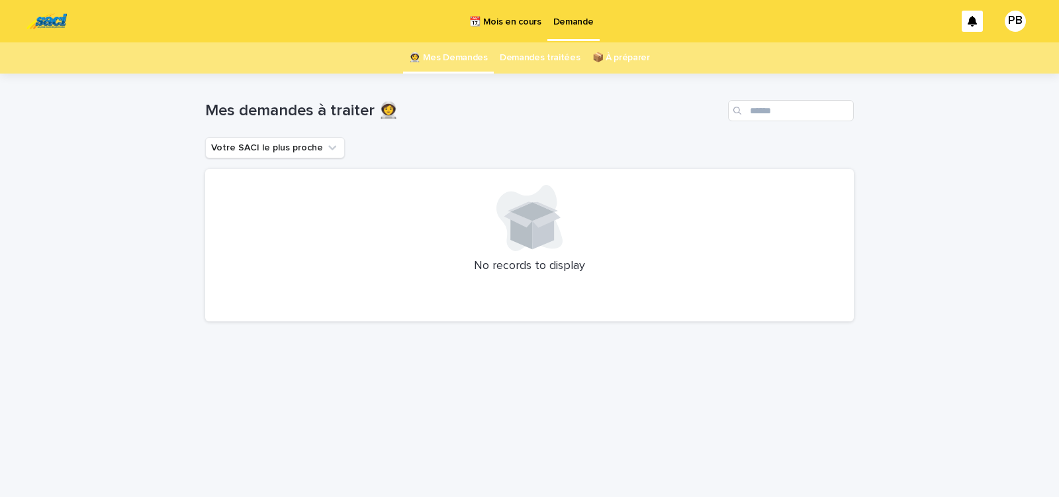
click at [736, 361] on div "Loading... Saving… Loading... Saving… Mes demandes à traiter 👩‍🚀 Votre SACI le …" at bounding box center [530, 268] width 662 height 390
click at [704, 487] on div "Loading... Saving… Loading... Saving… Mes demandes à traiter 👩‍🚀 Votre SACI le …" at bounding box center [529, 284] width 1059 height 423
click at [506, 24] on p "📆 Mois en cours" at bounding box center [505, 14] width 72 height 28
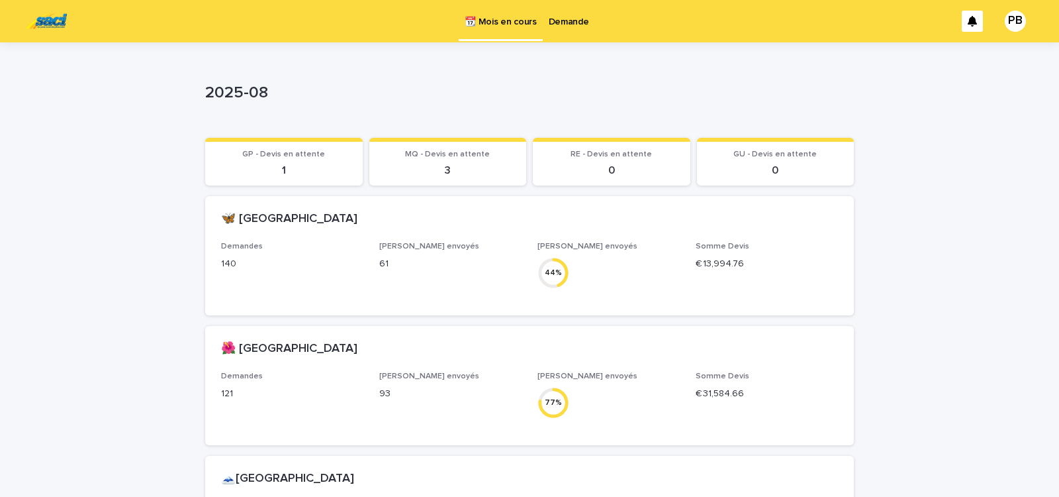
click at [564, 25] on p "Demande" at bounding box center [569, 14] width 40 height 28
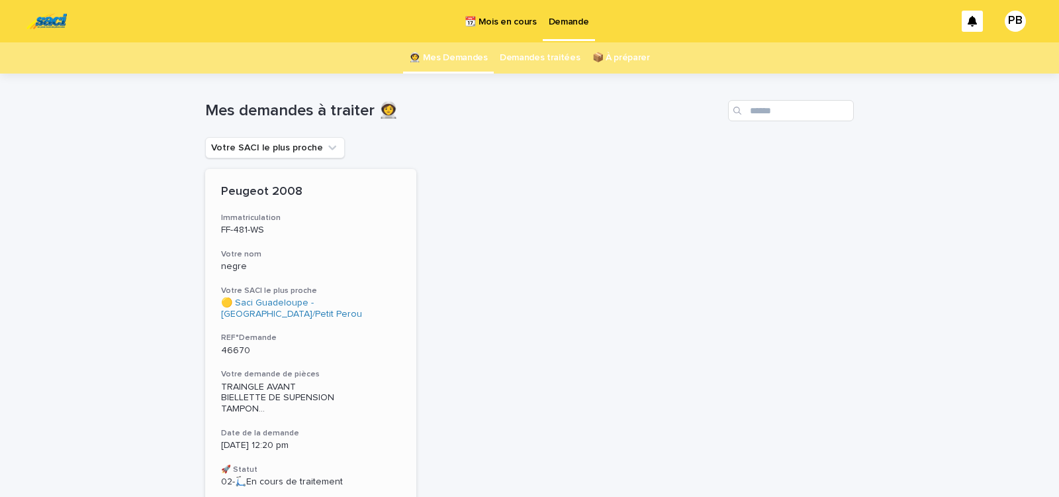
click at [355, 349] on p "46670" at bounding box center [310, 350] width 179 height 11
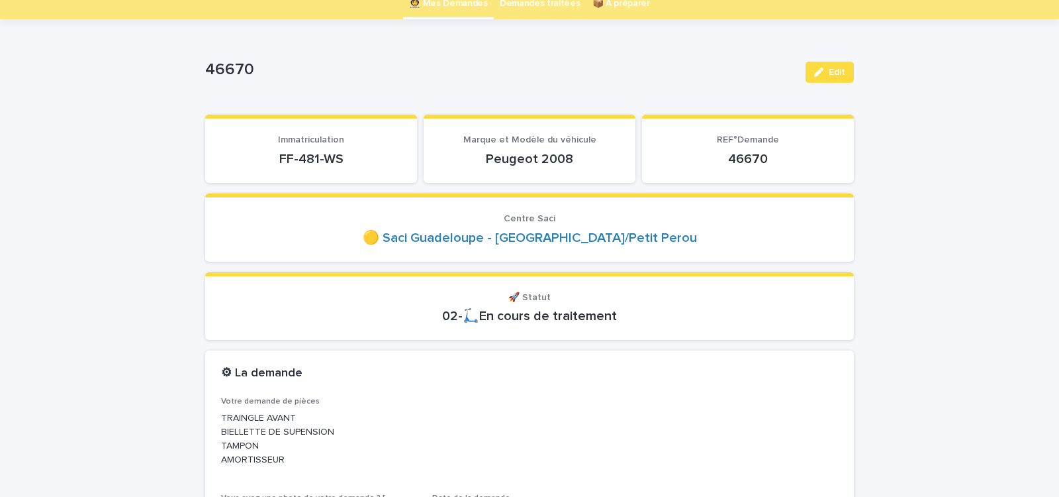
scroll to position [113, 0]
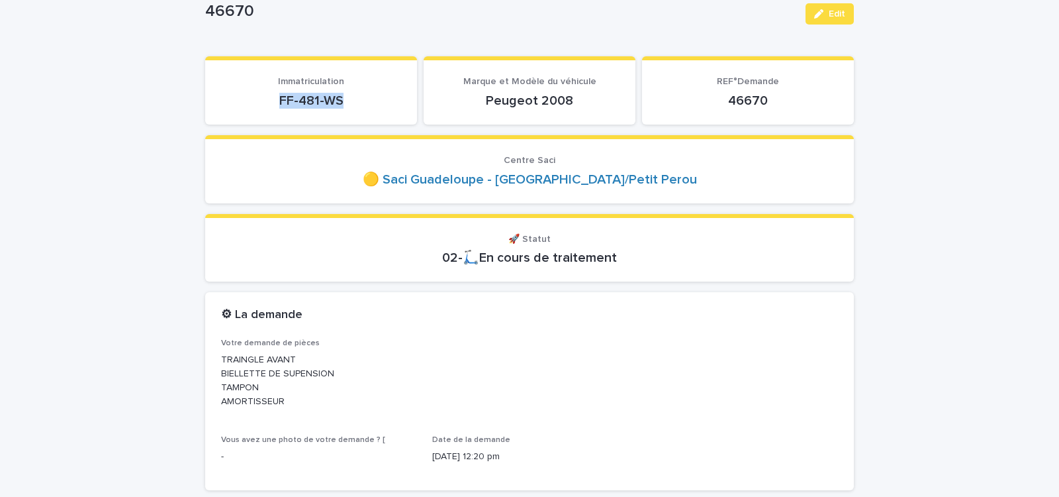
drag, startPoint x: 273, startPoint y: 103, endPoint x: 354, endPoint y: 108, distance: 80.2
click at [354, 109] on div "FF-481-WS" at bounding box center [311, 99] width 180 height 19
copy p "FF-481-WS"
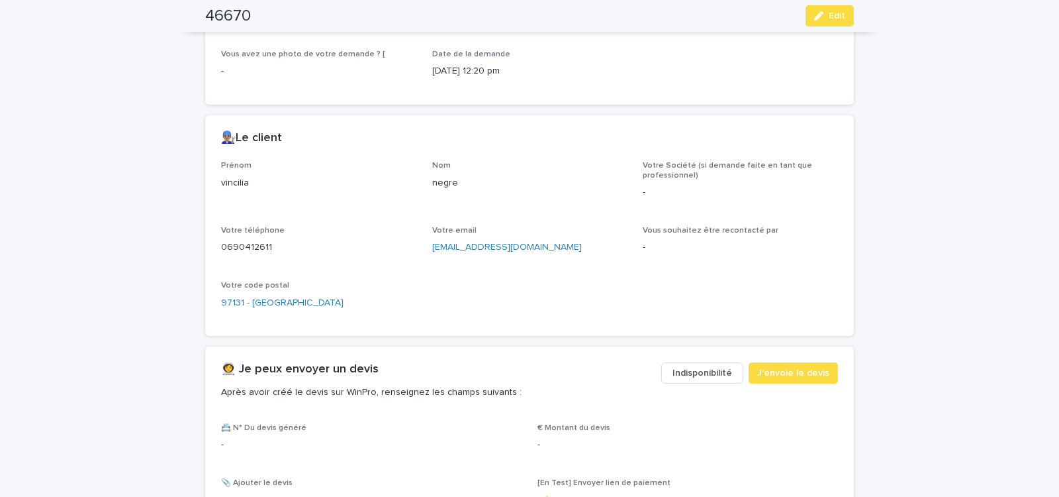
scroll to position [506, 0]
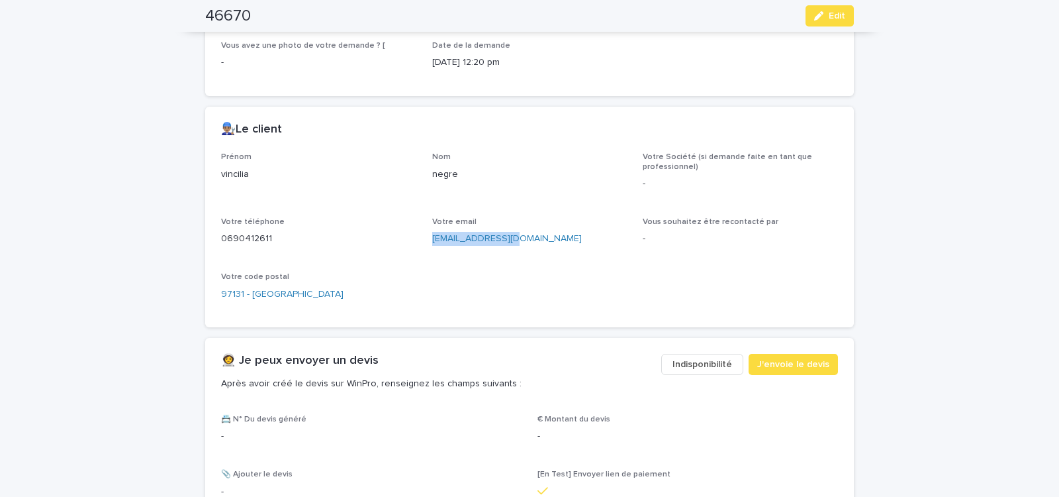
drag, startPoint x: 430, startPoint y: 243, endPoint x: 514, endPoint y: 248, distance: 84.9
click at [513, 249] on div "Prénom vincilia Nom negre Votre Société (si demande faite en tant que professio…" at bounding box center [529, 231] width 617 height 159
click at [775, 364] on span "J'envoie le devis" at bounding box center [793, 364] width 72 height 13
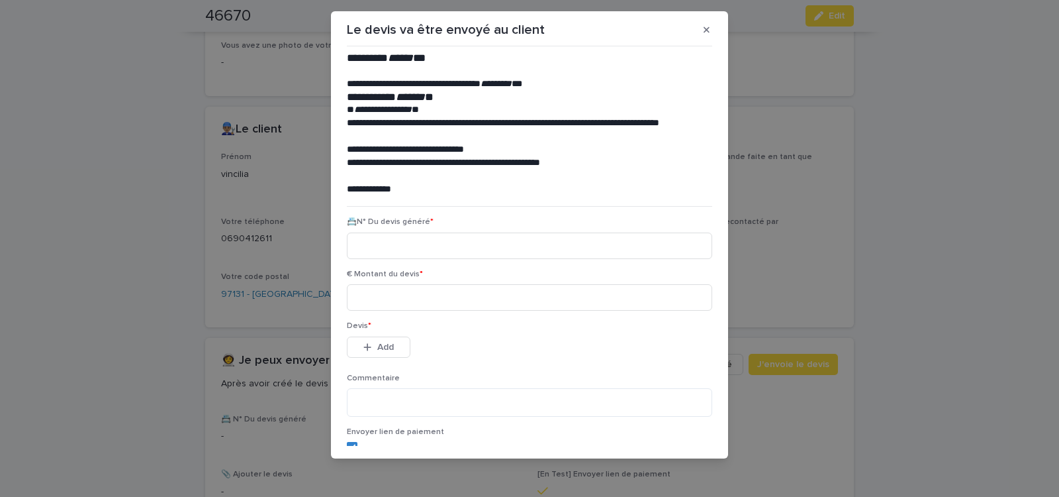
scroll to position [15, 0]
paste input "********"
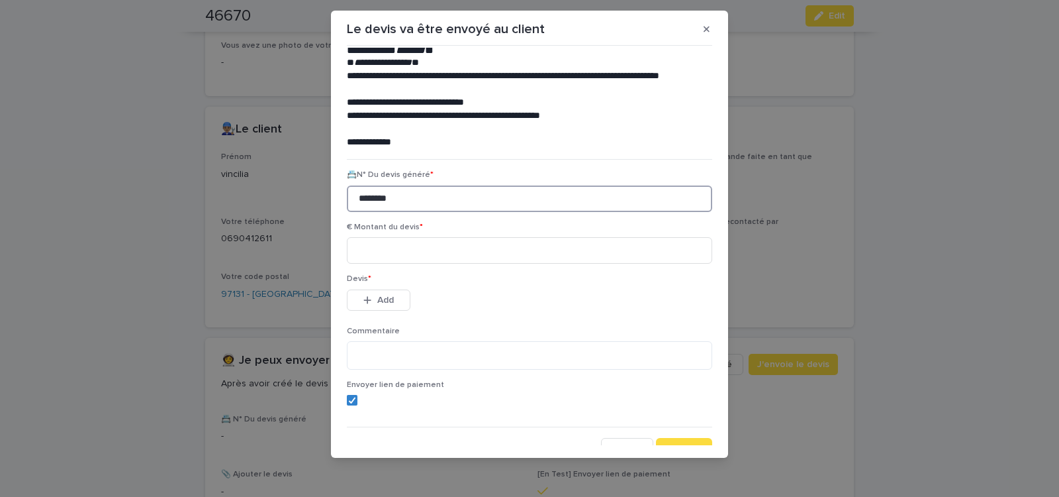
scroll to position [60, 0]
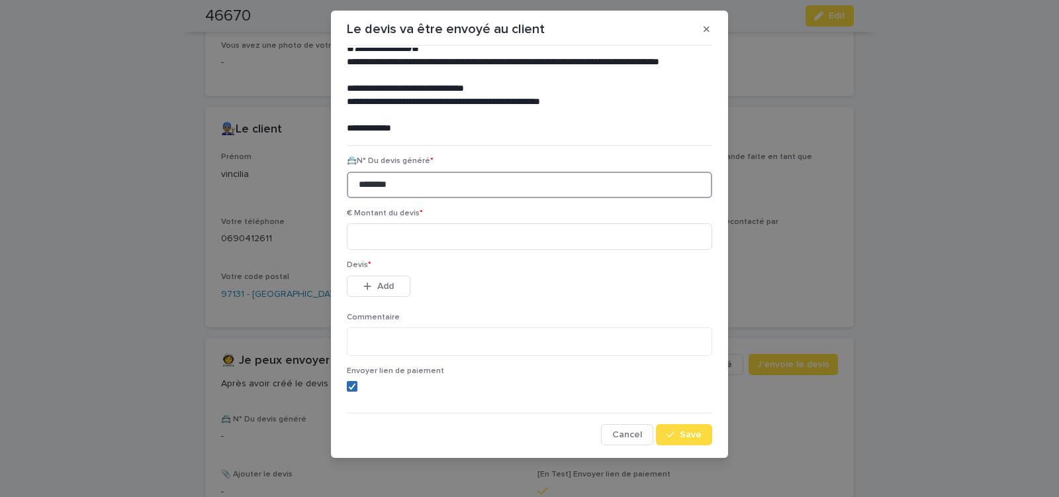
drag, startPoint x: 348, startPoint y: 386, endPoint x: 350, endPoint y: 379, distance: 6.9
click at [348, 385] on icon at bounding box center [352, 386] width 8 height 7
type input "********"
click at [418, 236] on input at bounding box center [529, 236] width 365 height 26
type input "******"
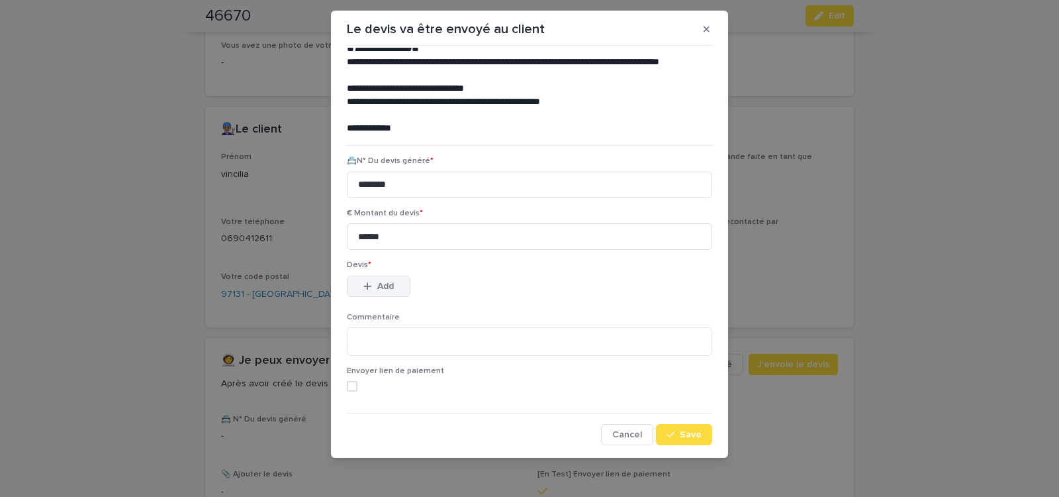
click at [387, 279] on button "Add" at bounding box center [379, 285] width 64 height 21
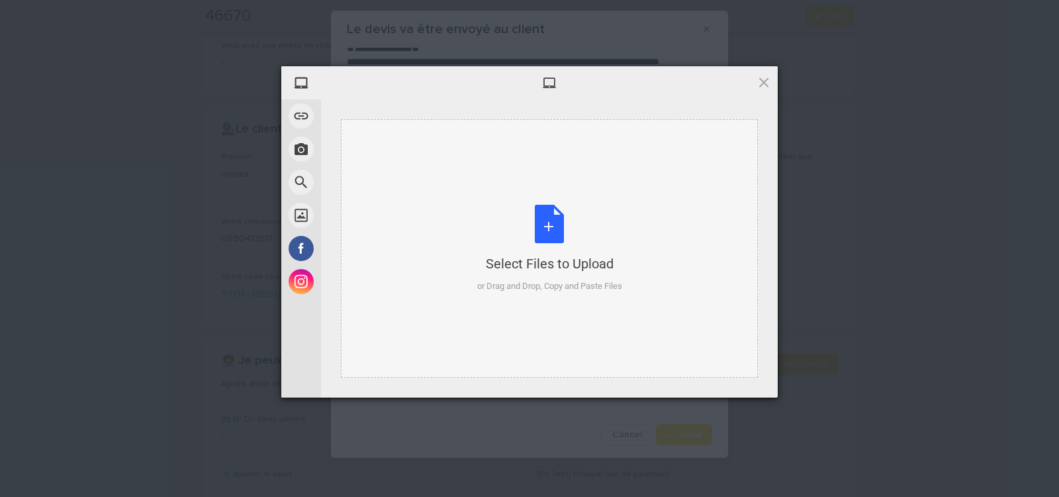
click at [542, 215] on div "Select Files to Upload or Drag and Drop, Copy and Paste Files" at bounding box center [549, 249] width 145 height 88
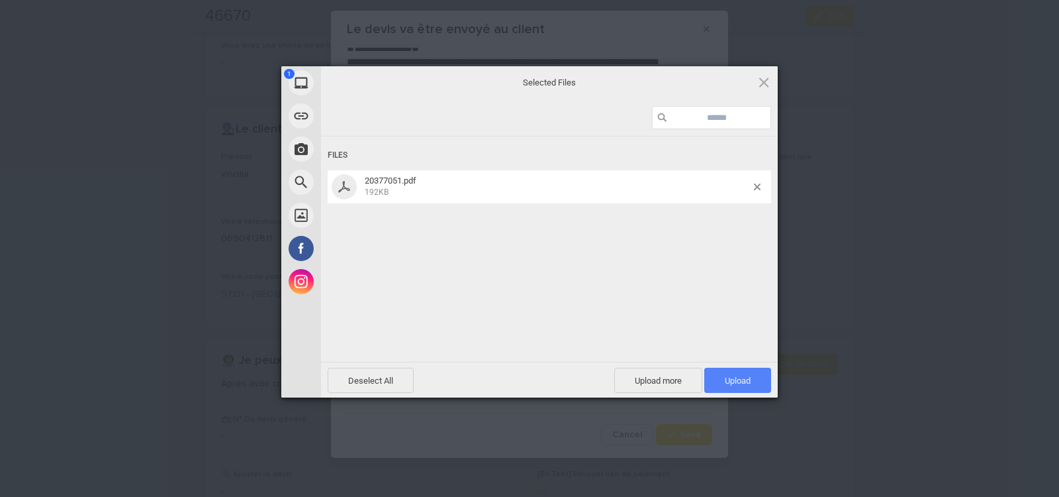
click at [730, 377] on span "Upload 1" at bounding box center [738, 380] width 26 height 10
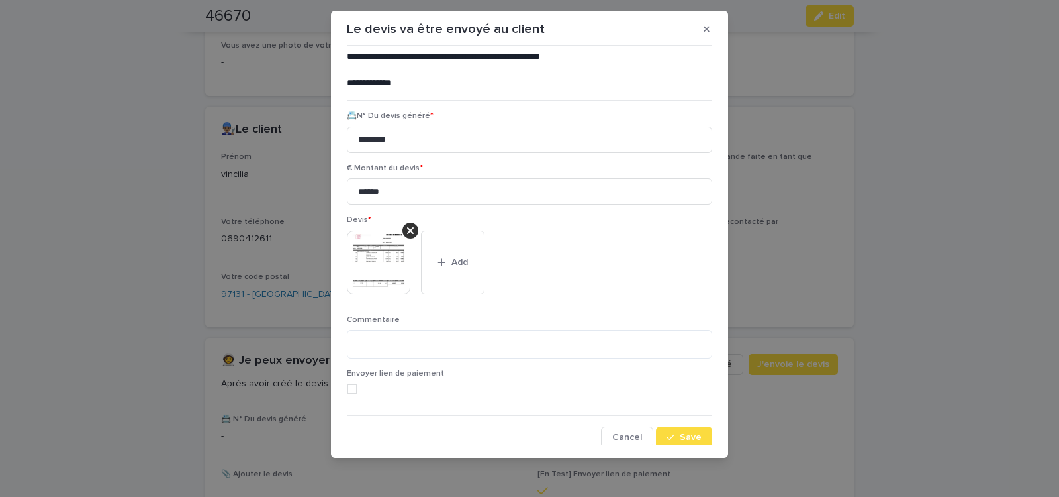
scroll to position [109, 0]
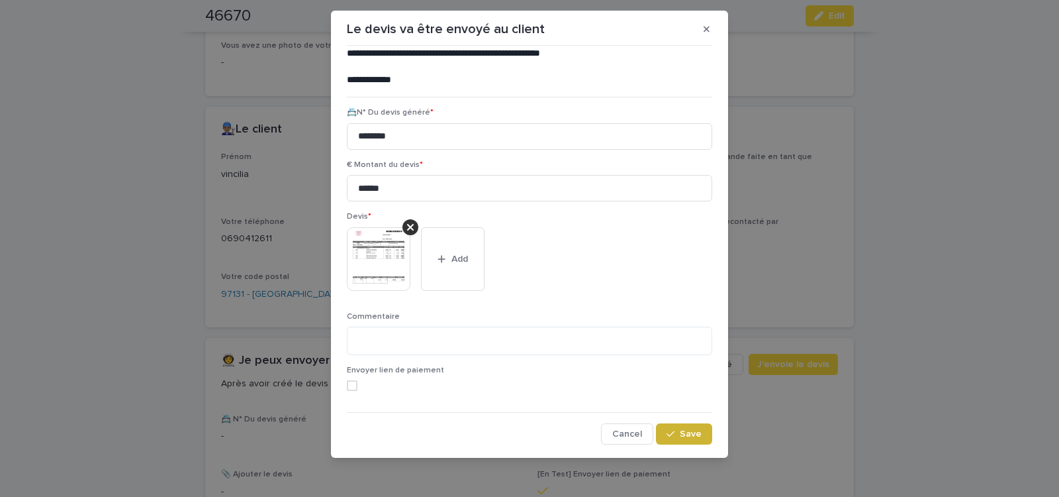
click at [680, 430] on span "Save" at bounding box center [691, 433] width 22 height 9
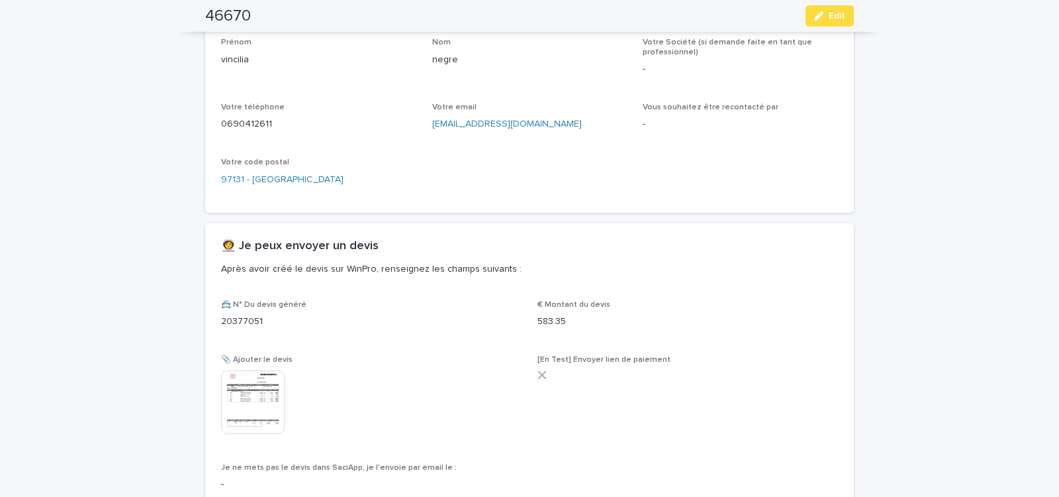
scroll to position [748, 0]
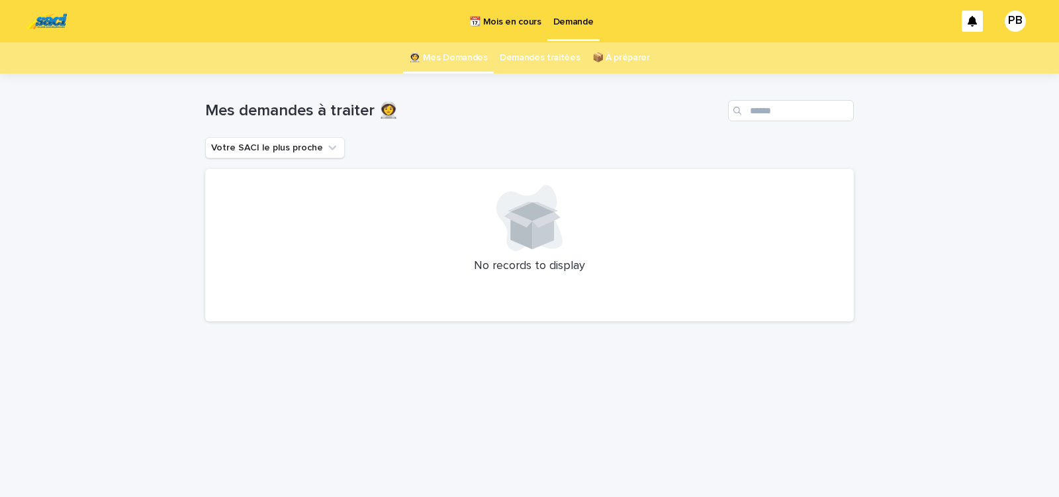
click at [495, 17] on p "📆 Mois en cours" at bounding box center [505, 14] width 72 height 28
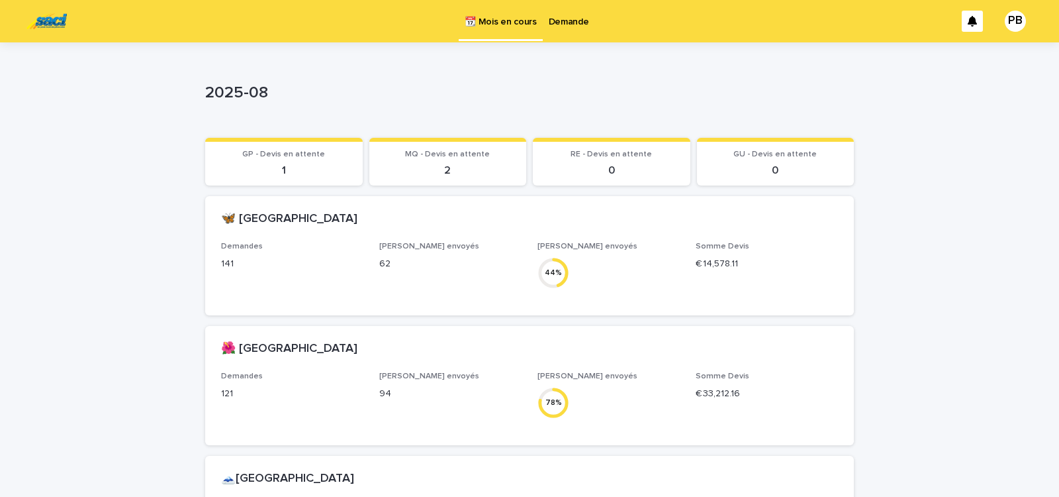
click at [575, 23] on p "Demande" at bounding box center [569, 14] width 40 height 28
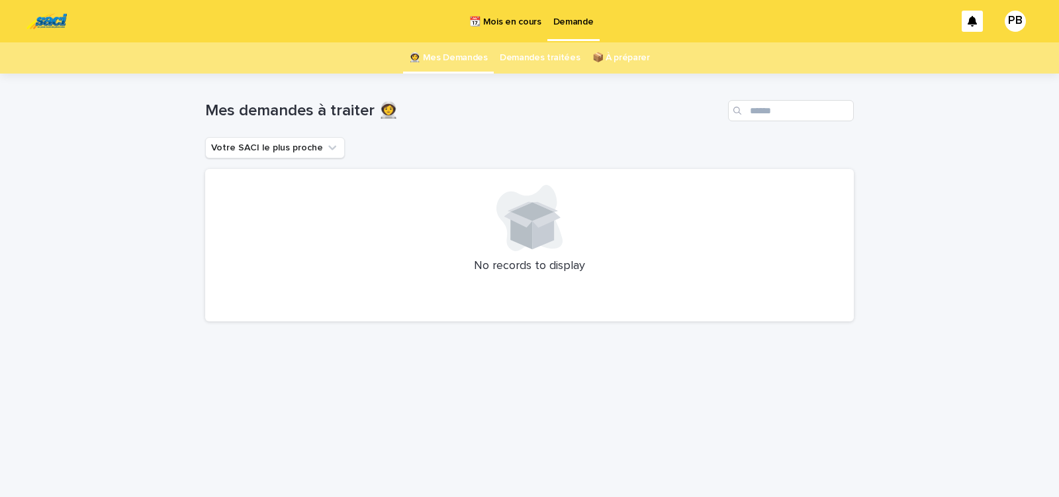
click at [859, 350] on div "Loading... Saving… Loading... Saving… Mes demandes à traiter 👩‍🚀 Votre SACI le …" at bounding box center [530, 268] width 662 height 390
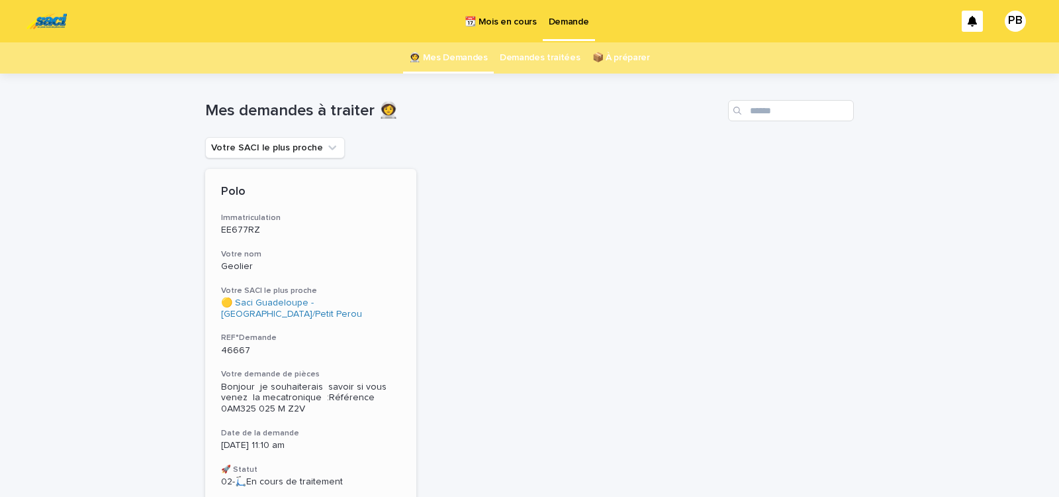
click at [356, 349] on p "46667" at bounding box center [310, 350] width 179 height 11
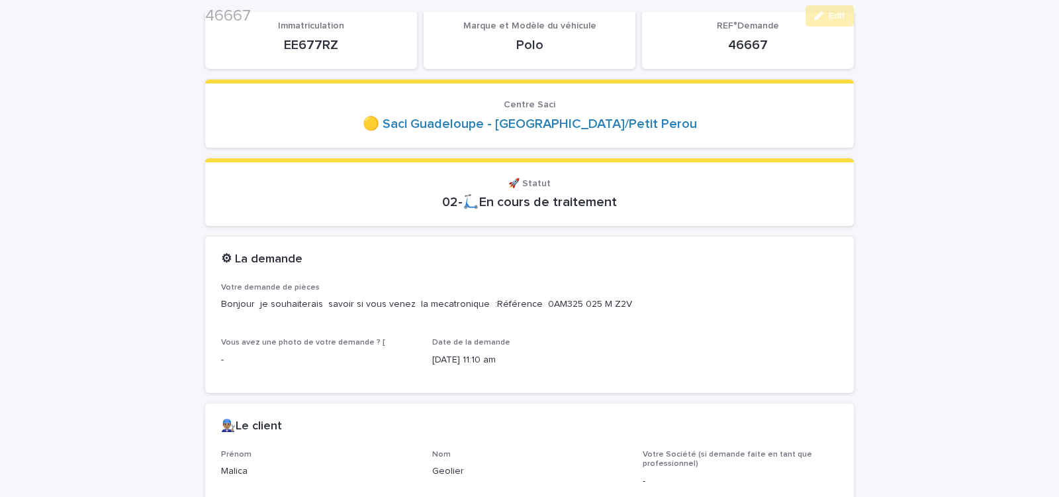
scroll to position [169, 0]
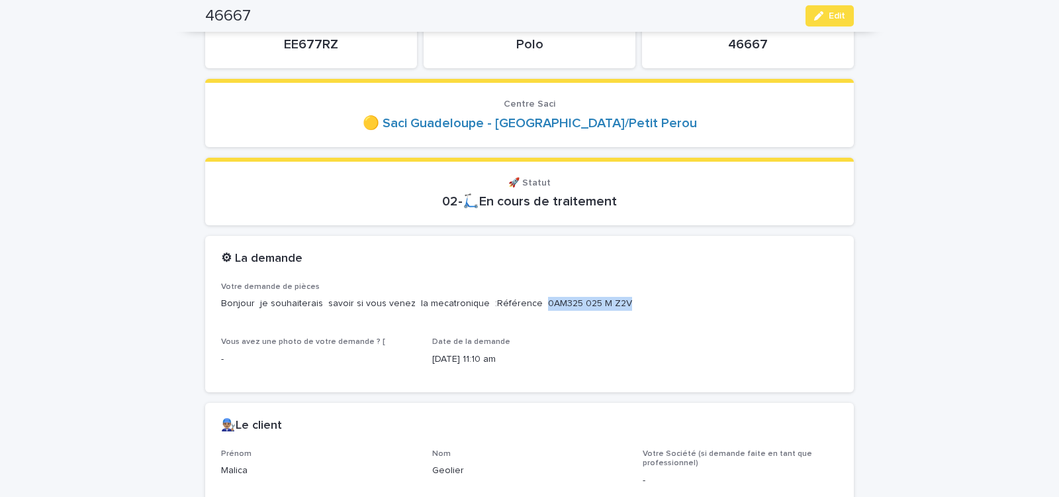
drag, startPoint x: 522, startPoint y: 304, endPoint x: 610, endPoint y: 308, distance: 88.1
click at [608, 308] on p "Bonjour je souhaiterais savoir si vous venez la mecatronique :Référence 0AM325 …" at bounding box center [529, 304] width 617 height 14
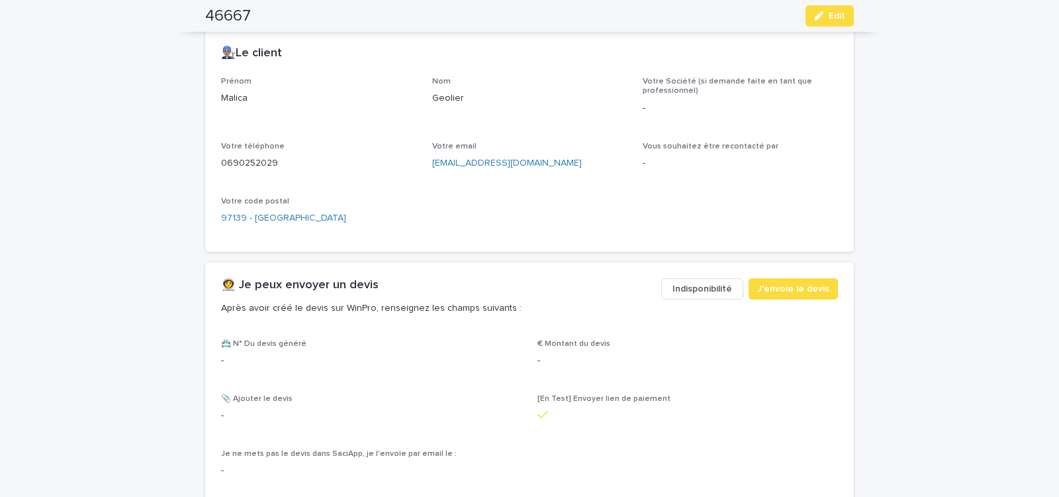
scroll to position [563, 0]
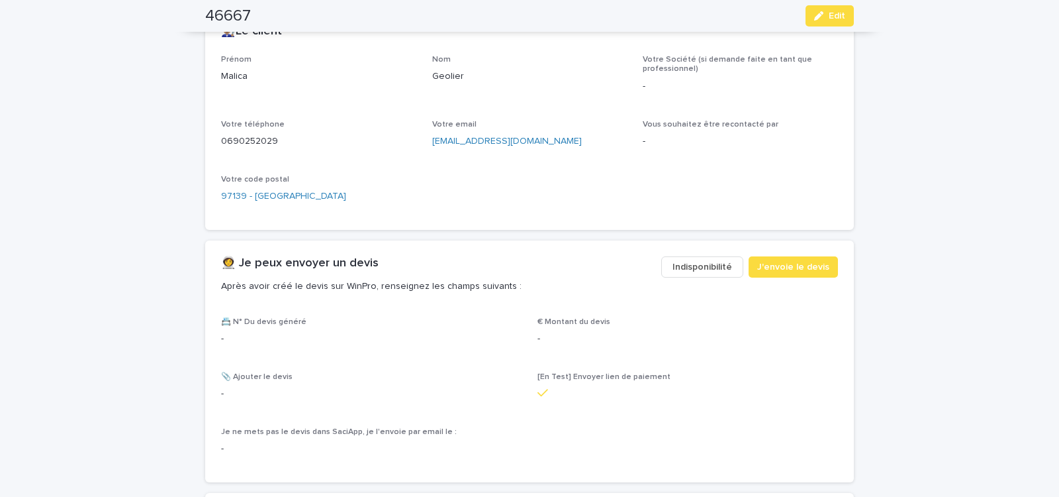
click at [702, 269] on span "Indisponibilité" at bounding box center [703, 266] width 60 height 13
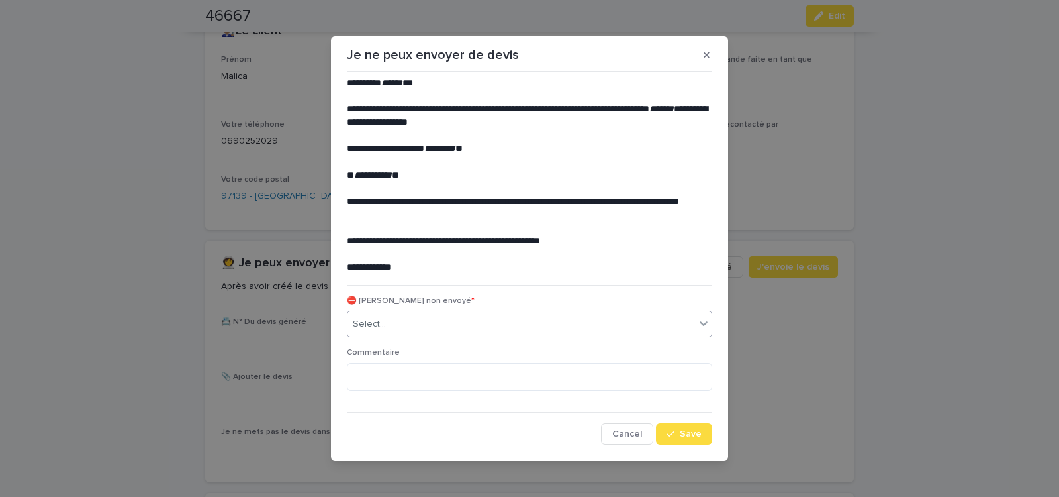
drag, startPoint x: 438, startPoint y: 320, endPoint x: 435, endPoint y: 327, distance: 7.7
click at [438, 320] on div "Select..." at bounding box center [522, 324] width 348 height 22
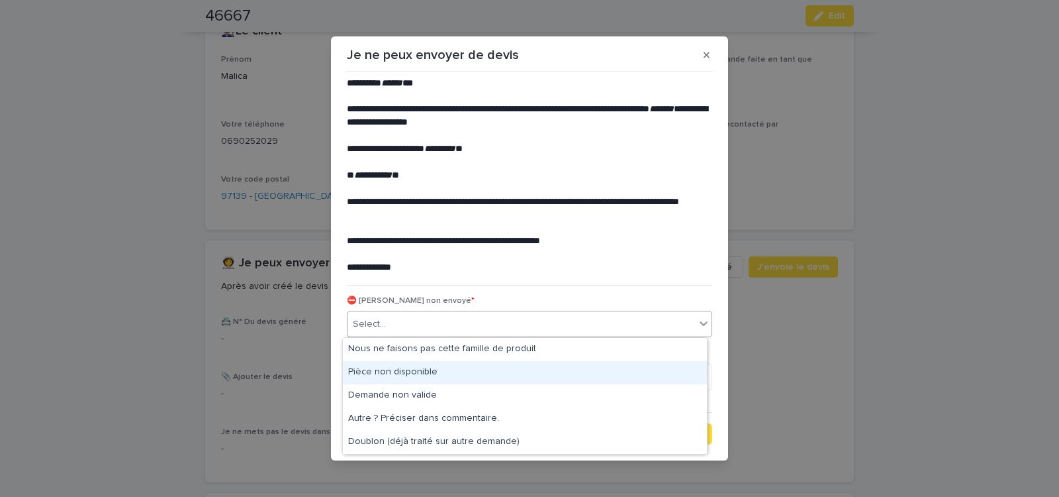
click at [408, 371] on div "Pièce non disponible" at bounding box center [525, 372] width 364 height 23
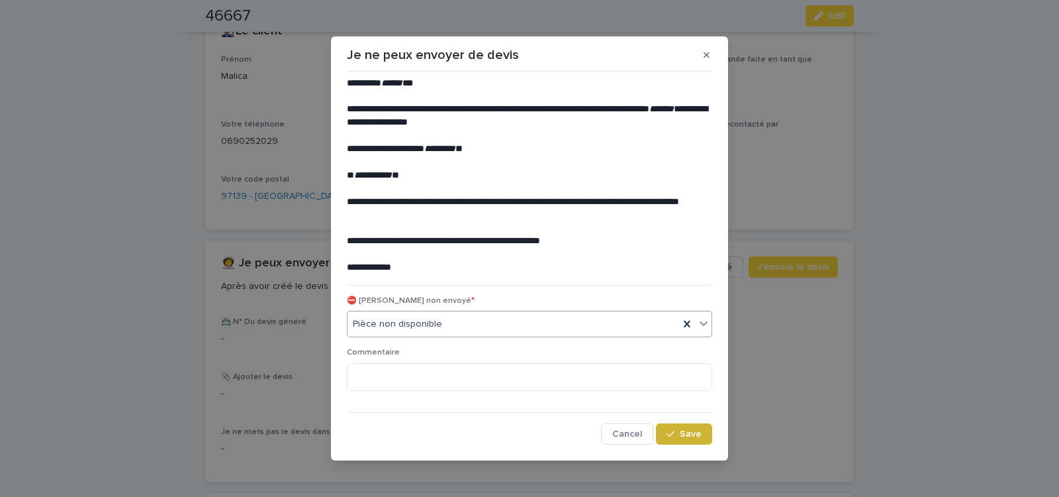
click at [681, 437] on span "Save" at bounding box center [691, 433] width 22 height 9
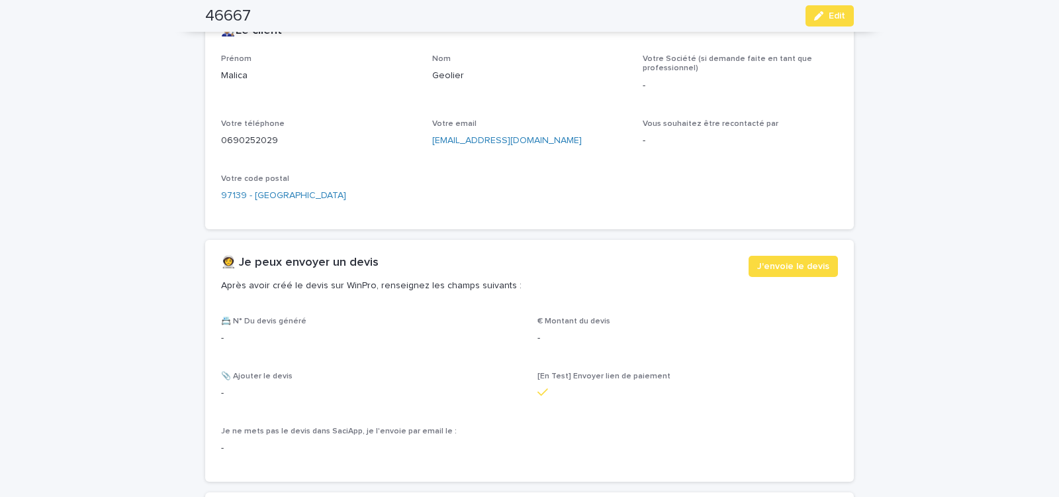
scroll to position [338, 0]
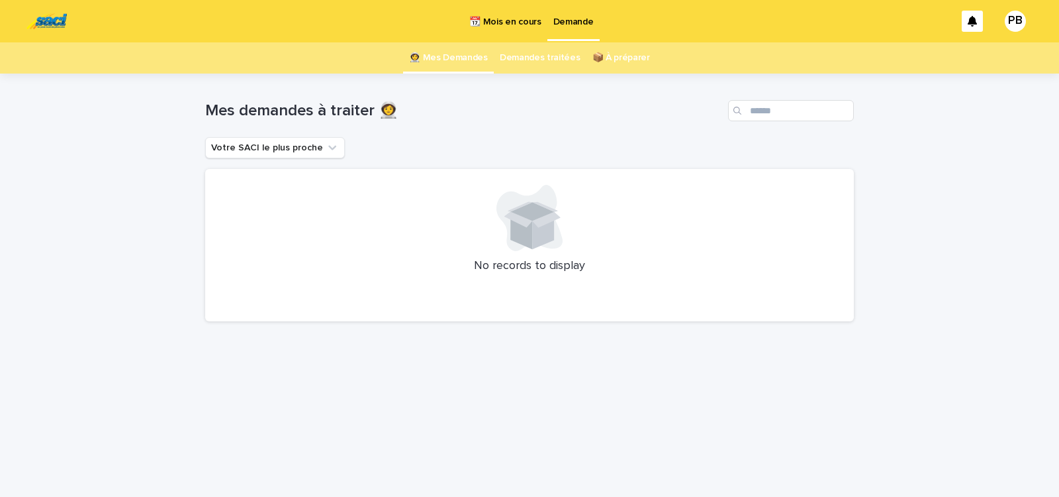
click at [499, 22] on p "📆 Mois en cours" at bounding box center [505, 14] width 72 height 28
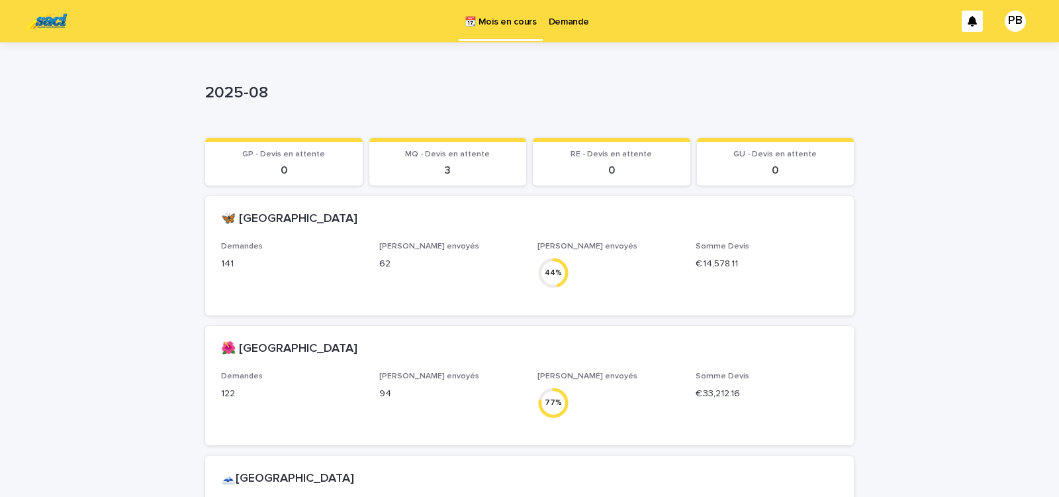
click at [571, 25] on p "Demande" at bounding box center [569, 14] width 40 height 28
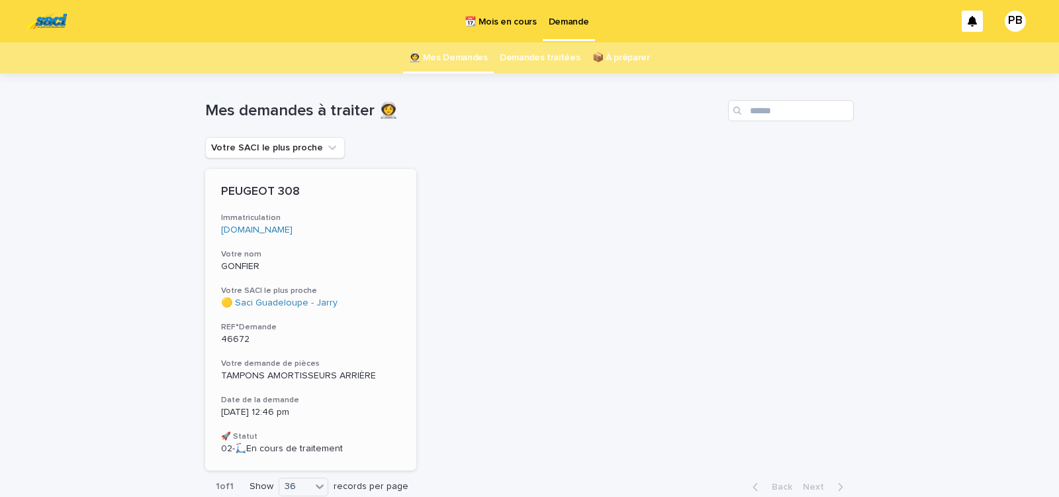
click at [356, 285] on h3 "Votre SACI le plus proche" at bounding box center [310, 290] width 179 height 11
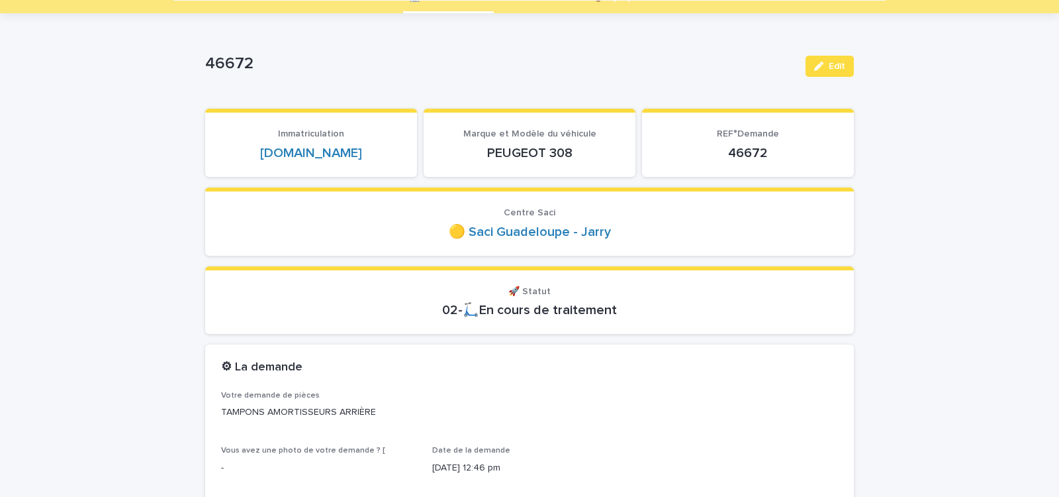
scroll to position [56, 0]
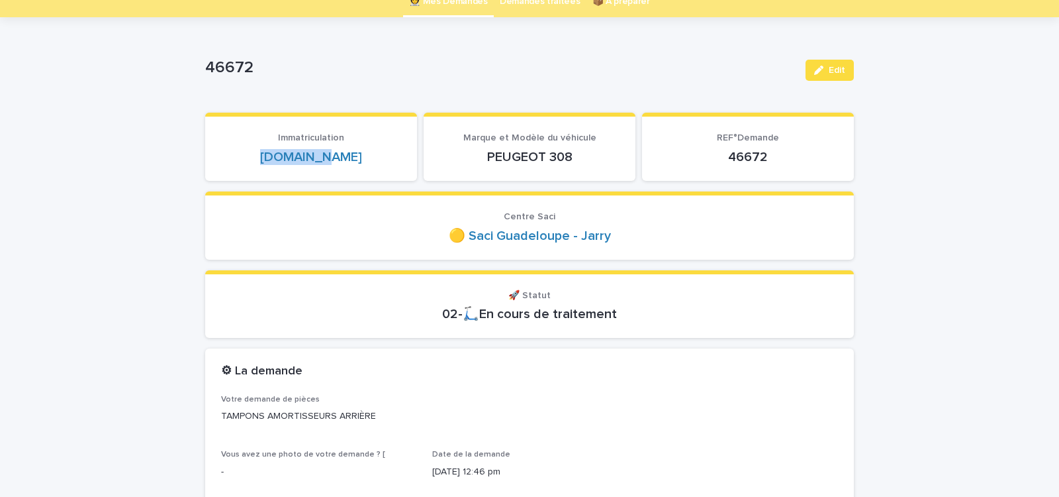
drag, startPoint x: 271, startPoint y: 154, endPoint x: 354, endPoint y: 156, distance: 82.1
click at [352, 157] on p "[DOMAIN_NAME]" at bounding box center [311, 157] width 180 height 16
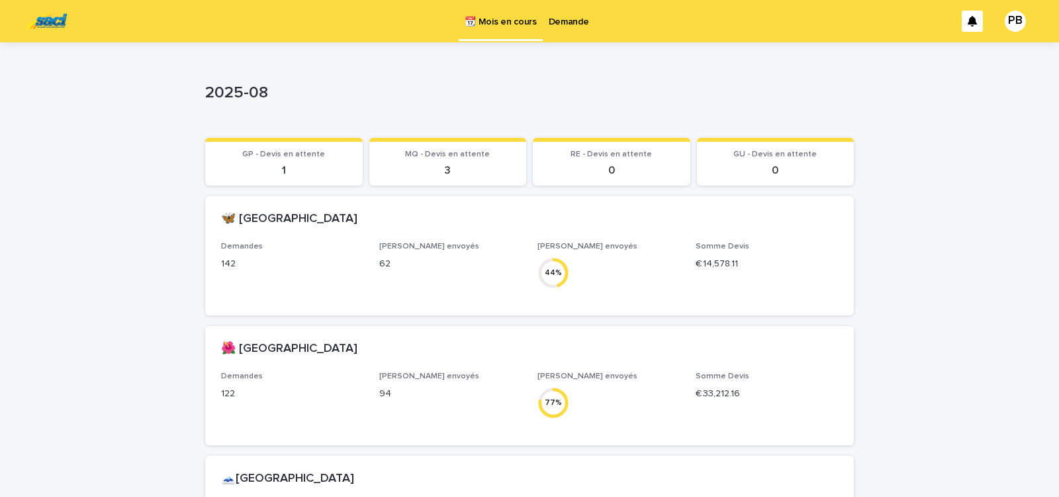
click at [568, 21] on p "Demande" at bounding box center [569, 14] width 40 height 28
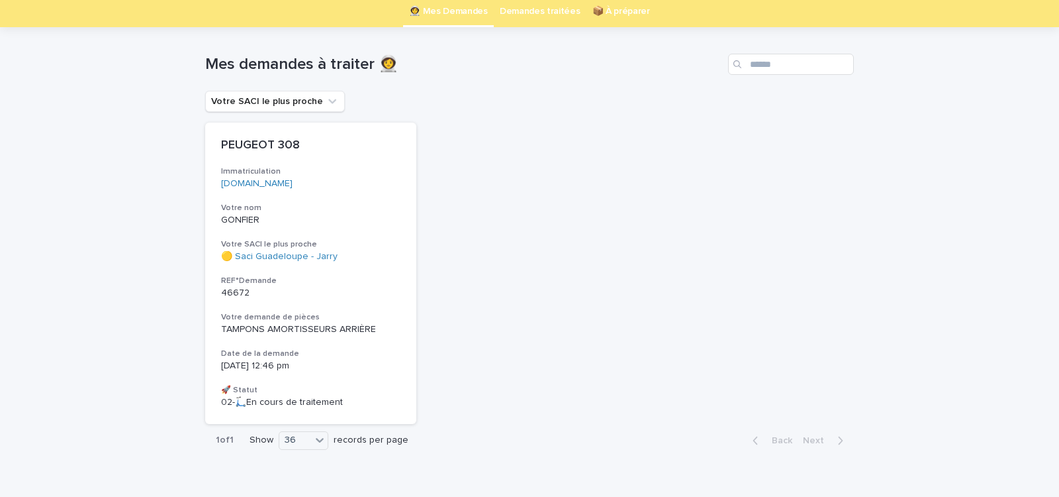
scroll to position [72, 0]
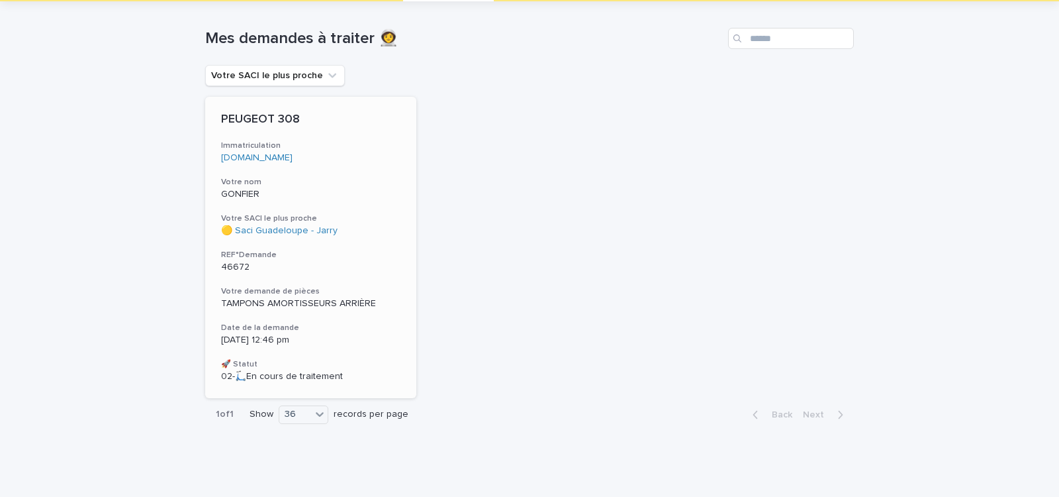
click at [386, 313] on div "PEUGEOT 308 Immatriculation [DOMAIN_NAME] Votre nom GONFIER Votre SACI le plus …" at bounding box center [310, 247] width 211 height 301
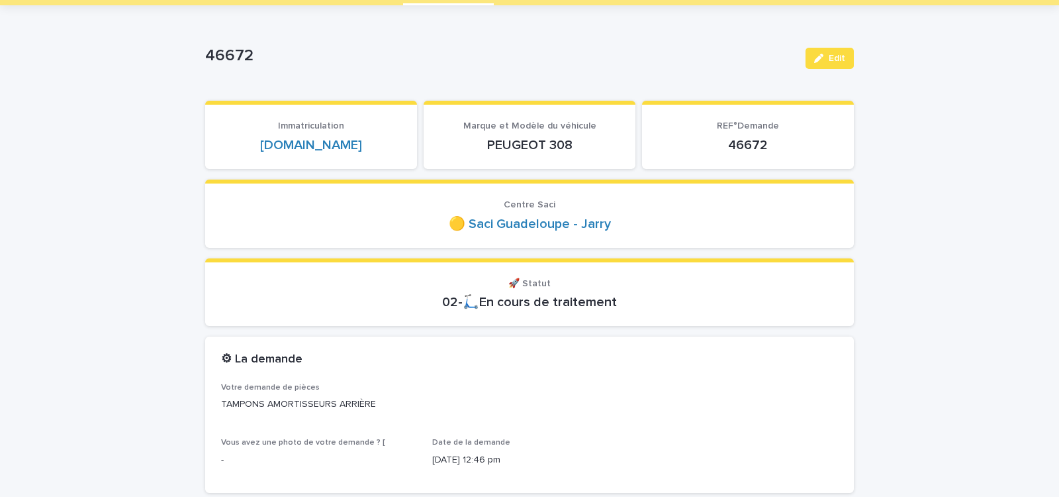
scroll to position [113, 0]
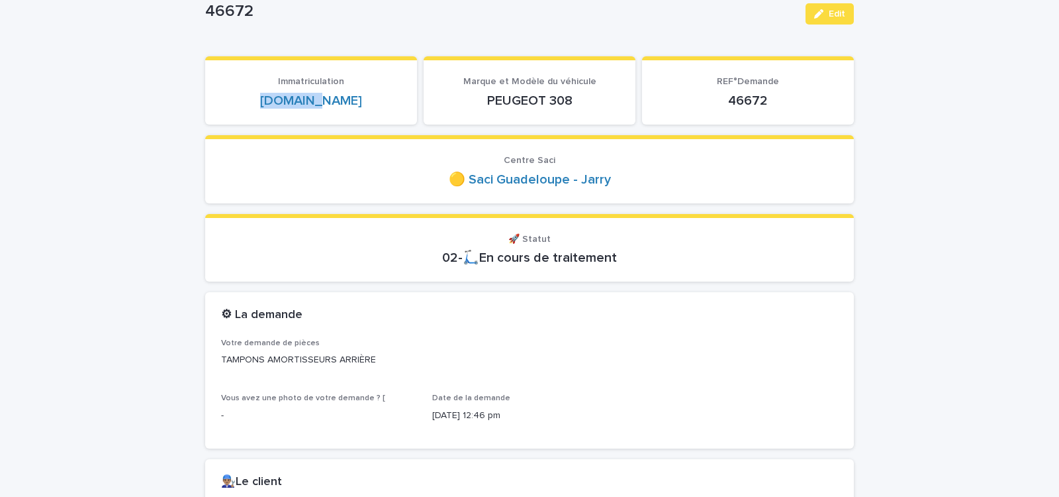
drag, startPoint x: 293, startPoint y: 100, endPoint x: 346, endPoint y: 98, distance: 53.7
click at [346, 98] on p "[DOMAIN_NAME]" at bounding box center [311, 101] width 180 height 16
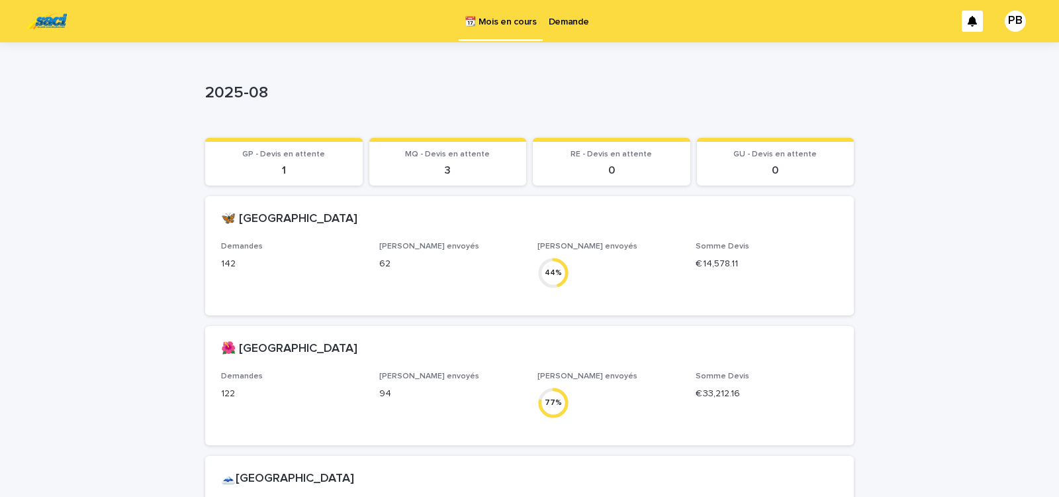
click at [562, 19] on p "Demande" at bounding box center [569, 14] width 40 height 28
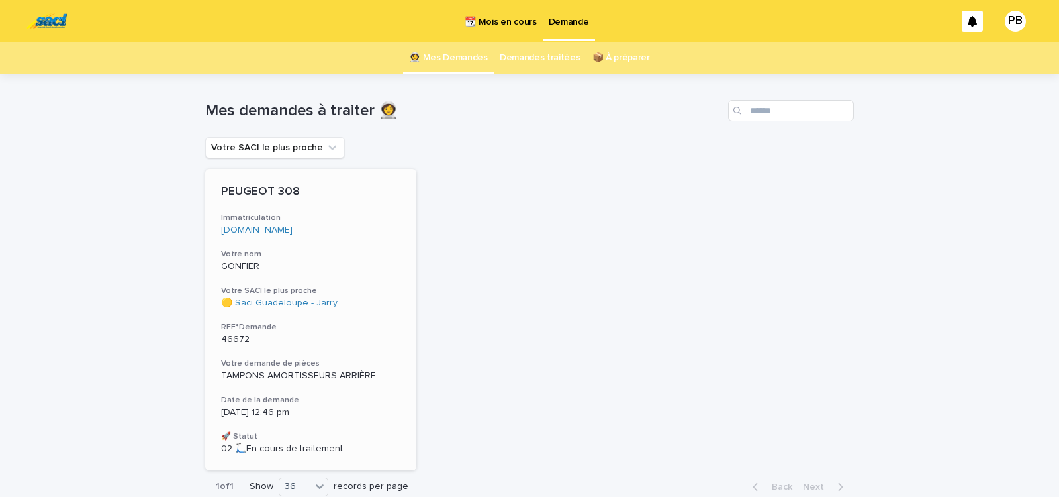
click at [372, 264] on p "GONFIER" at bounding box center [310, 266] width 179 height 11
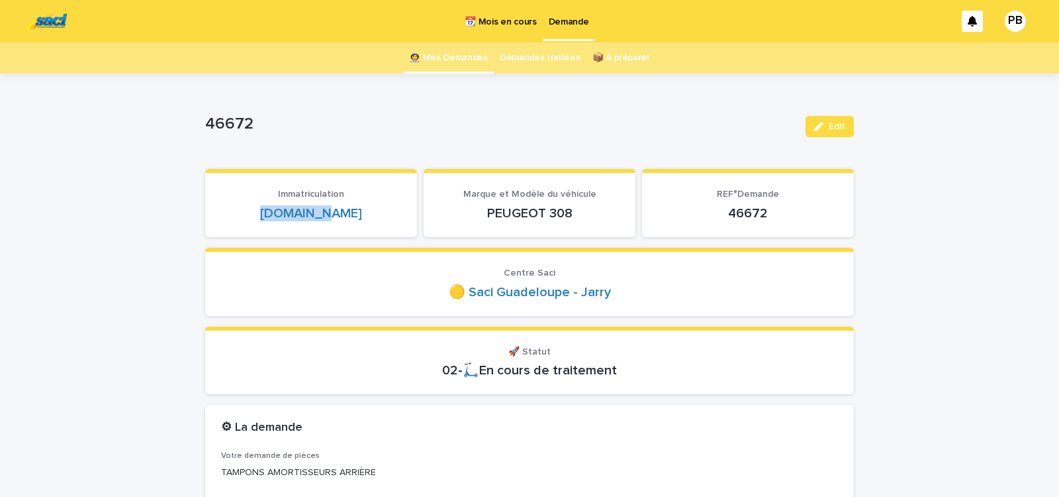
drag, startPoint x: 280, startPoint y: 213, endPoint x: 346, endPoint y: 214, distance: 65.6
click at [346, 214] on p "[DOMAIN_NAME]" at bounding box center [311, 213] width 180 height 16
copy link "[DOMAIN_NAME]"
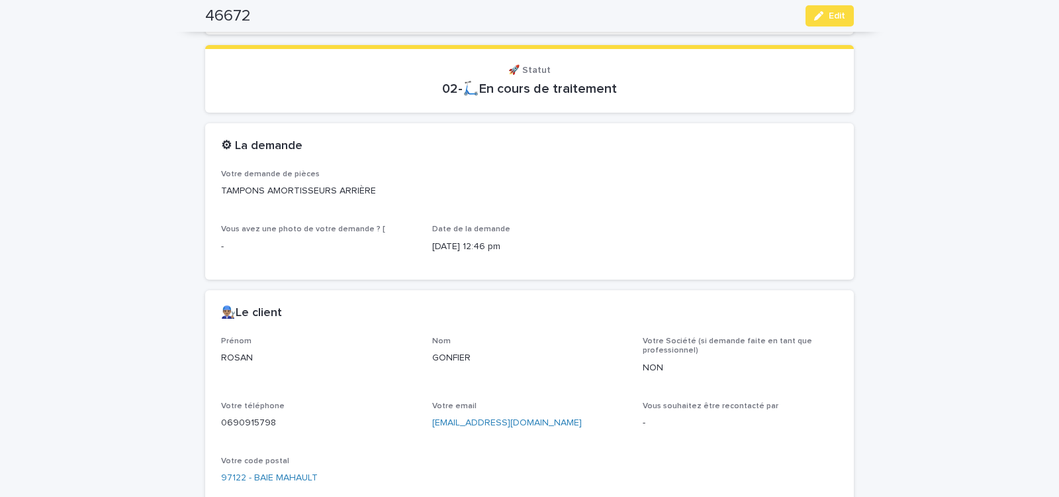
scroll to position [338, 0]
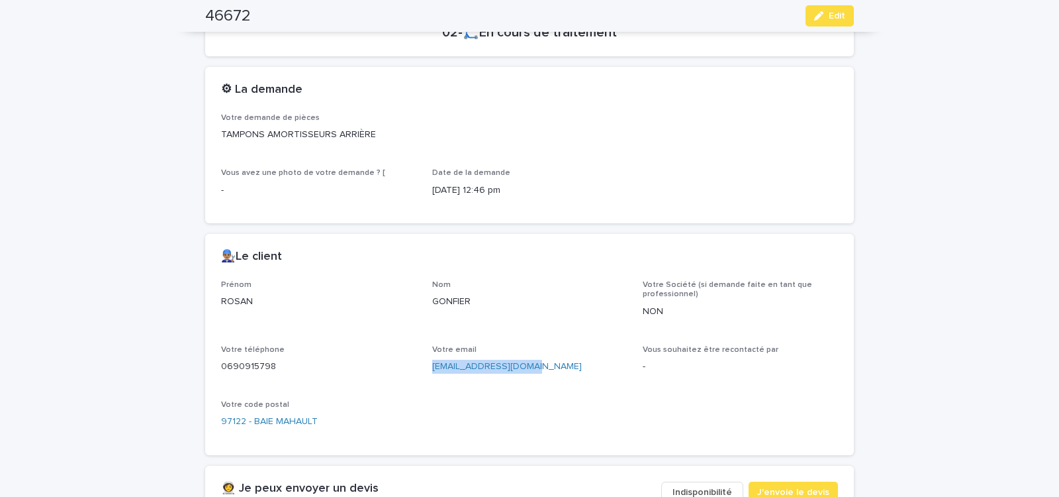
drag, startPoint x: 424, startPoint y: 373, endPoint x: 542, endPoint y: 365, distance: 118.1
click at [542, 366] on div "Prénom ROSAN Nom GONFIER Votre Société (si demande faite en tant que profession…" at bounding box center [529, 359] width 617 height 159
copy link "[EMAIL_ADDRESS][DOMAIN_NAME]"
click at [775, 495] on span "J'envoie le devis" at bounding box center [793, 491] width 72 height 13
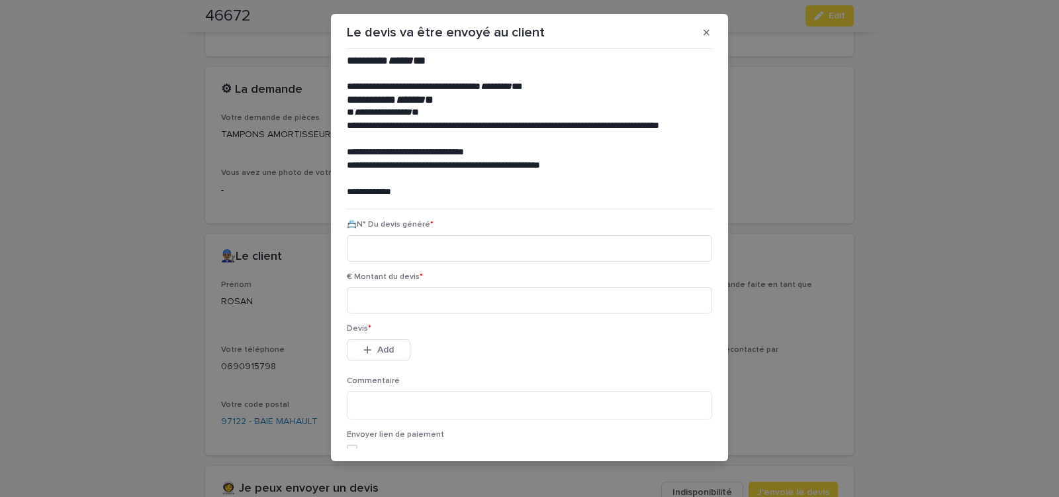
scroll to position [15, 0]
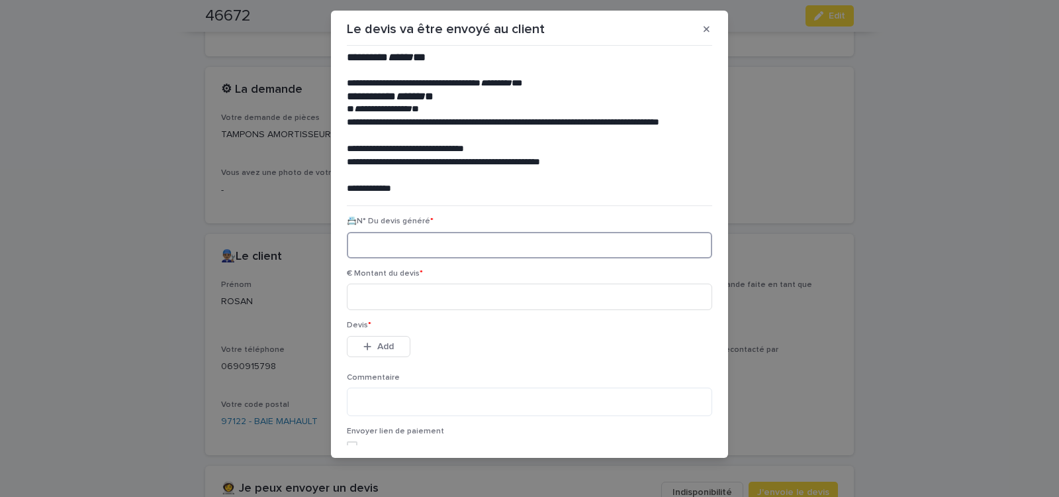
paste input "********"
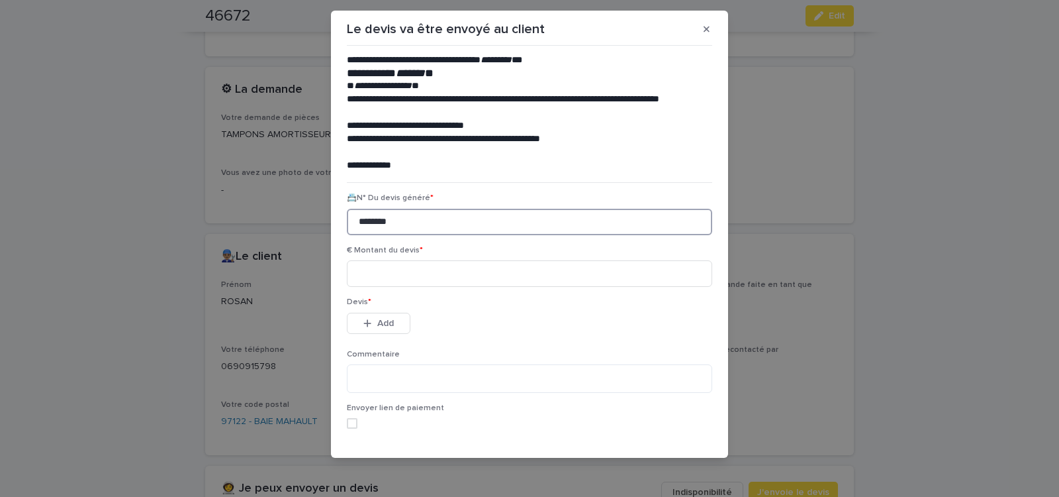
scroll to position [56, 0]
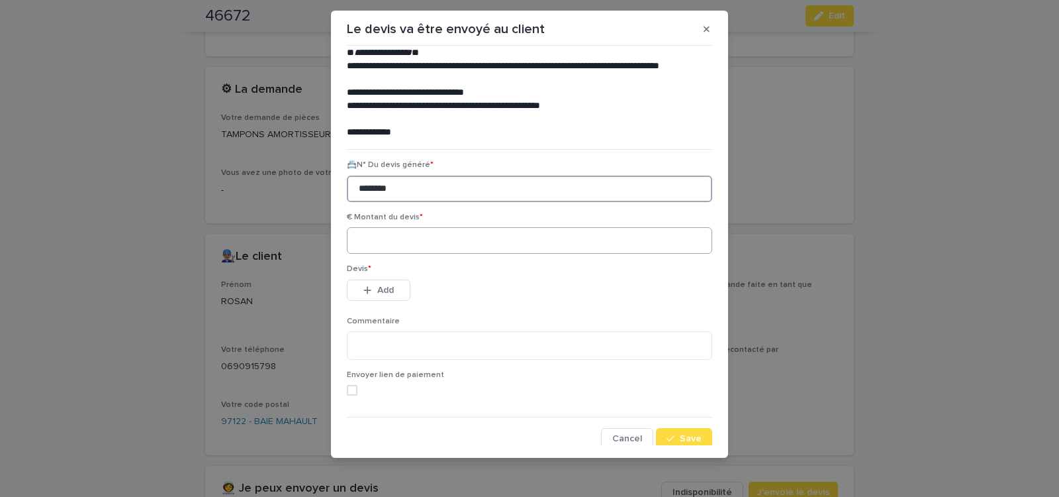
type input "********"
drag, startPoint x: 412, startPoint y: 241, endPoint x: 370, endPoint y: 252, distance: 43.7
click at [412, 240] on input at bounding box center [529, 240] width 365 height 26
type input "******"
click at [391, 288] on button "Add" at bounding box center [379, 289] width 64 height 21
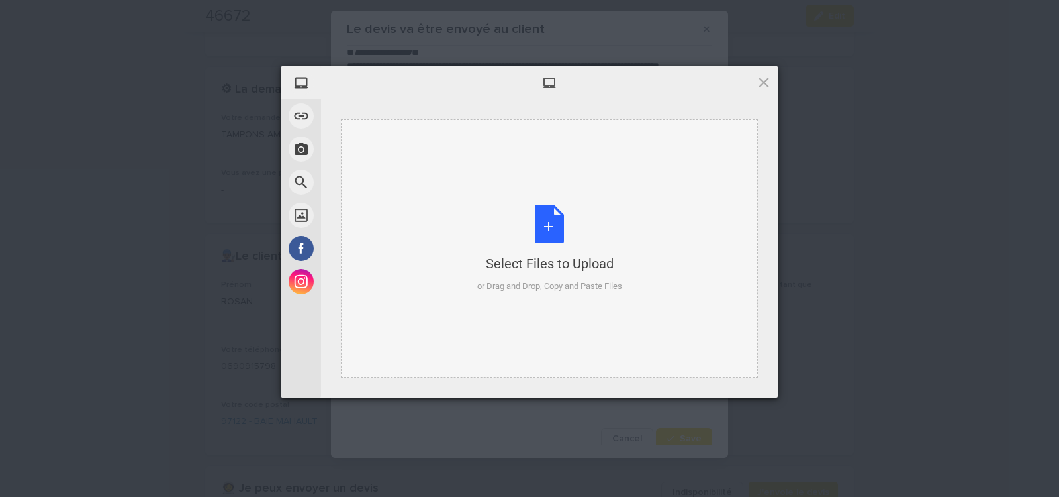
click at [542, 207] on div "Select Files to Upload or Drag and Drop, Copy and Paste Files" at bounding box center [549, 249] width 145 height 88
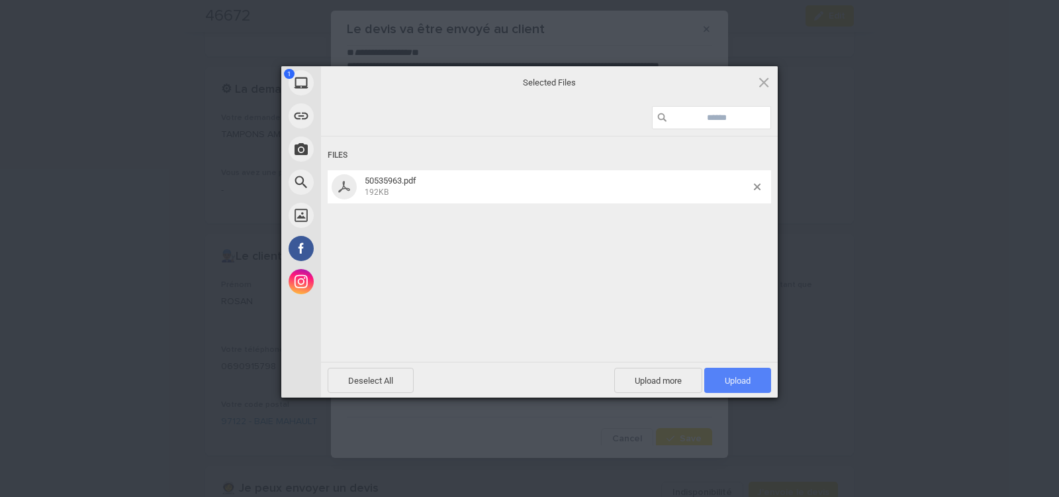
click at [753, 377] on span "Upload 1" at bounding box center [737, 379] width 67 height 25
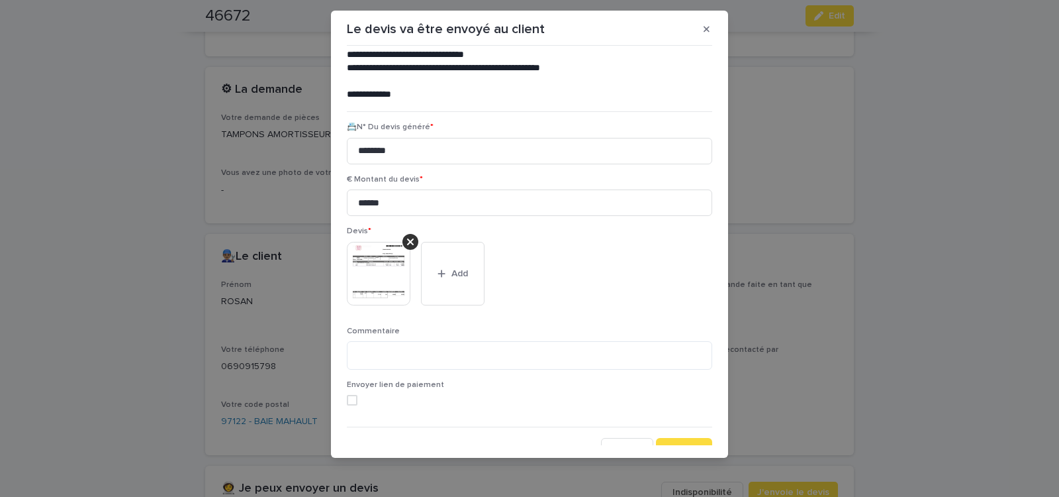
scroll to position [109, 0]
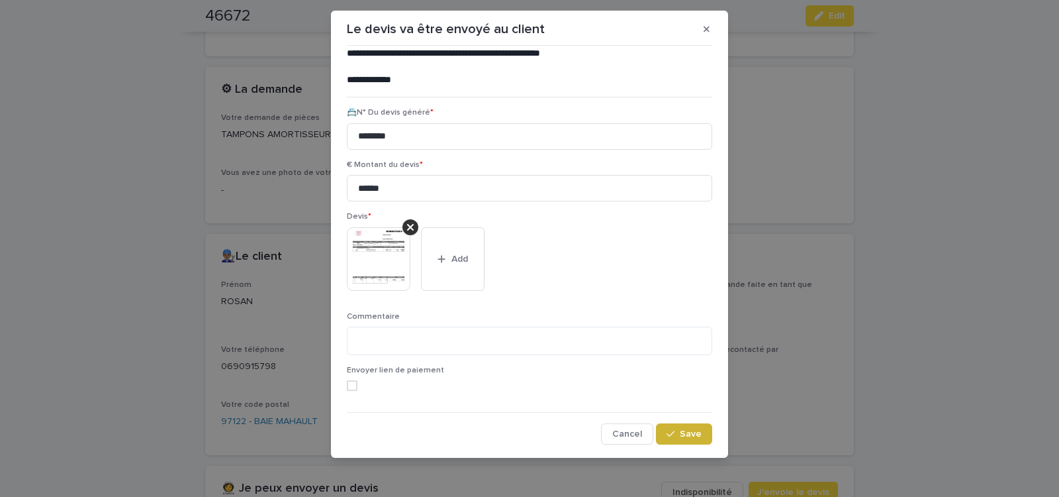
click at [685, 430] on span "Save" at bounding box center [691, 433] width 22 height 9
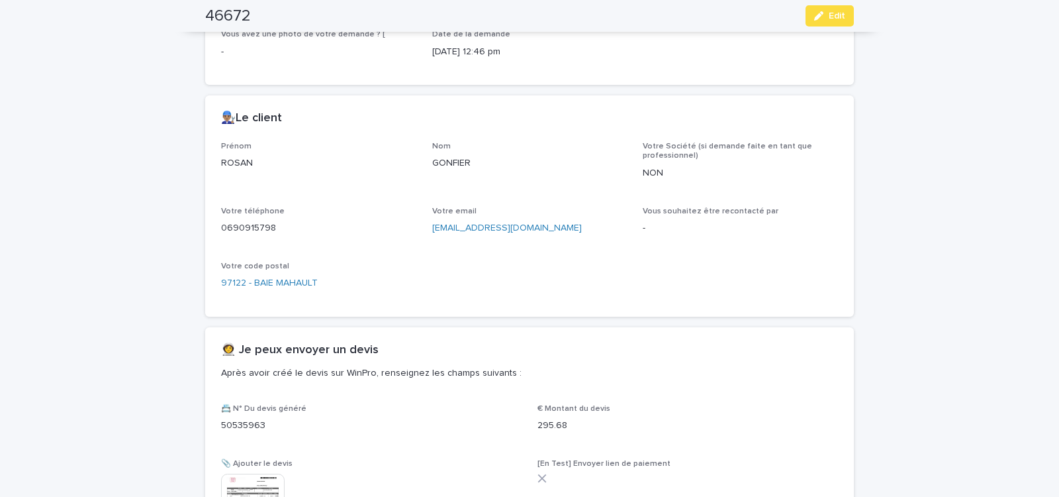
scroll to position [579, 0]
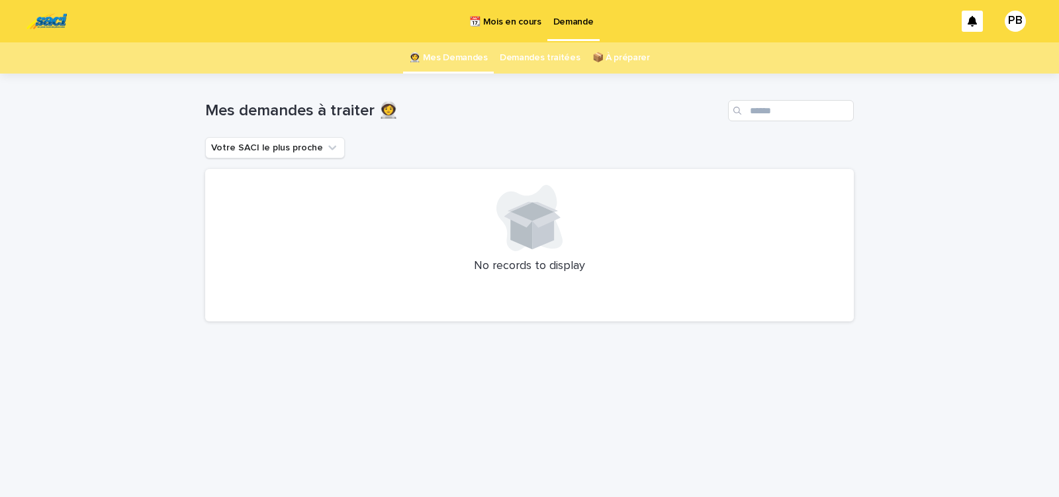
click at [502, 22] on p "📆 Mois en cours" at bounding box center [505, 14] width 72 height 28
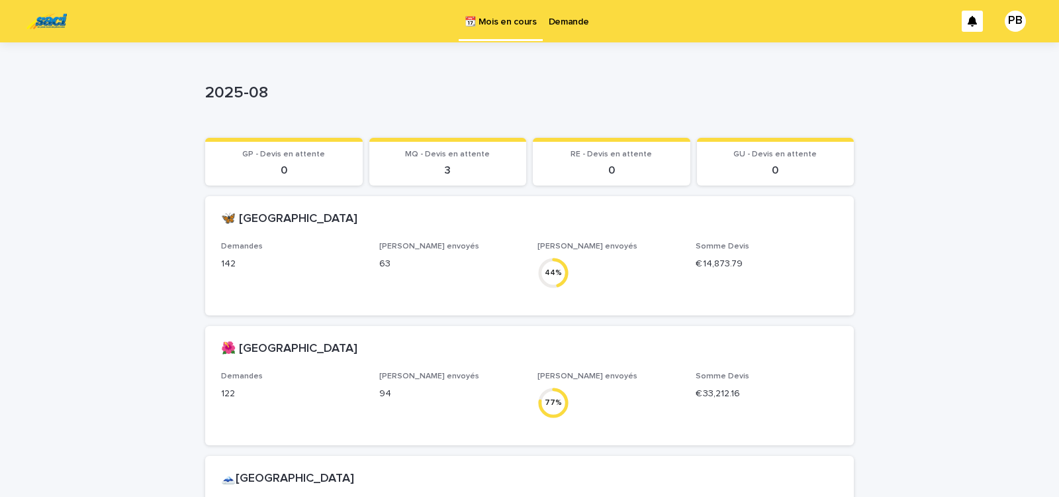
click at [566, 19] on p "Demande" at bounding box center [569, 14] width 40 height 28
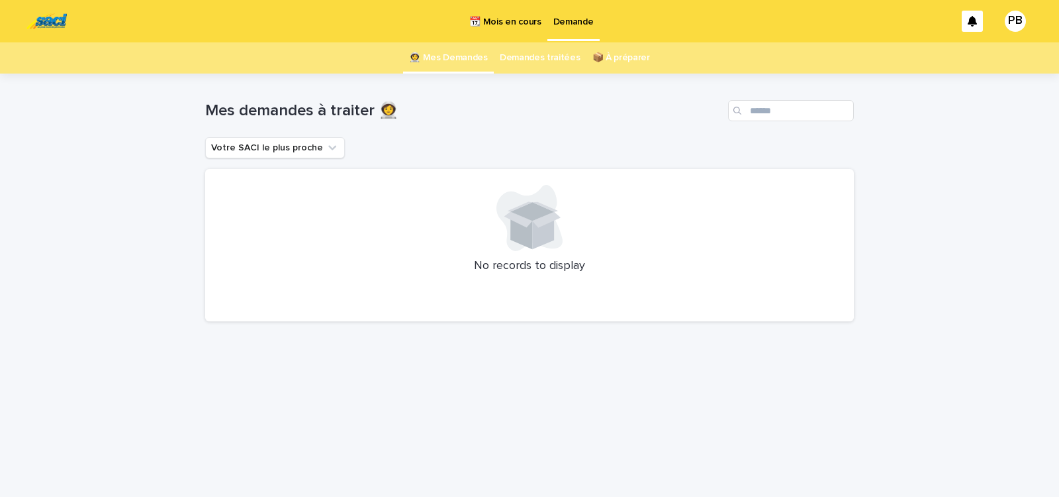
click at [502, 21] on p "📆 Mois en cours" at bounding box center [505, 14] width 72 height 28
